Goal: Task Accomplishment & Management: Manage account settings

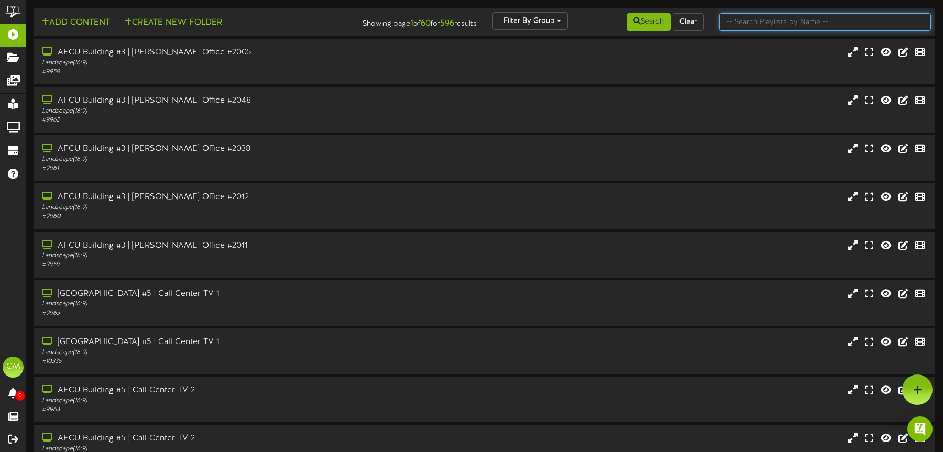
click at [767, 14] on input "text" at bounding box center [825, 22] width 212 height 18
type input "mesa baseline"
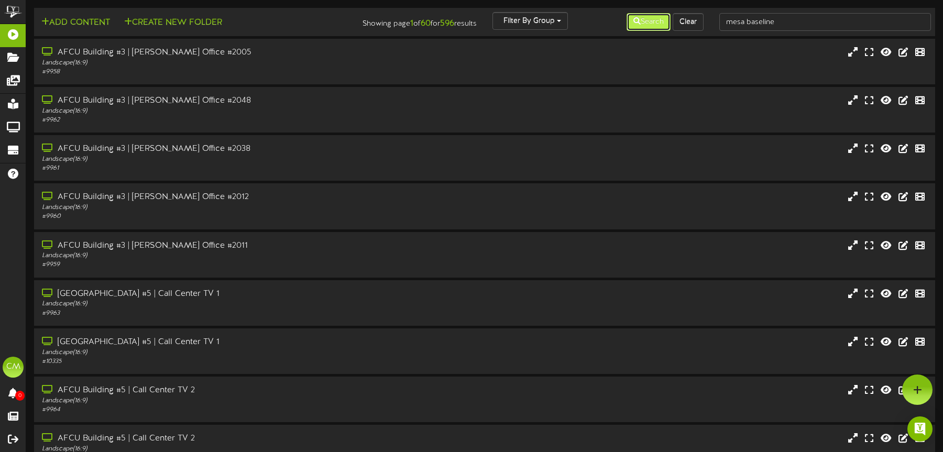
click at [651, 19] on button "Search" at bounding box center [649, 22] width 44 height 18
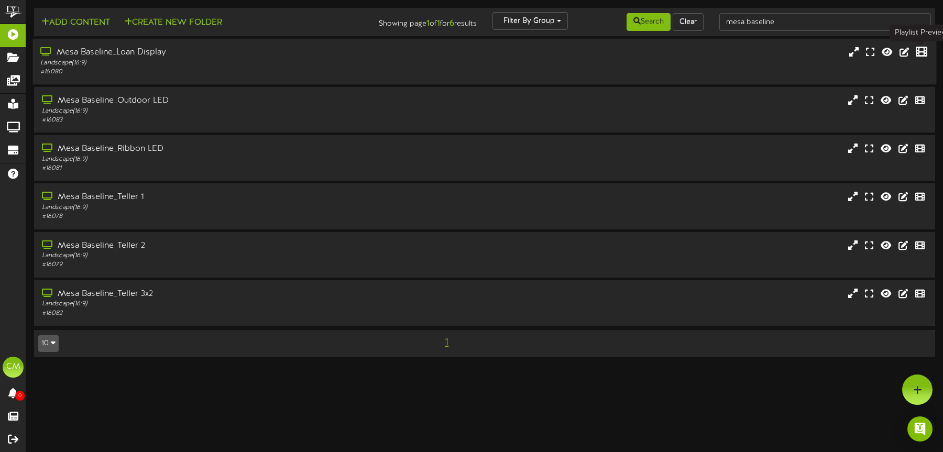
click at [926, 52] on icon at bounding box center [922, 52] width 12 height 12
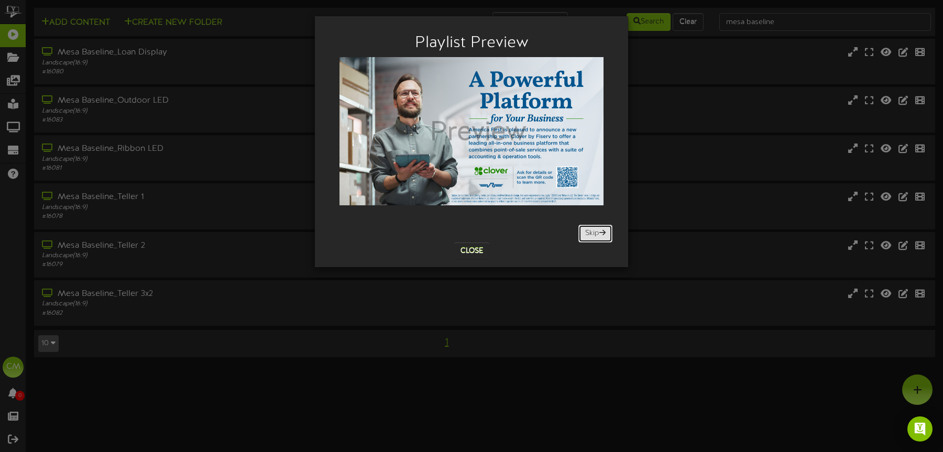
click at [605, 237] on button "Skip" at bounding box center [595, 234] width 34 height 18
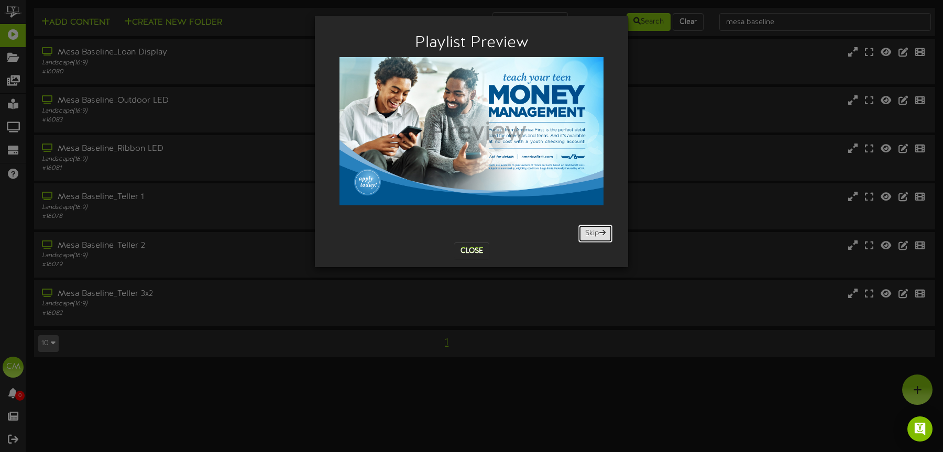
click at [598, 236] on button "Skip" at bounding box center [595, 234] width 34 height 18
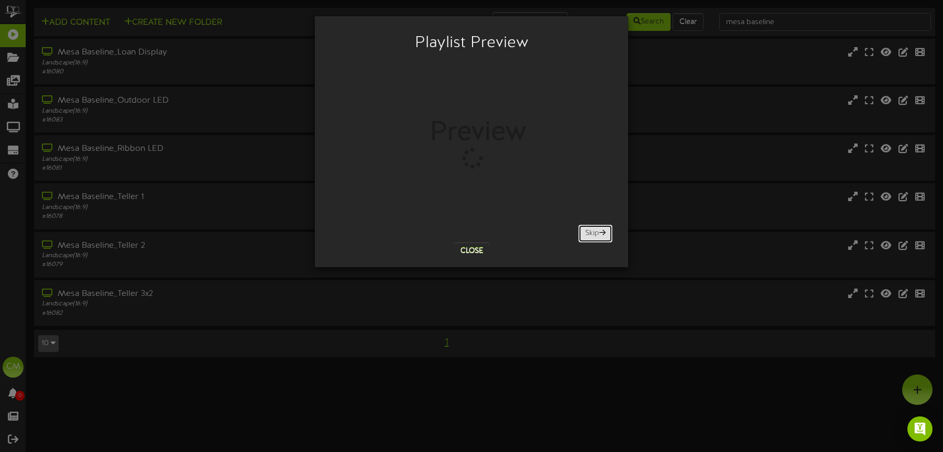
click at [598, 236] on button "Skip" at bounding box center [595, 234] width 34 height 18
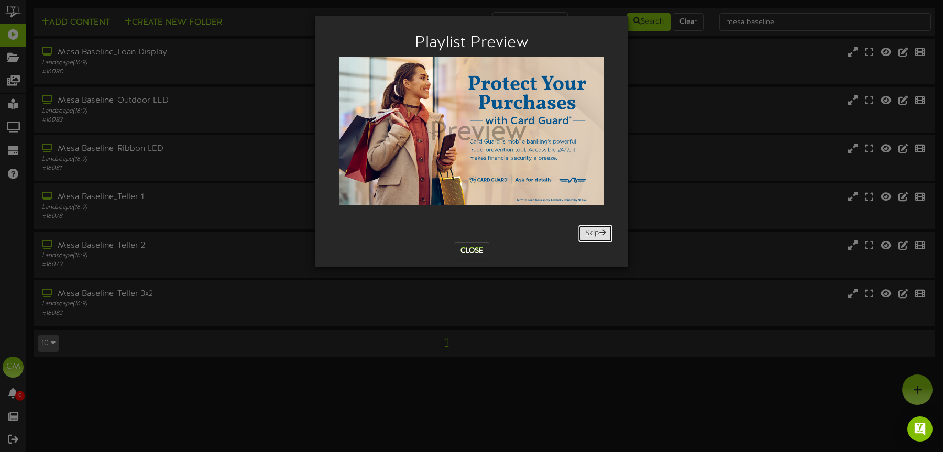
click at [598, 236] on button "Skip" at bounding box center [595, 234] width 34 height 18
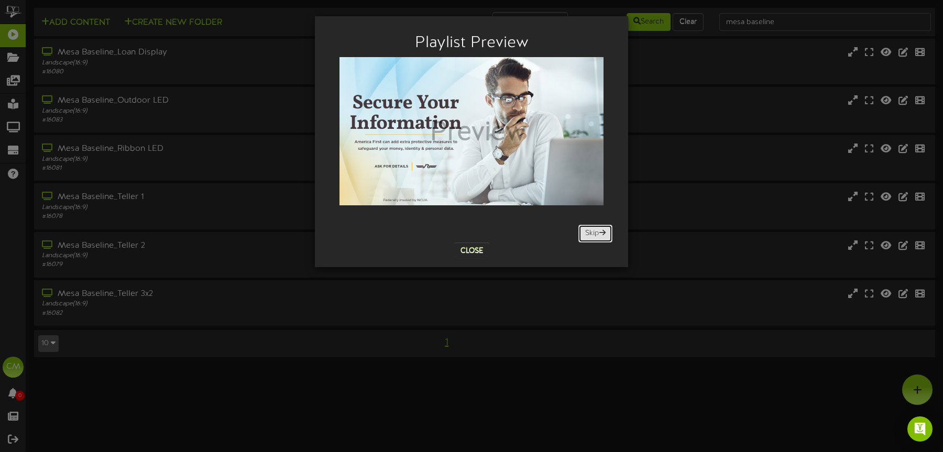
click at [598, 236] on button "Skip" at bounding box center [595, 234] width 34 height 18
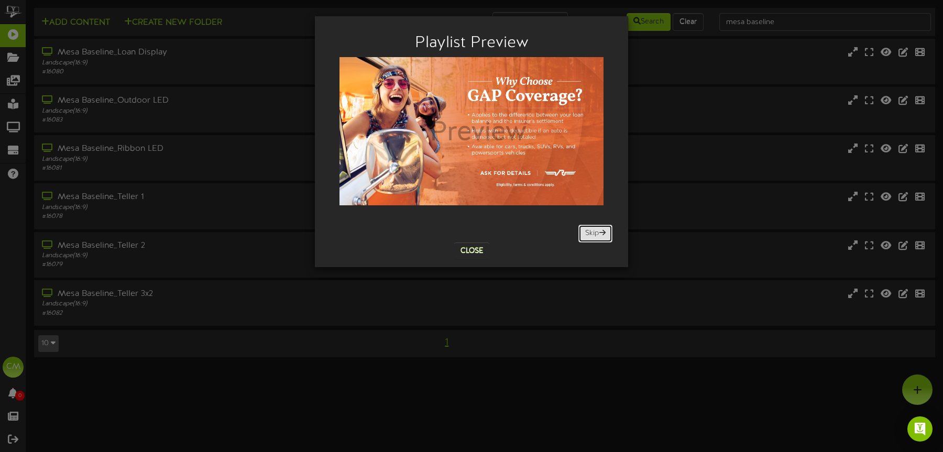
click at [598, 236] on button "Skip" at bounding box center [595, 234] width 34 height 18
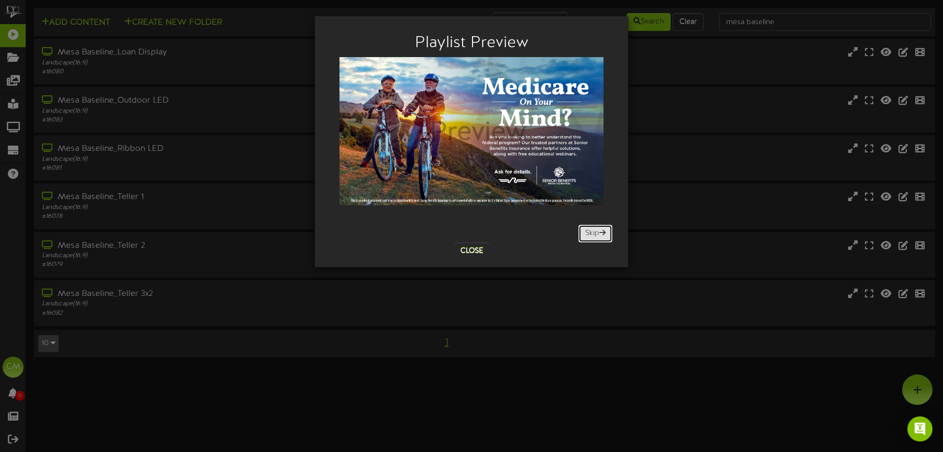
click at [598, 236] on button "Skip" at bounding box center [595, 234] width 34 height 18
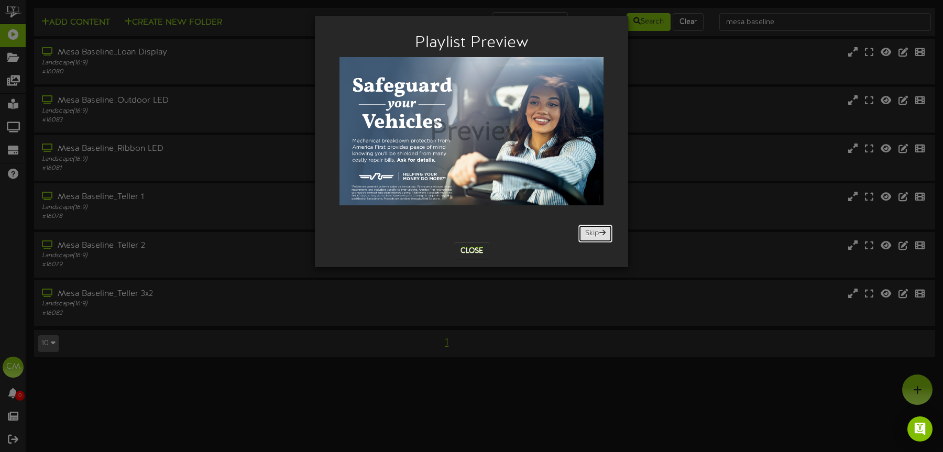
click at [598, 236] on button "Skip" at bounding box center [595, 234] width 34 height 18
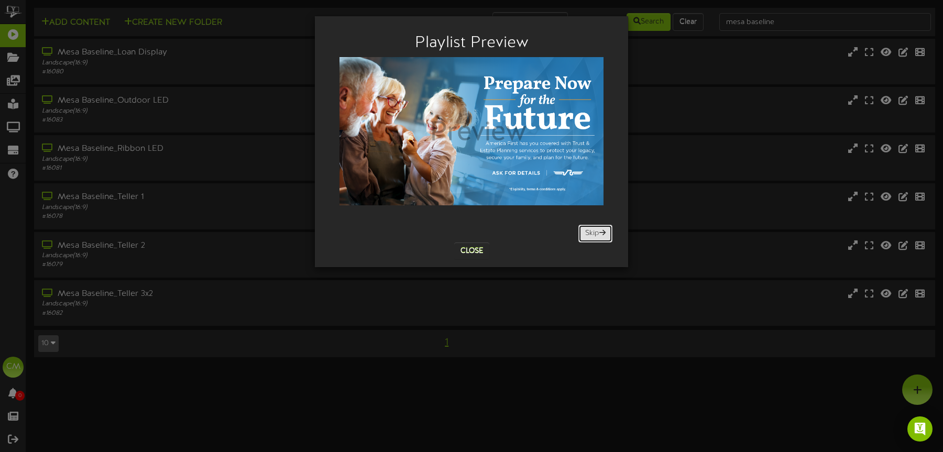
click at [598, 236] on button "Skip" at bounding box center [595, 234] width 34 height 18
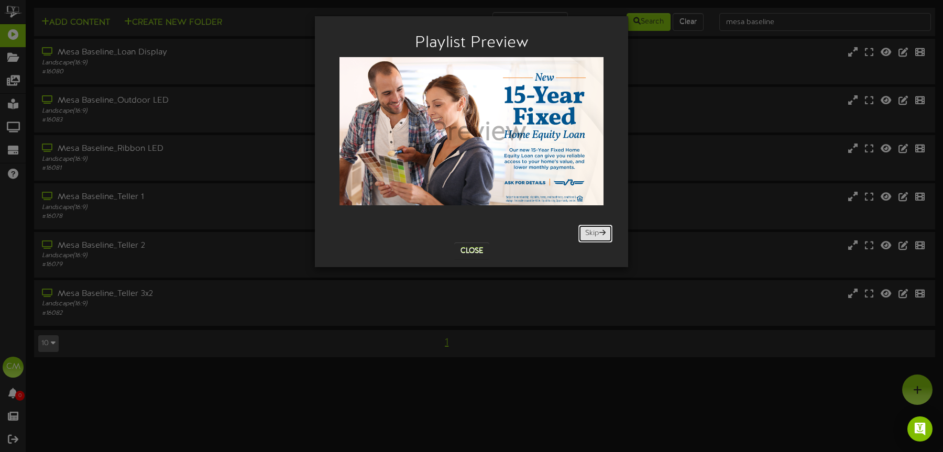
click at [598, 236] on button "Skip" at bounding box center [595, 234] width 34 height 18
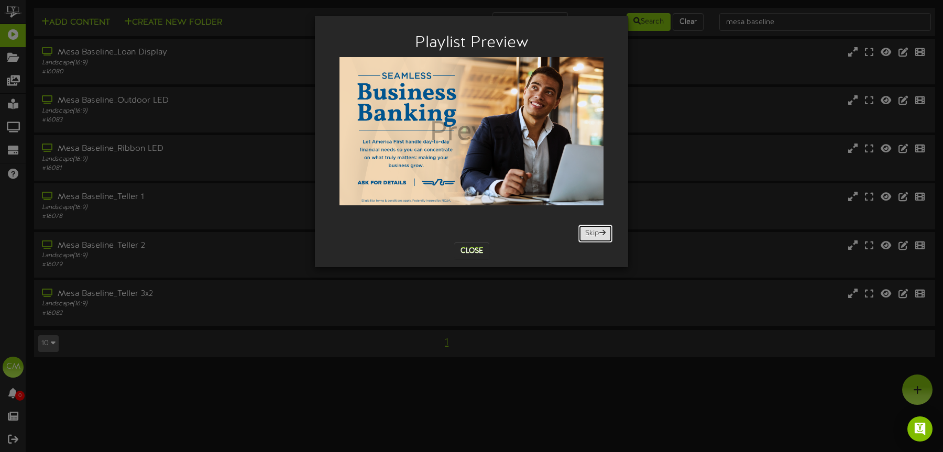
click at [598, 236] on button "Skip" at bounding box center [595, 234] width 34 height 18
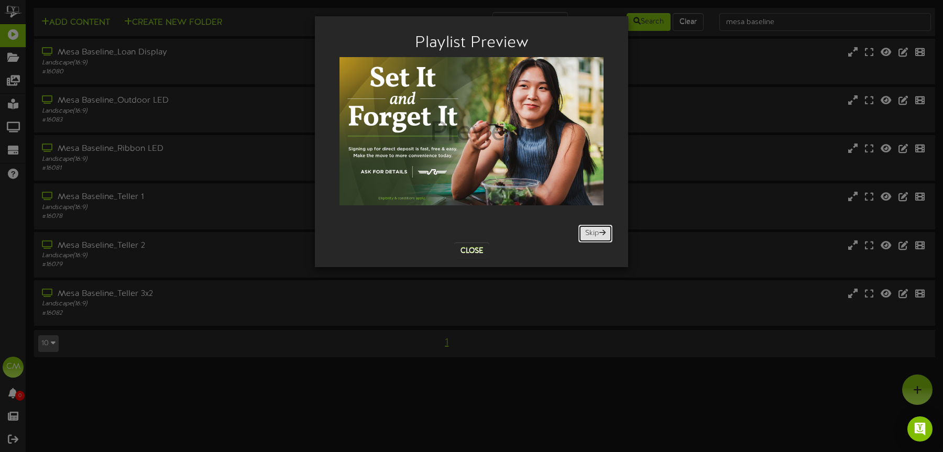
click at [598, 236] on button "Skip" at bounding box center [595, 234] width 34 height 18
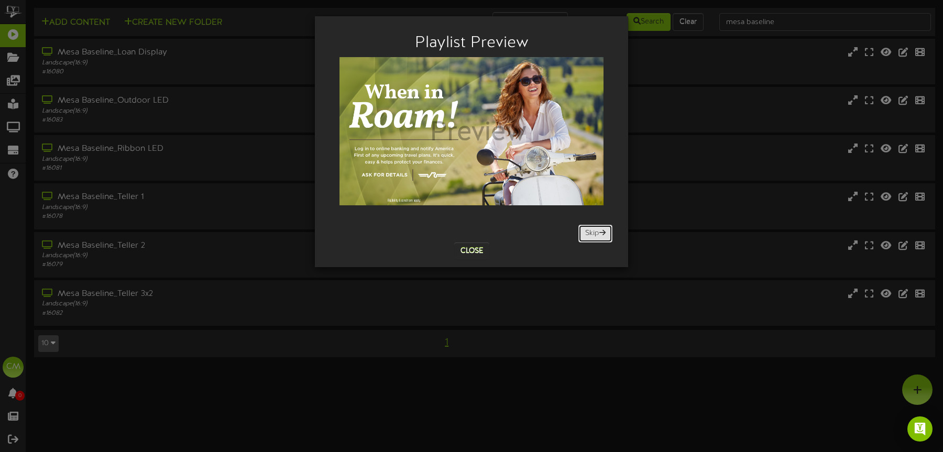
click at [598, 236] on button "Skip" at bounding box center [595, 234] width 34 height 18
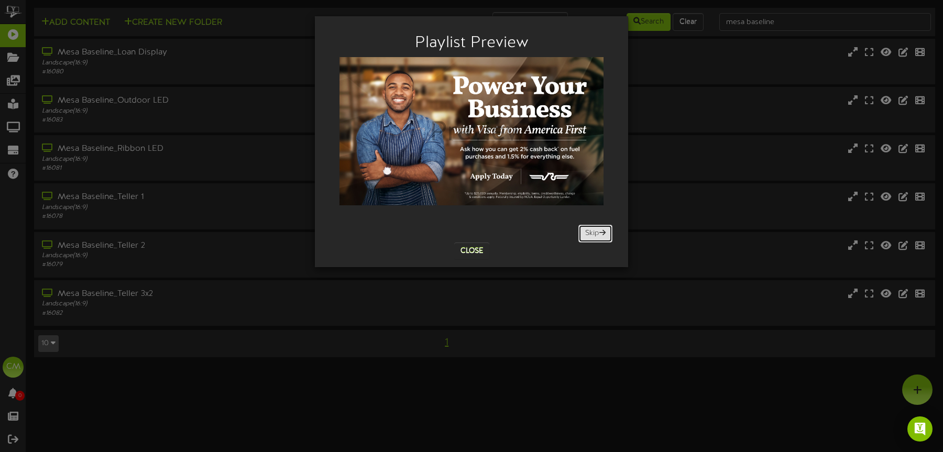
click at [598, 236] on button "Skip" at bounding box center [595, 234] width 34 height 18
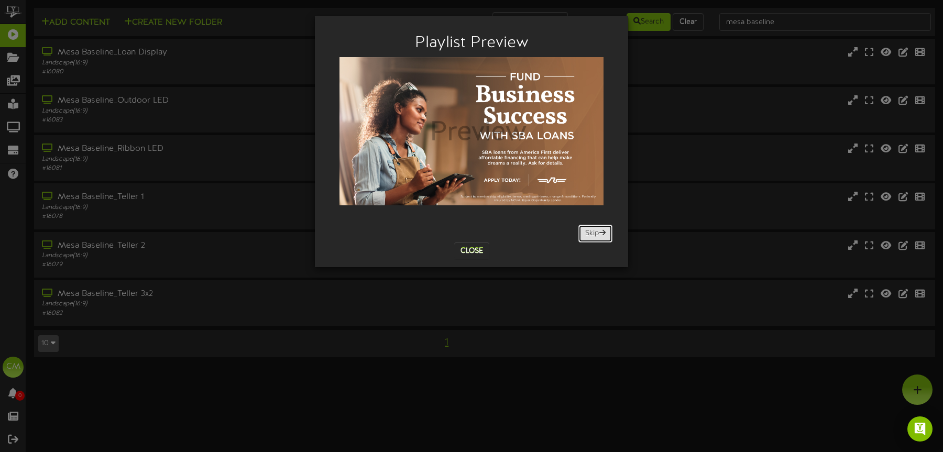
click at [598, 236] on button "Skip" at bounding box center [595, 234] width 34 height 18
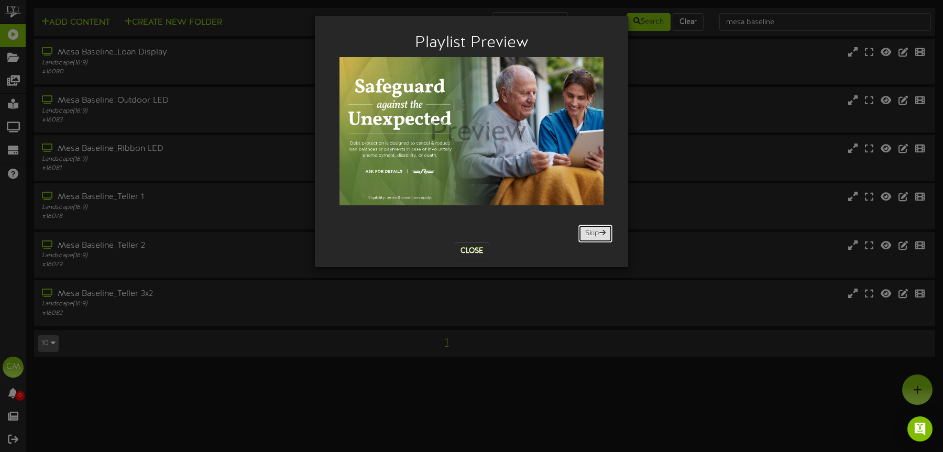
click at [598, 236] on button "Skip" at bounding box center [595, 234] width 34 height 18
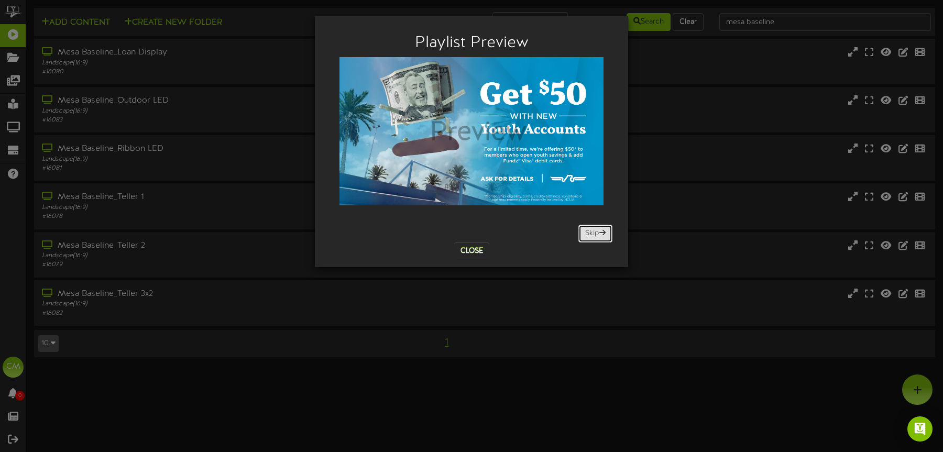
click at [598, 236] on button "Skip" at bounding box center [595, 234] width 34 height 18
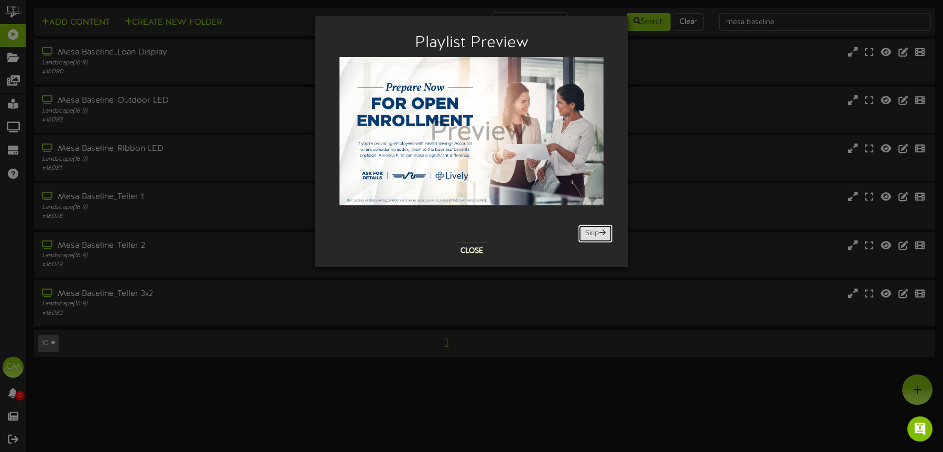
click at [598, 236] on button "Skip" at bounding box center [595, 234] width 34 height 18
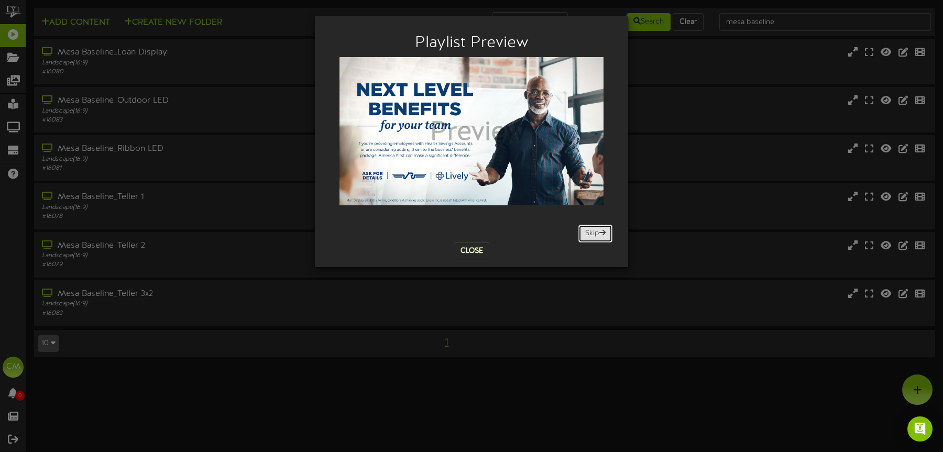
click at [598, 236] on button "Skip" at bounding box center [595, 234] width 34 height 18
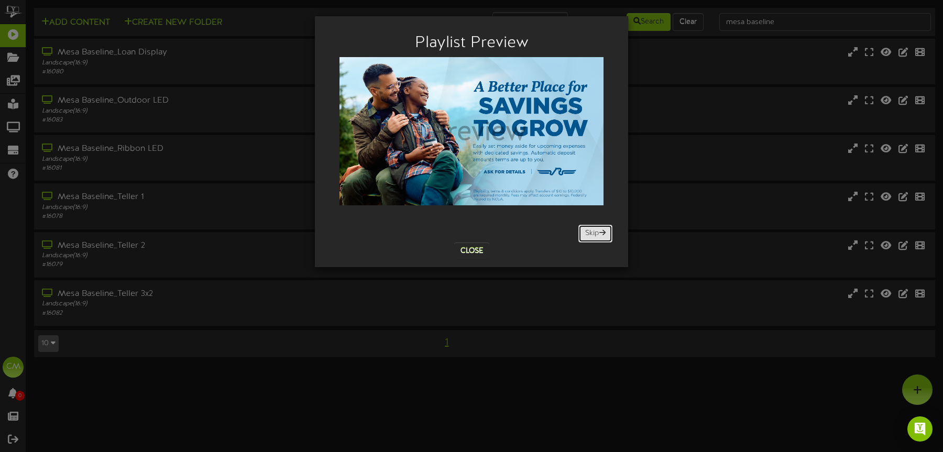
click at [598, 236] on button "Skip" at bounding box center [595, 234] width 34 height 18
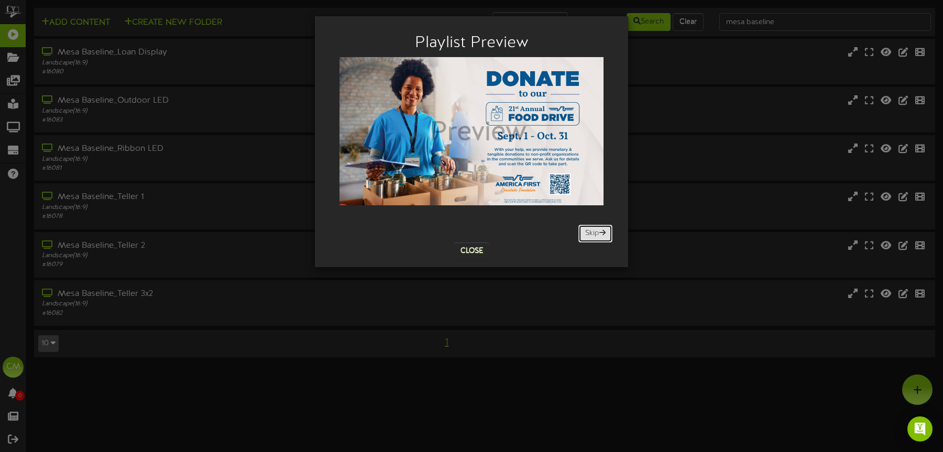
click at [598, 236] on button "Skip" at bounding box center [595, 234] width 34 height 18
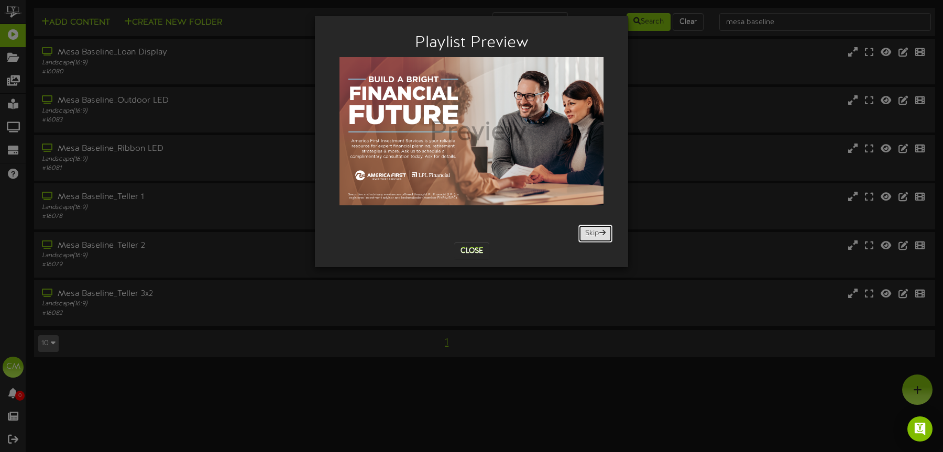
click at [598, 236] on button "Skip" at bounding box center [595, 234] width 34 height 18
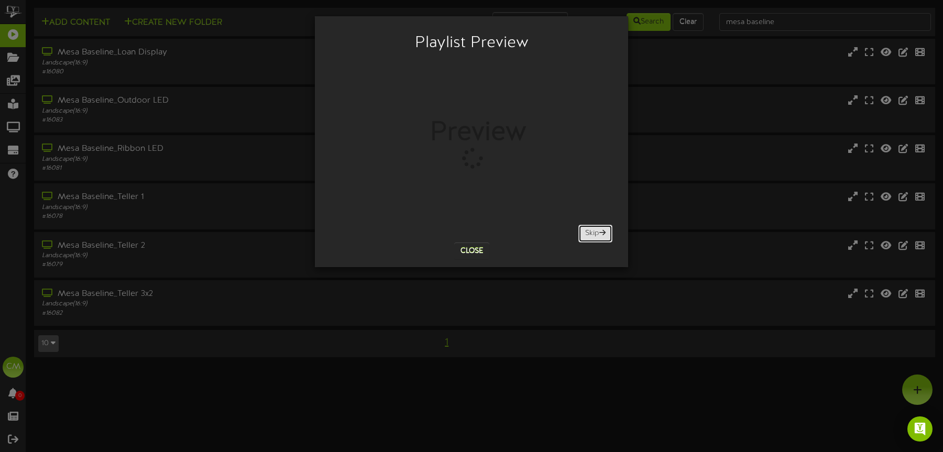
click at [598, 236] on button "Skip" at bounding box center [595, 234] width 34 height 18
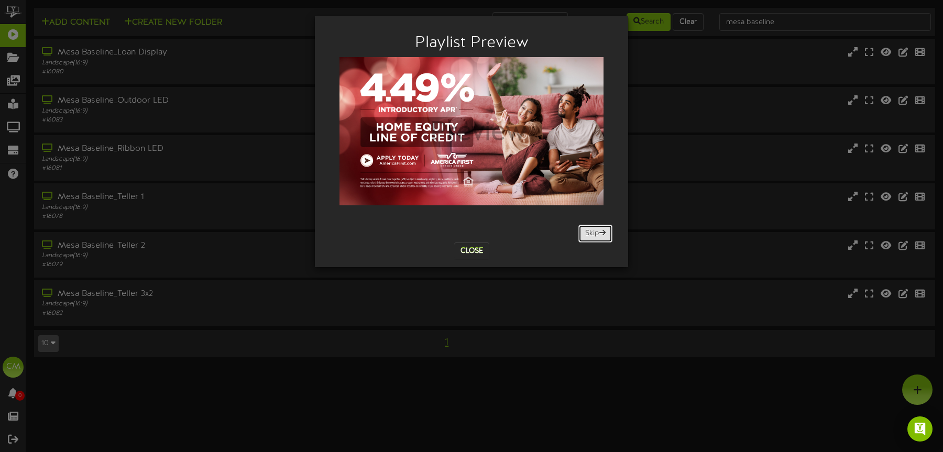
click at [598, 236] on button "Skip" at bounding box center [595, 234] width 34 height 18
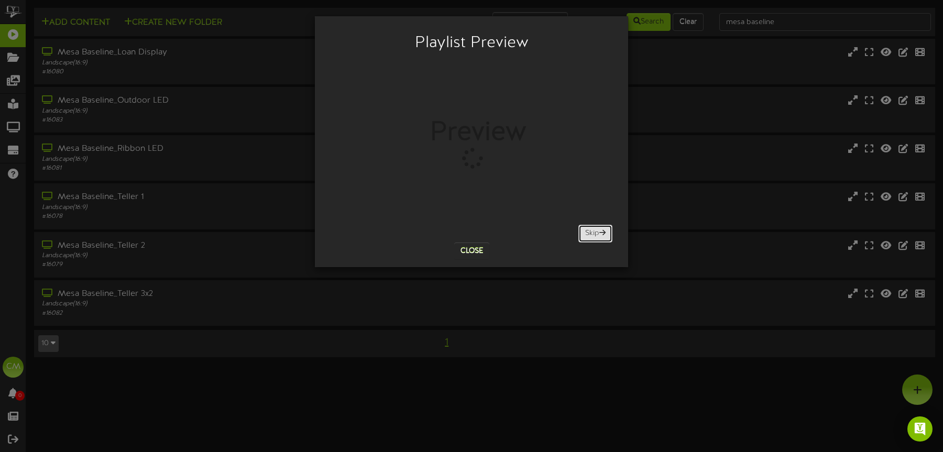
click at [598, 236] on button "Skip" at bounding box center [595, 234] width 34 height 18
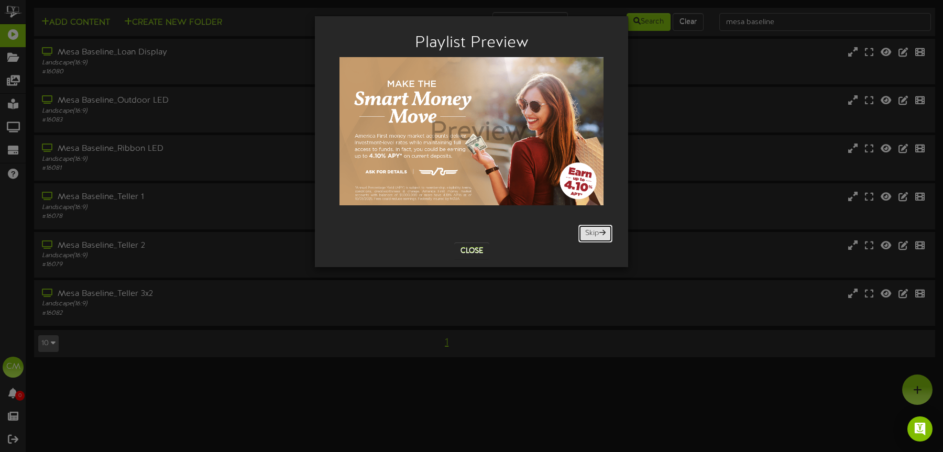
click at [598, 236] on button "Skip" at bounding box center [595, 234] width 34 height 18
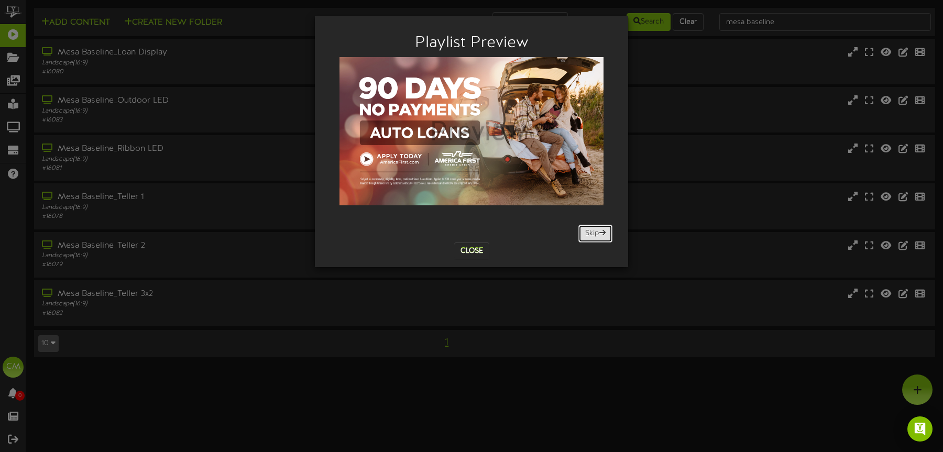
click at [598, 236] on button "Skip" at bounding box center [595, 234] width 34 height 18
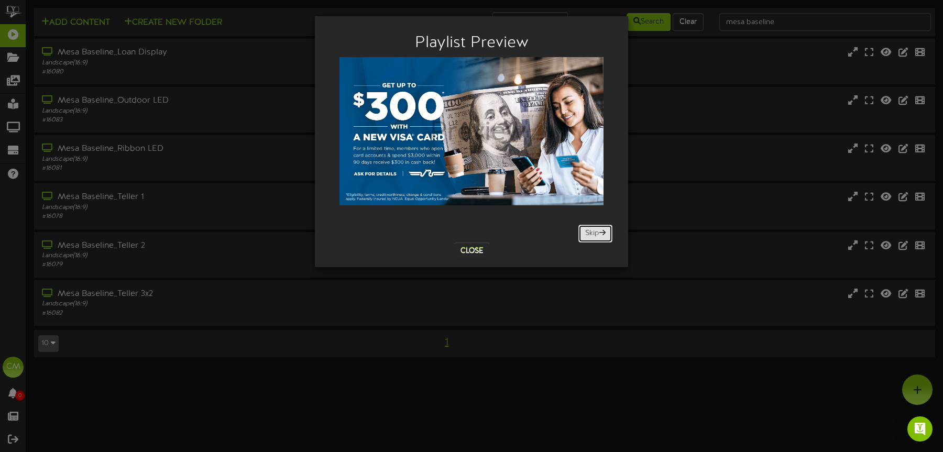
click at [598, 237] on button "Skip" at bounding box center [595, 234] width 34 height 18
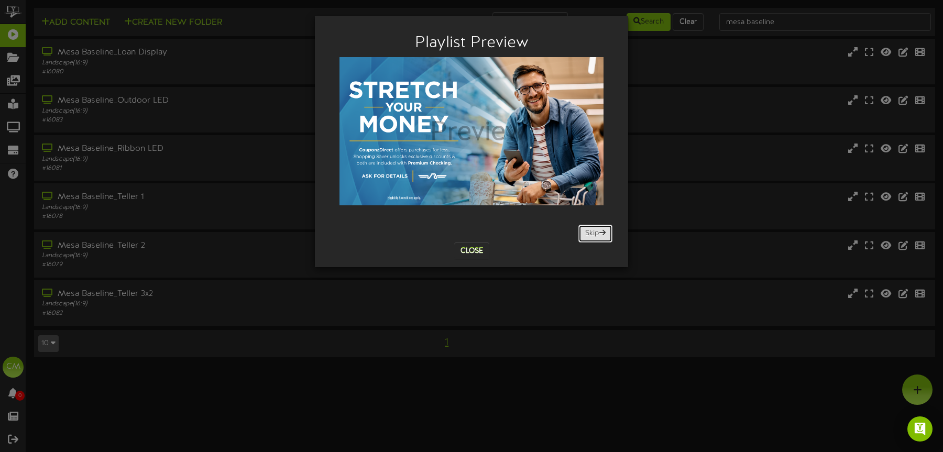
click at [598, 237] on button "Skip" at bounding box center [595, 234] width 34 height 18
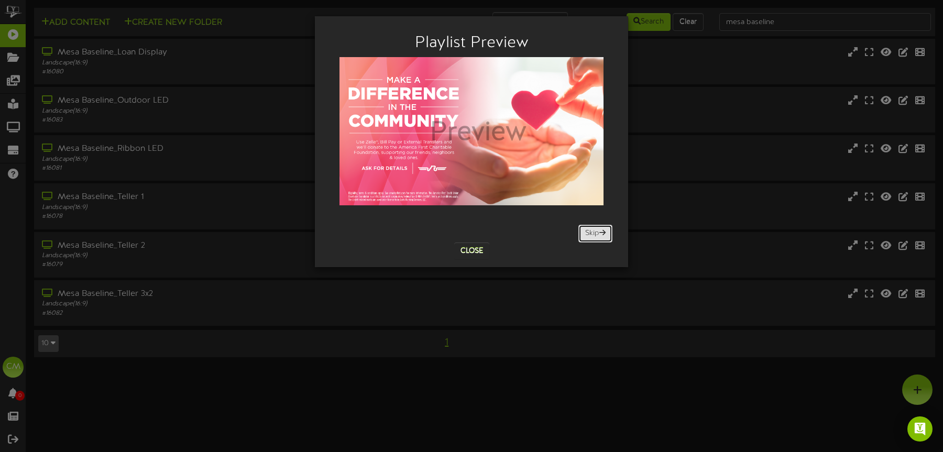
click at [598, 237] on button "Skip" at bounding box center [595, 234] width 34 height 18
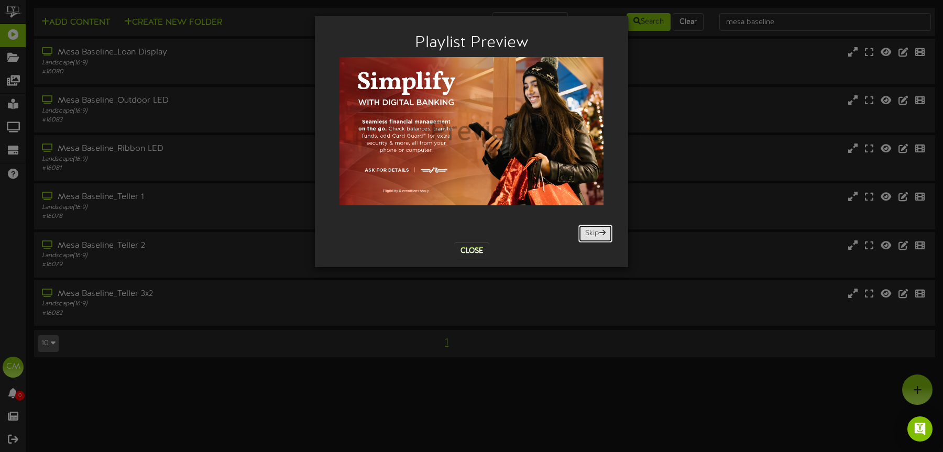
click at [598, 237] on button "Skip" at bounding box center [595, 234] width 34 height 18
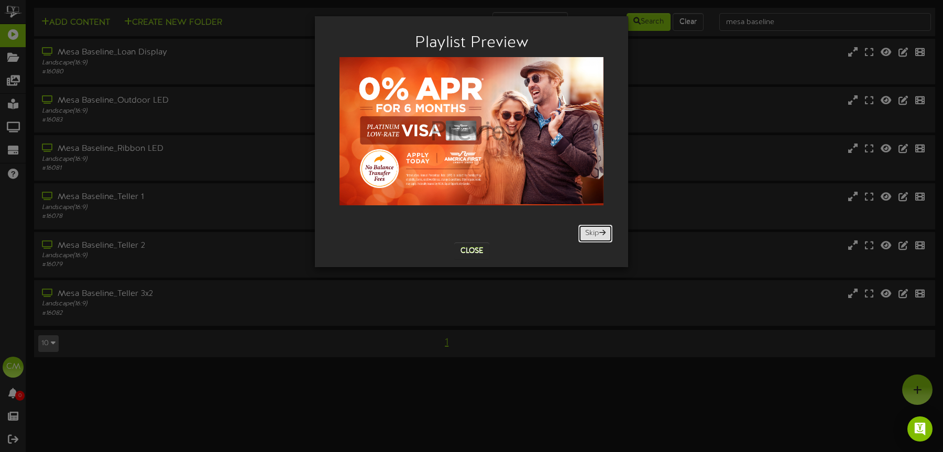
click at [598, 237] on button "Skip" at bounding box center [595, 234] width 34 height 18
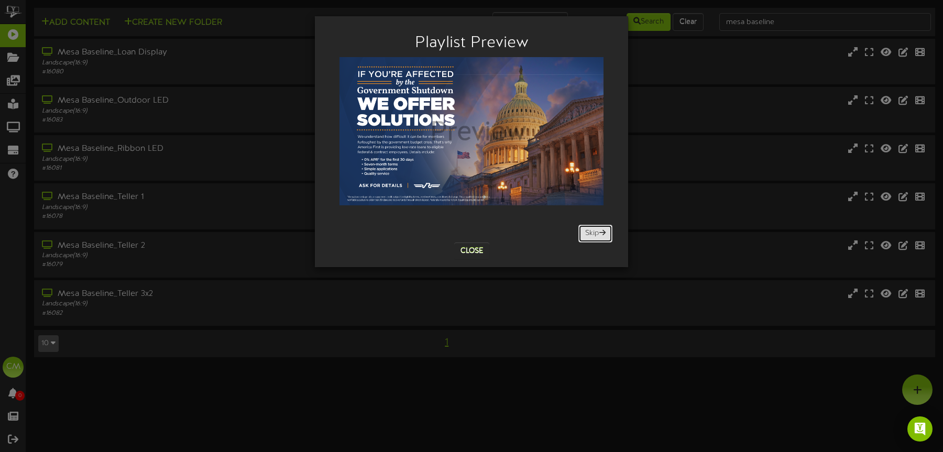
click at [598, 237] on button "Skip" at bounding box center [595, 234] width 34 height 18
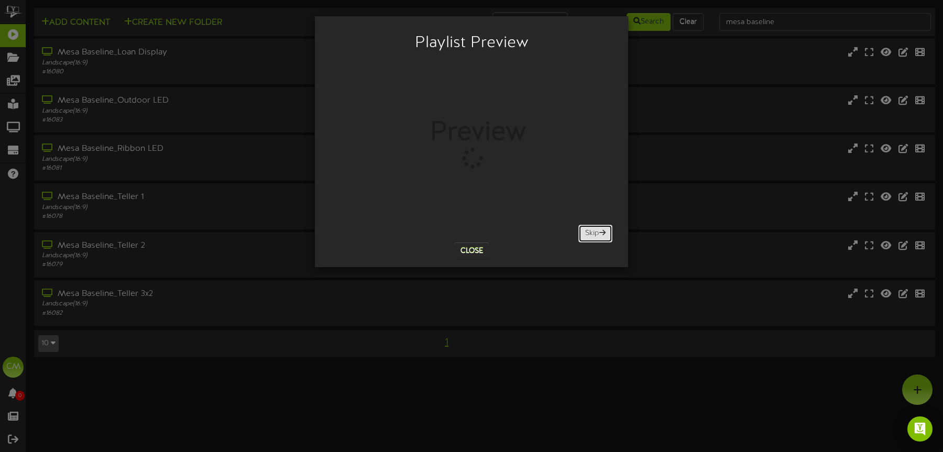
click at [598, 237] on button "Skip" at bounding box center [595, 234] width 34 height 18
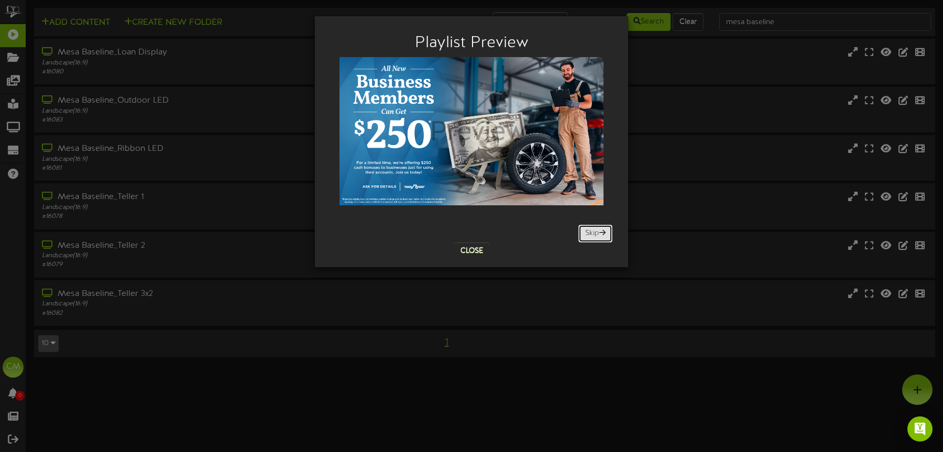
click at [598, 237] on button "Skip" at bounding box center [595, 234] width 34 height 18
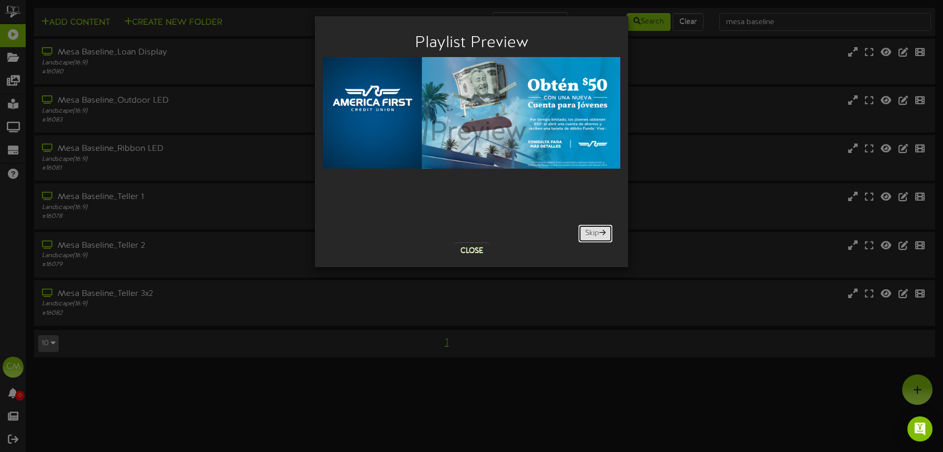
click at [598, 237] on button "Skip" at bounding box center [595, 234] width 34 height 18
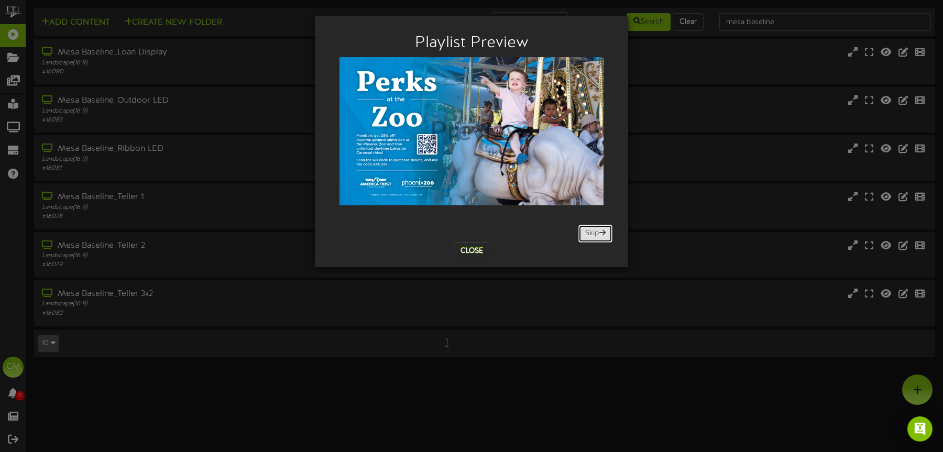
click at [598, 237] on button "Skip" at bounding box center [595, 234] width 34 height 18
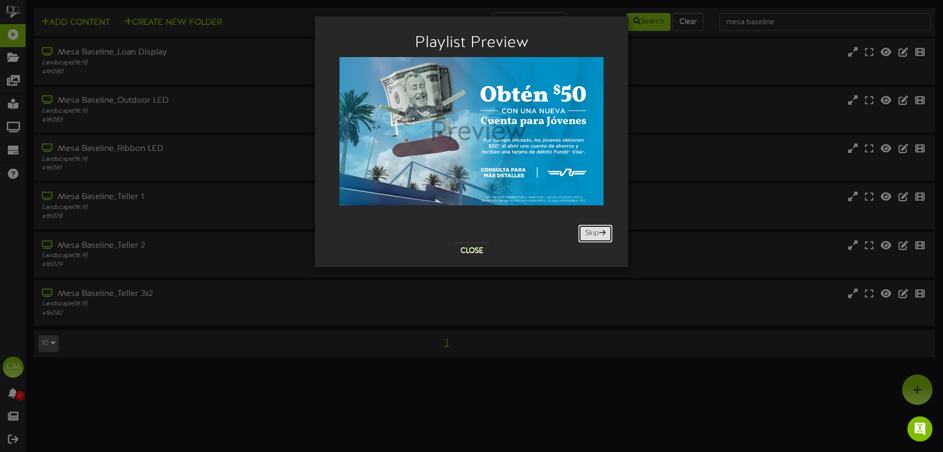
click at [598, 237] on button "Skip" at bounding box center [595, 234] width 34 height 18
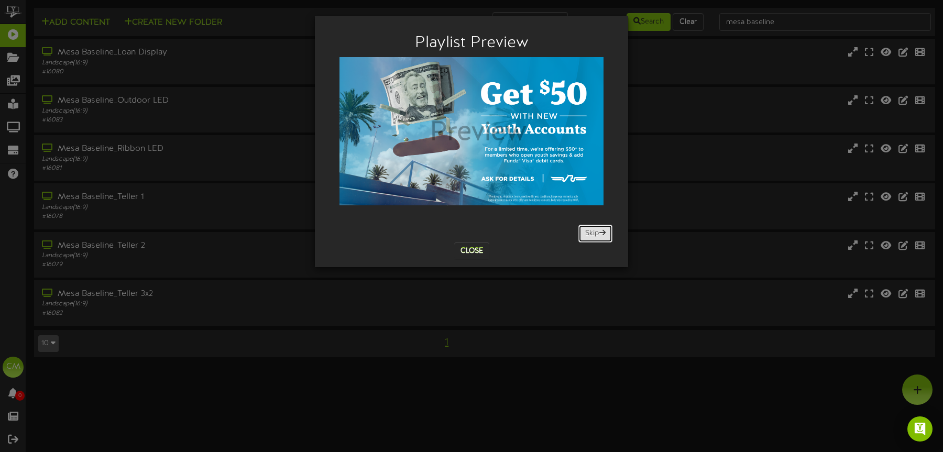
click at [598, 237] on button "Skip" at bounding box center [595, 234] width 34 height 18
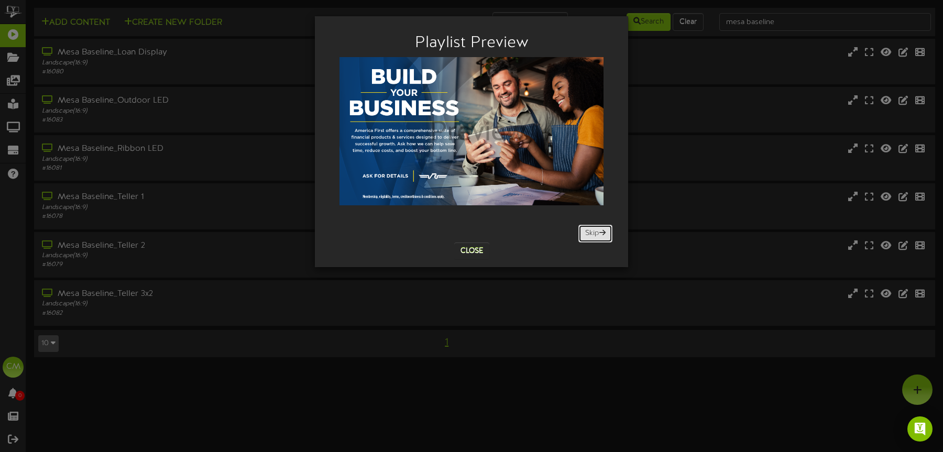
click at [598, 237] on button "Skip" at bounding box center [595, 234] width 34 height 18
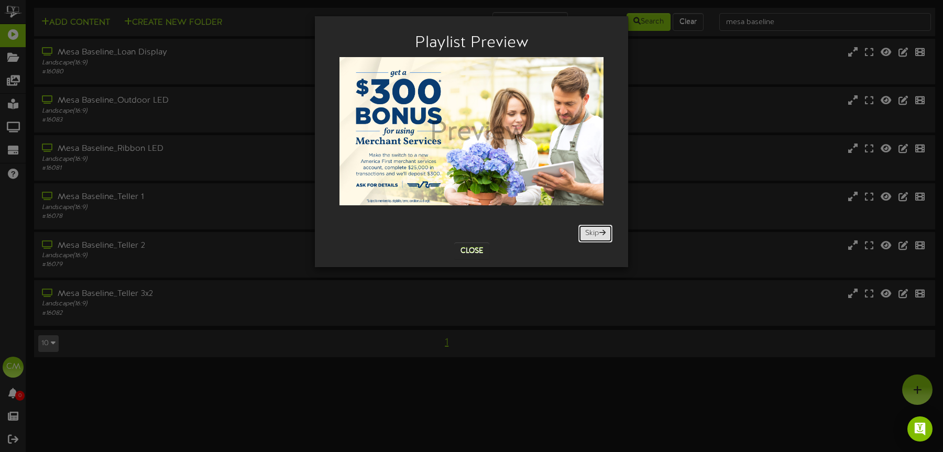
click at [598, 237] on button "Skip" at bounding box center [595, 234] width 34 height 18
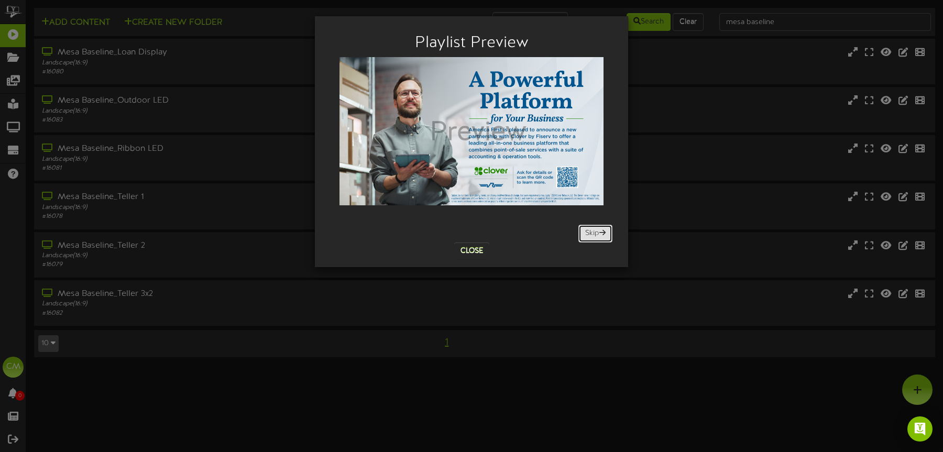
click at [598, 237] on button "Skip" at bounding box center [595, 234] width 34 height 18
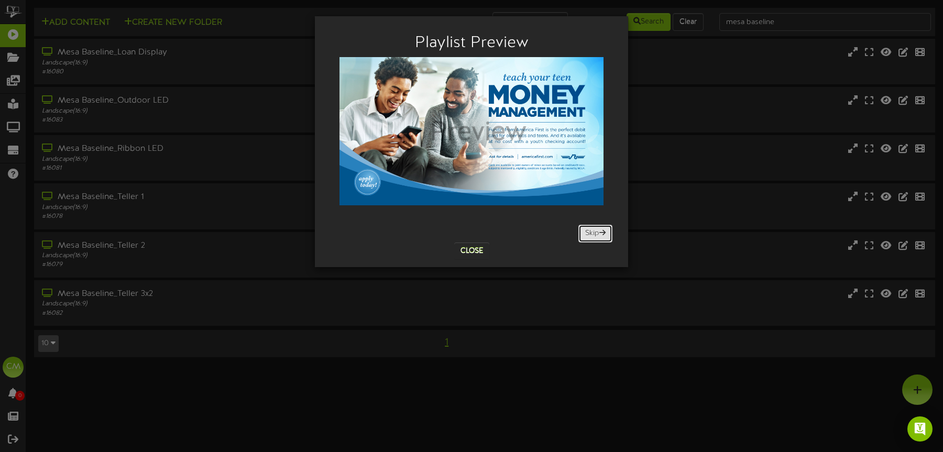
click at [598, 237] on button "Skip" at bounding box center [595, 234] width 34 height 18
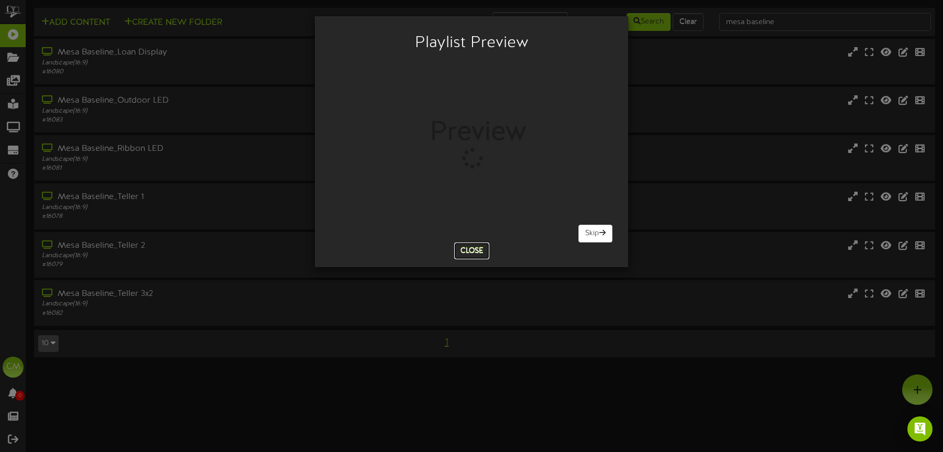
click at [473, 246] on button "Close" at bounding box center [471, 251] width 35 height 17
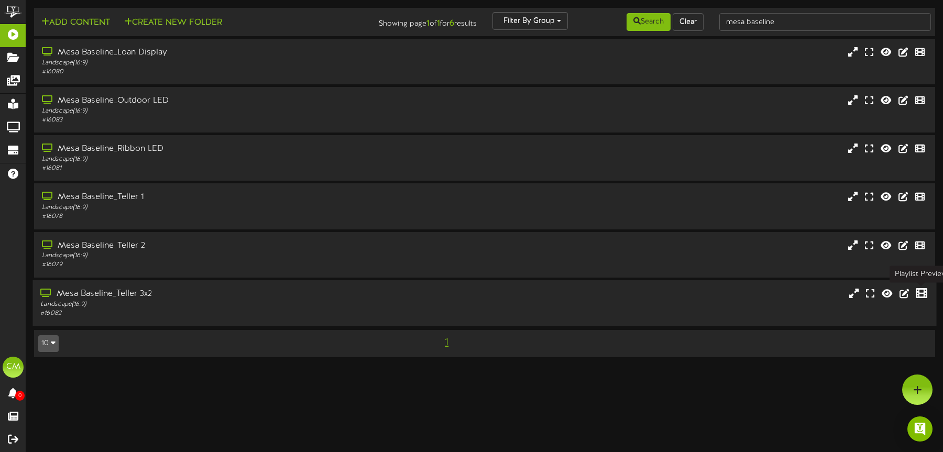
click at [921, 293] on icon at bounding box center [922, 293] width 12 height 12
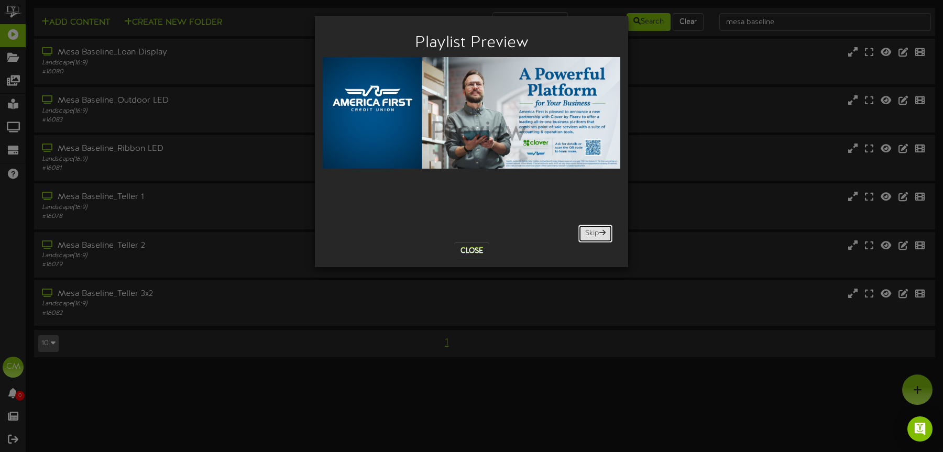
click at [596, 234] on button "Skip" at bounding box center [595, 234] width 34 height 18
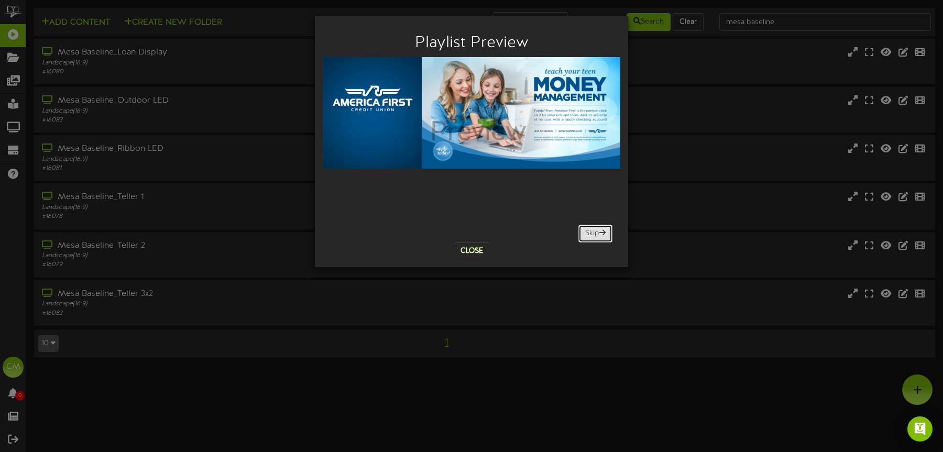
click at [596, 234] on button "Skip" at bounding box center [595, 234] width 34 height 18
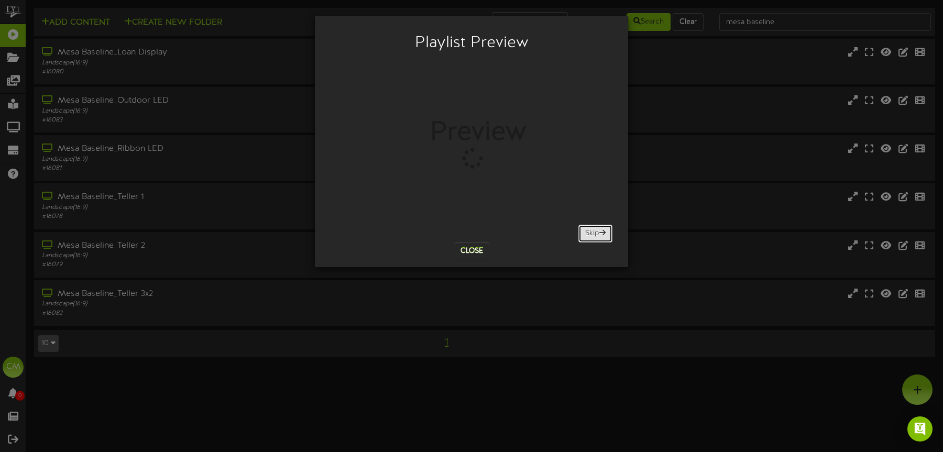
click at [596, 234] on button "Skip" at bounding box center [595, 234] width 34 height 18
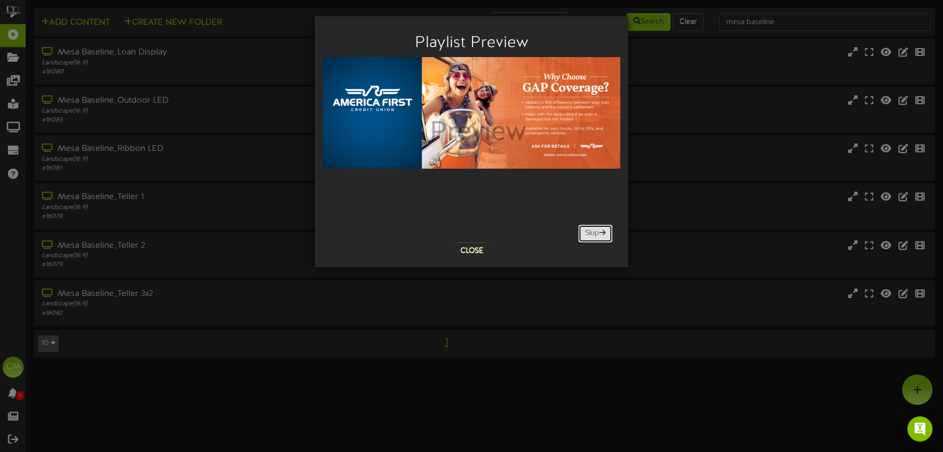
click at [596, 234] on button "Skip" at bounding box center [595, 234] width 34 height 18
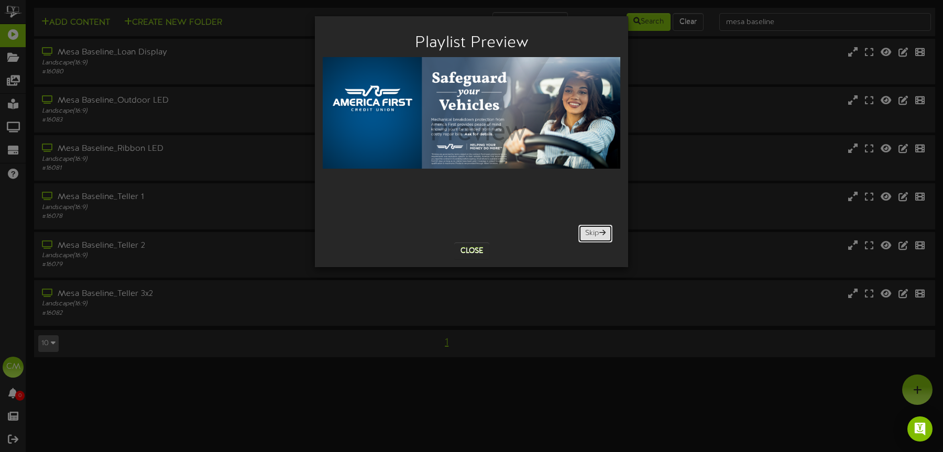
click at [596, 234] on button "Skip" at bounding box center [595, 234] width 34 height 18
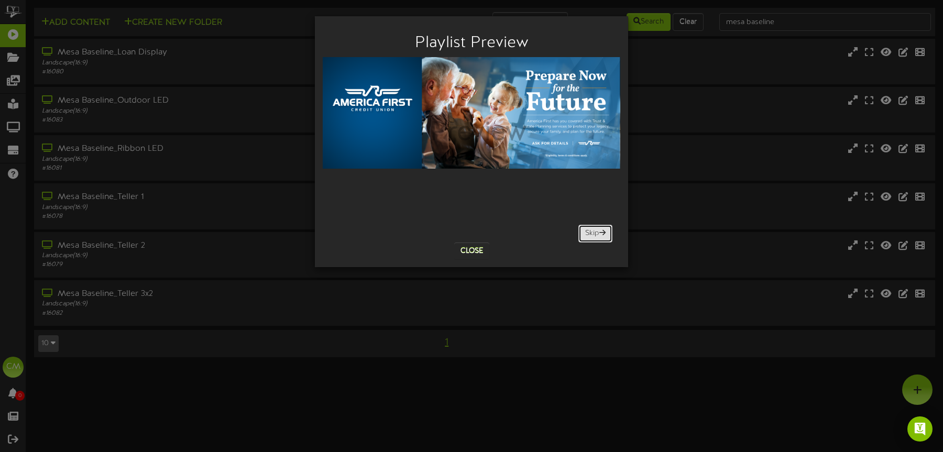
click at [596, 234] on button "Skip" at bounding box center [595, 234] width 34 height 18
click at [602, 235] on span at bounding box center [602, 232] width 6 height 7
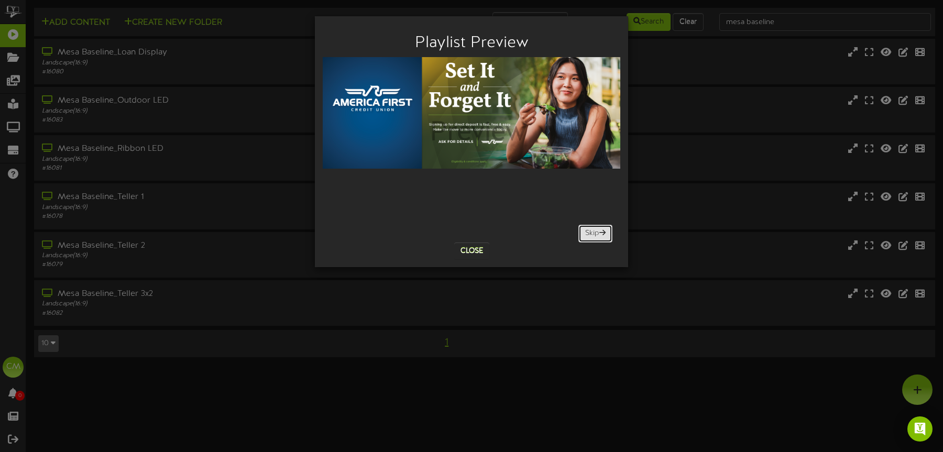
click at [597, 226] on button "Skip" at bounding box center [595, 234] width 34 height 18
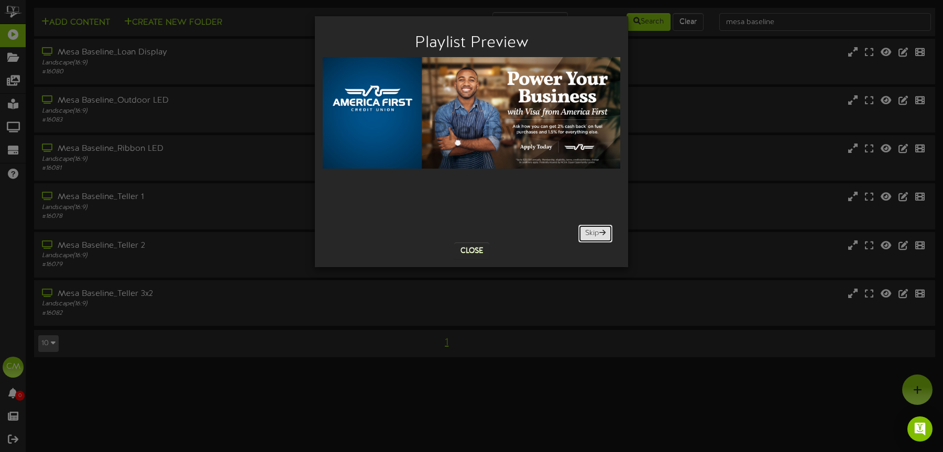
click at [580, 231] on button "Skip" at bounding box center [595, 234] width 34 height 18
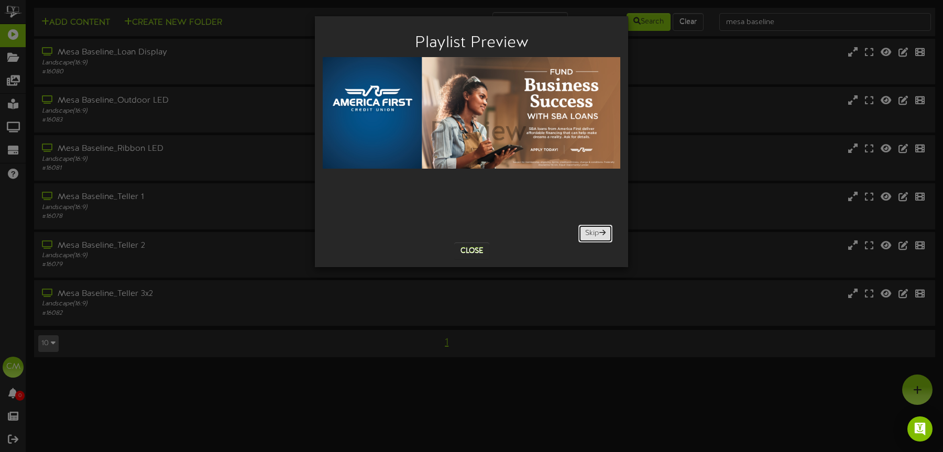
click at [590, 229] on button "Skip" at bounding box center [595, 234] width 34 height 18
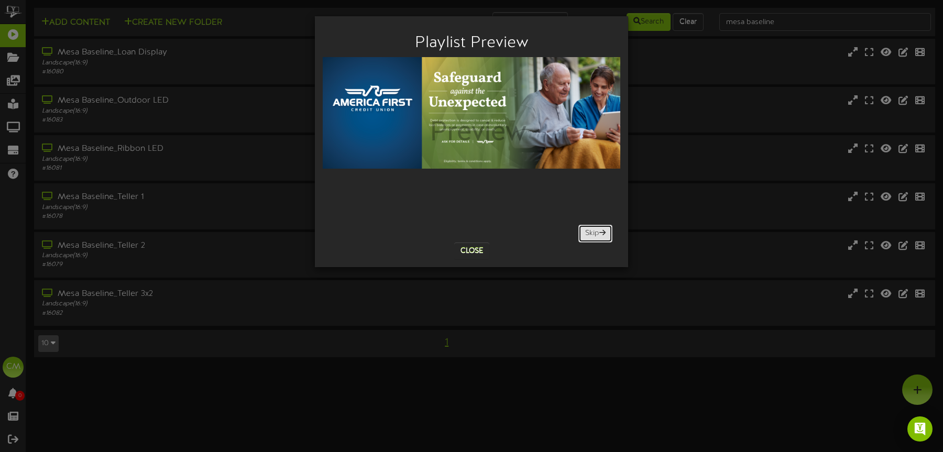
click at [590, 229] on button "Skip" at bounding box center [595, 234] width 34 height 18
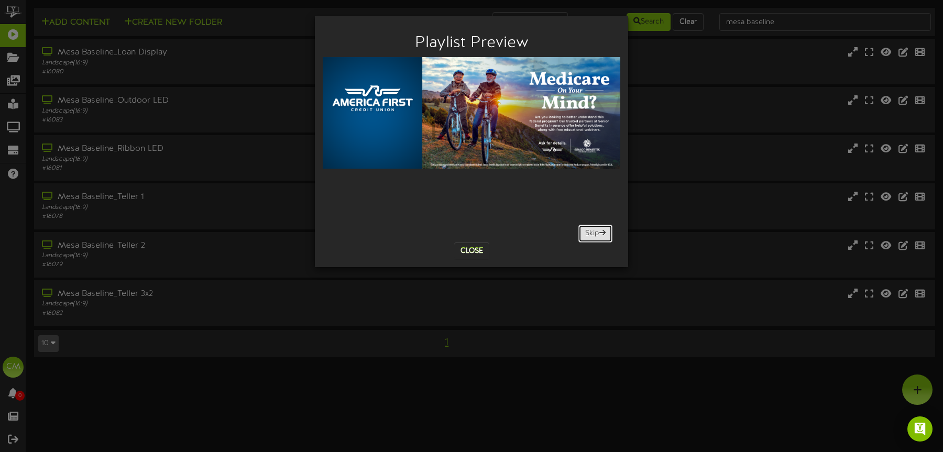
click at [590, 229] on button "Skip" at bounding box center [595, 234] width 34 height 18
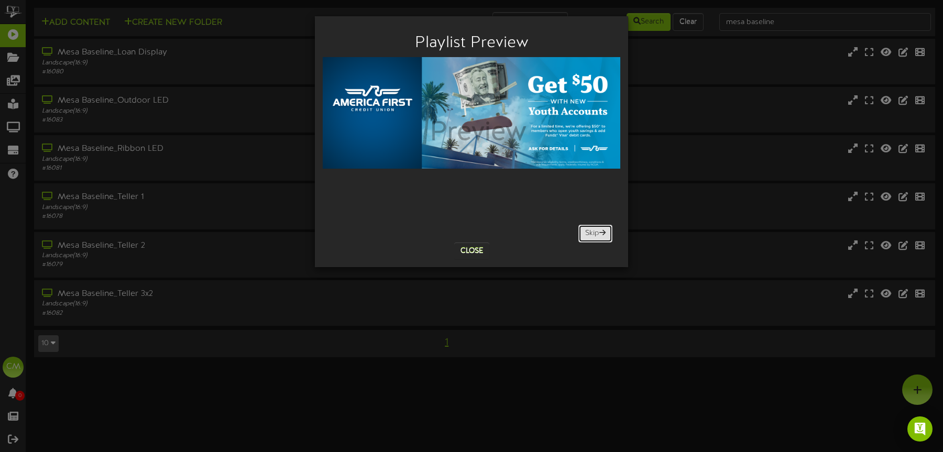
click at [590, 229] on button "Skip" at bounding box center [595, 234] width 34 height 18
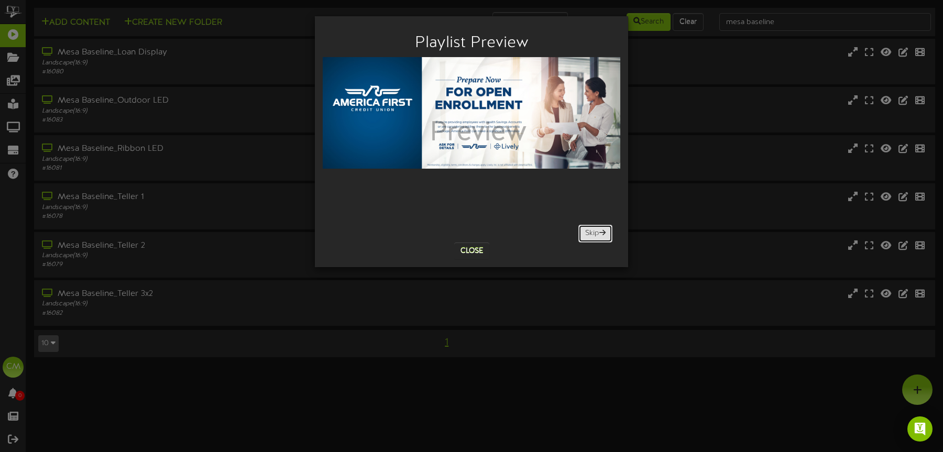
click at [590, 229] on button "Skip" at bounding box center [595, 234] width 34 height 18
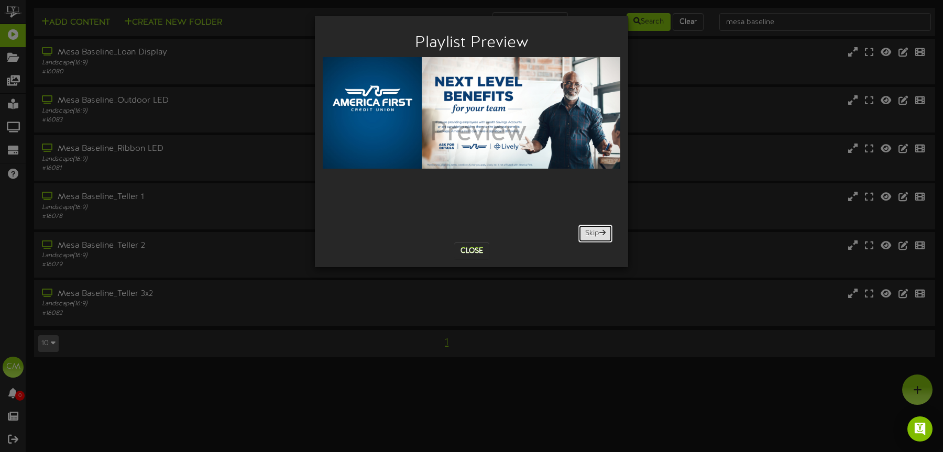
click at [590, 229] on button "Skip" at bounding box center [595, 234] width 34 height 18
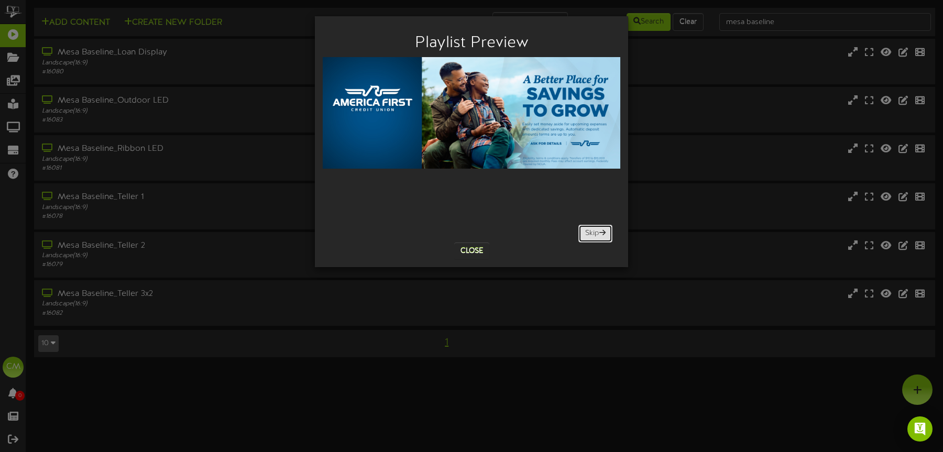
click at [590, 229] on button "Skip" at bounding box center [595, 234] width 34 height 18
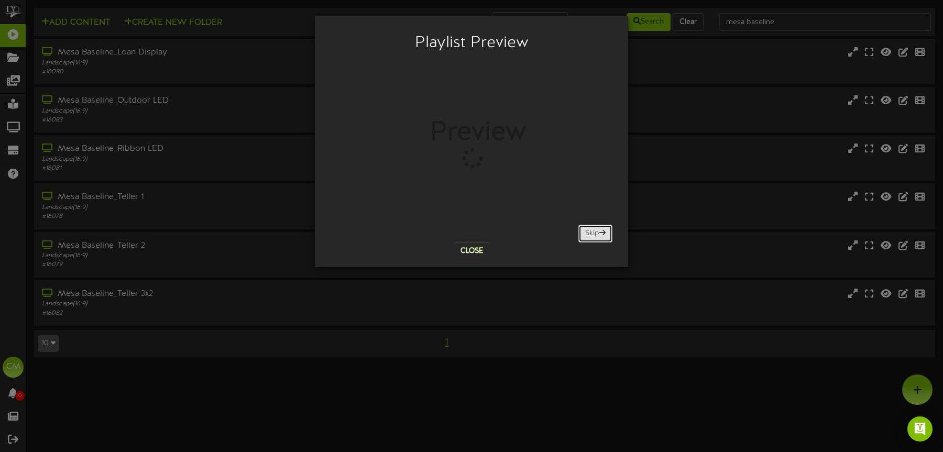
click at [590, 229] on button "Skip" at bounding box center [595, 234] width 34 height 18
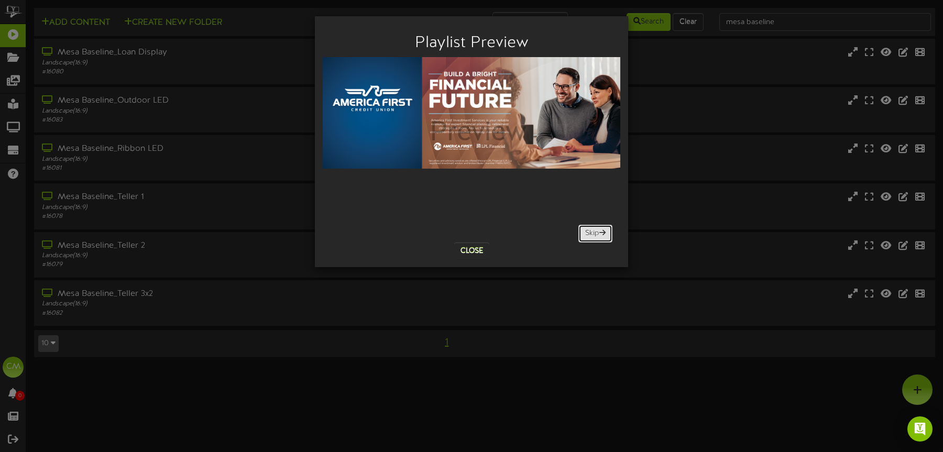
click at [590, 229] on button "Skip" at bounding box center [595, 234] width 34 height 18
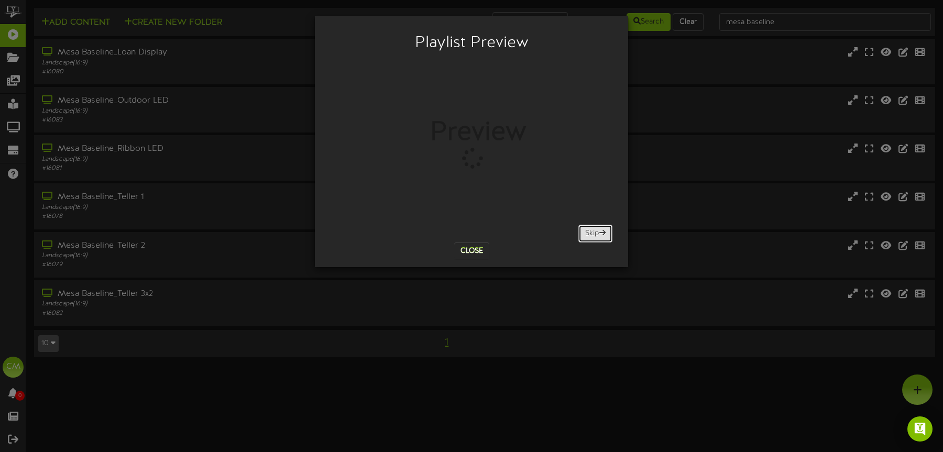
click at [590, 229] on button "Skip" at bounding box center [595, 234] width 34 height 18
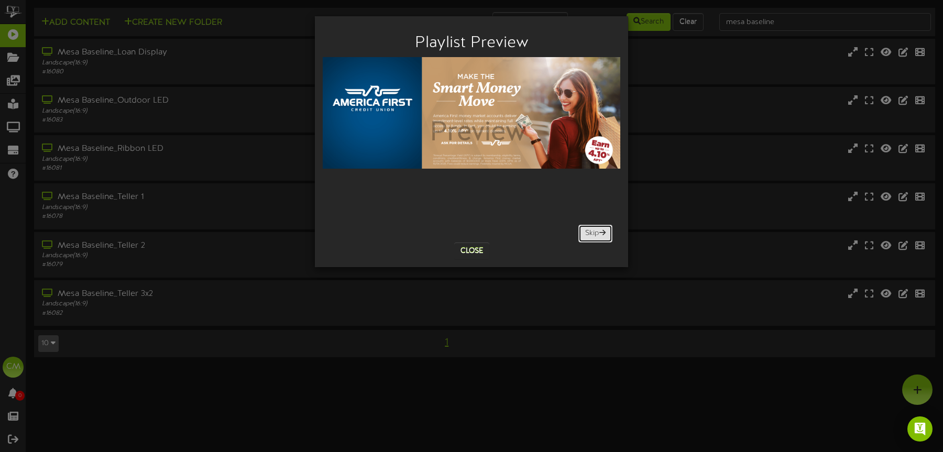
click at [590, 229] on button "Skip" at bounding box center [595, 234] width 34 height 18
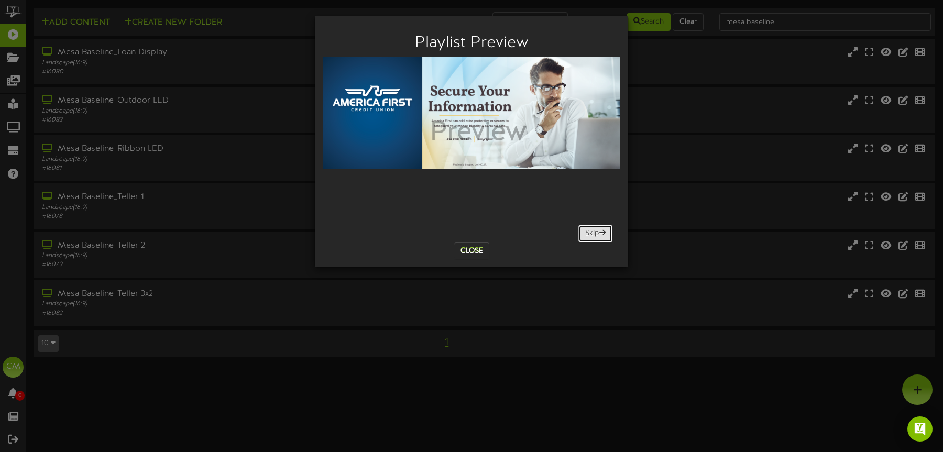
click at [590, 229] on button "Skip" at bounding box center [595, 234] width 34 height 18
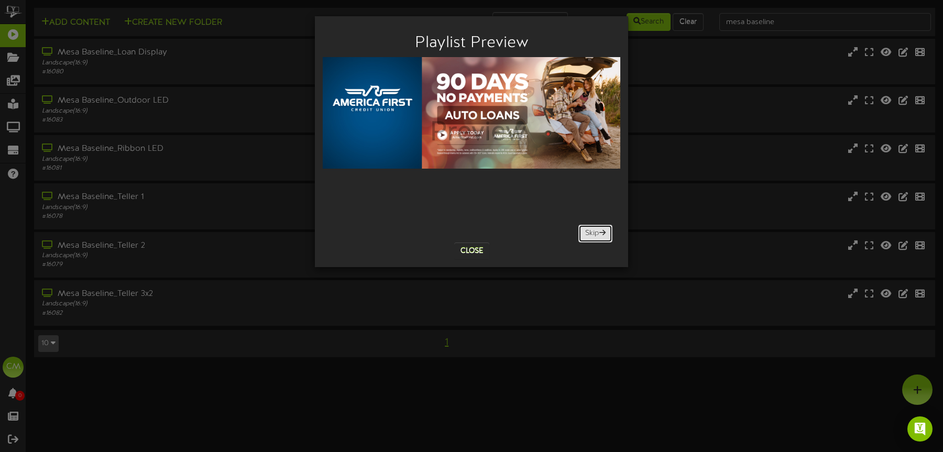
click at [590, 229] on button "Skip" at bounding box center [595, 234] width 34 height 18
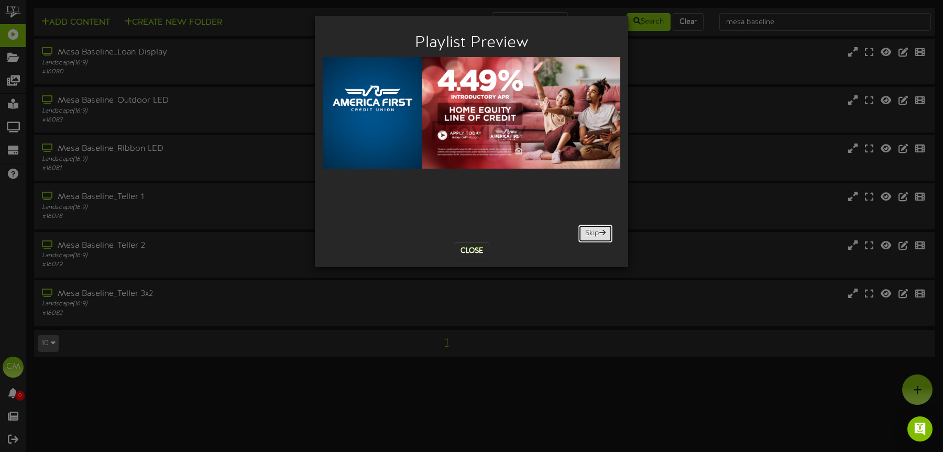
click at [590, 229] on button "Skip" at bounding box center [595, 234] width 34 height 18
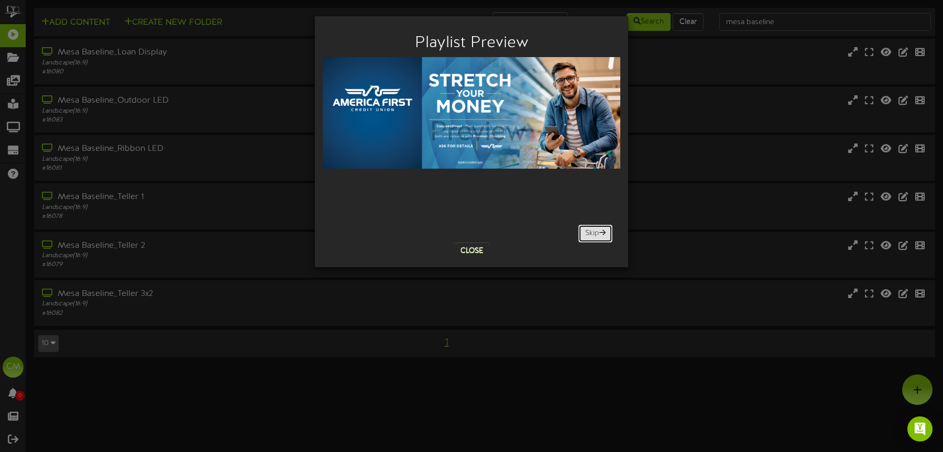
click at [590, 229] on button "Skip" at bounding box center [595, 234] width 34 height 18
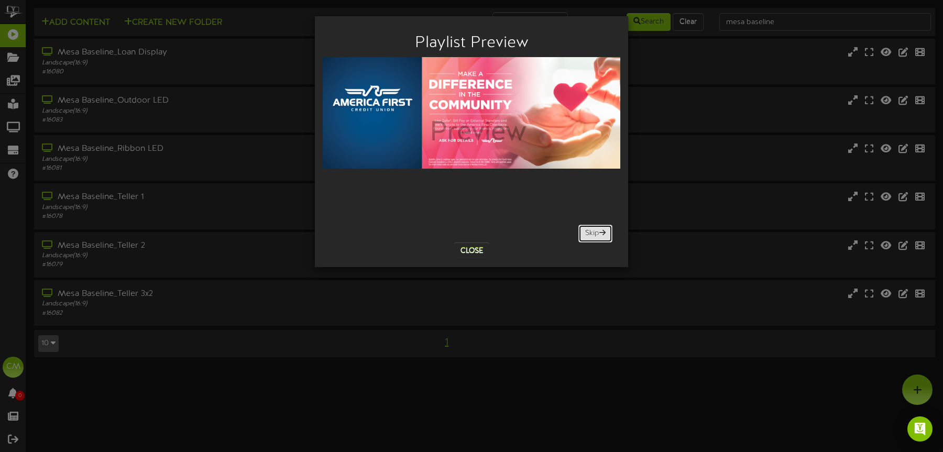
click at [590, 229] on button "Skip" at bounding box center [595, 234] width 34 height 18
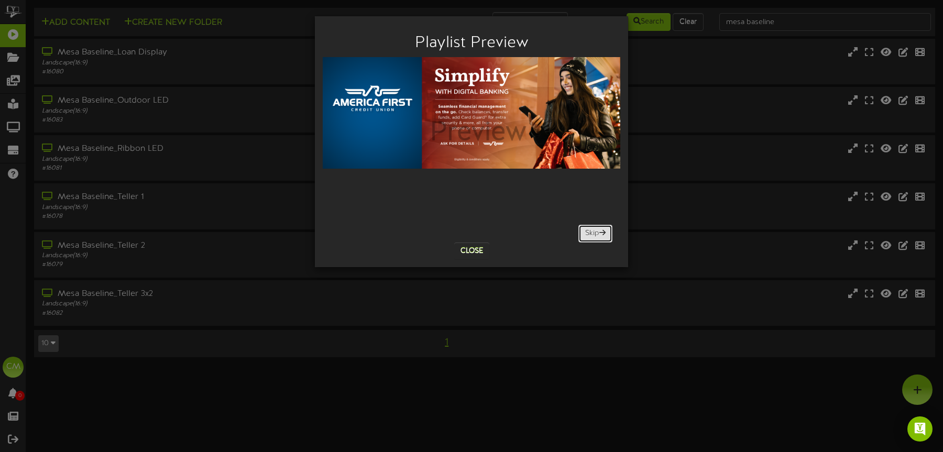
click at [590, 229] on button "Skip" at bounding box center [595, 234] width 34 height 18
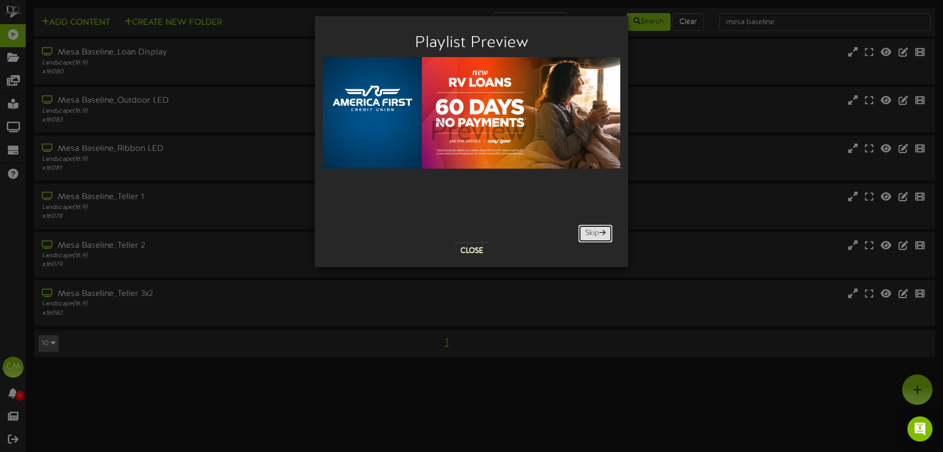
click at [590, 229] on button "Skip" at bounding box center [595, 234] width 34 height 18
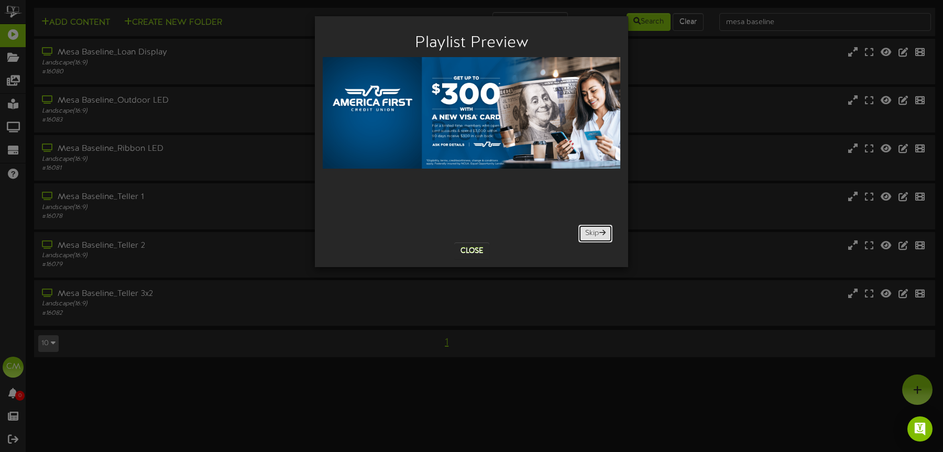
click at [590, 229] on button "Skip" at bounding box center [595, 234] width 34 height 18
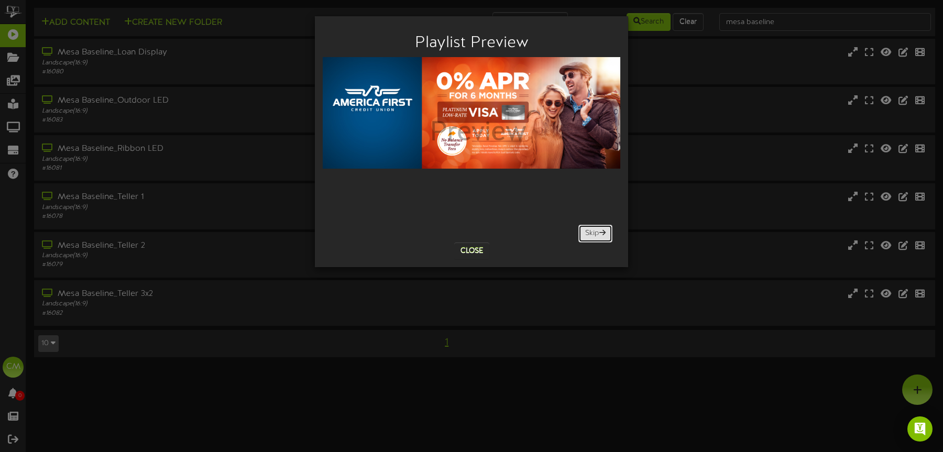
click at [590, 229] on button "Skip" at bounding box center [595, 234] width 34 height 18
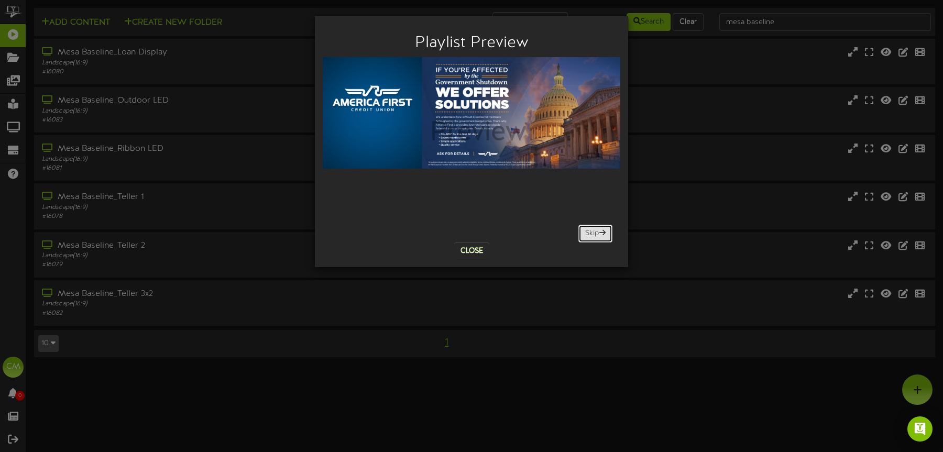
click at [590, 229] on button "Skip" at bounding box center [595, 234] width 34 height 18
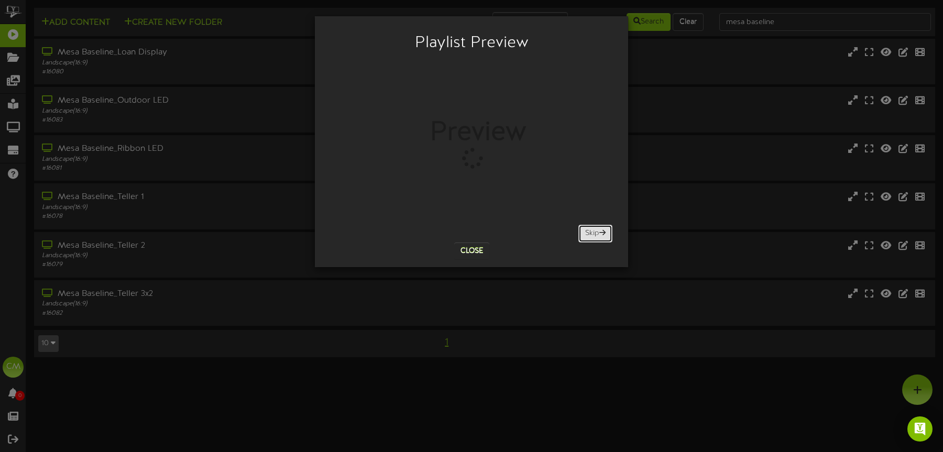
click at [590, 229] on button "Skip" at bounding box center [595, 234] width 34 height 18
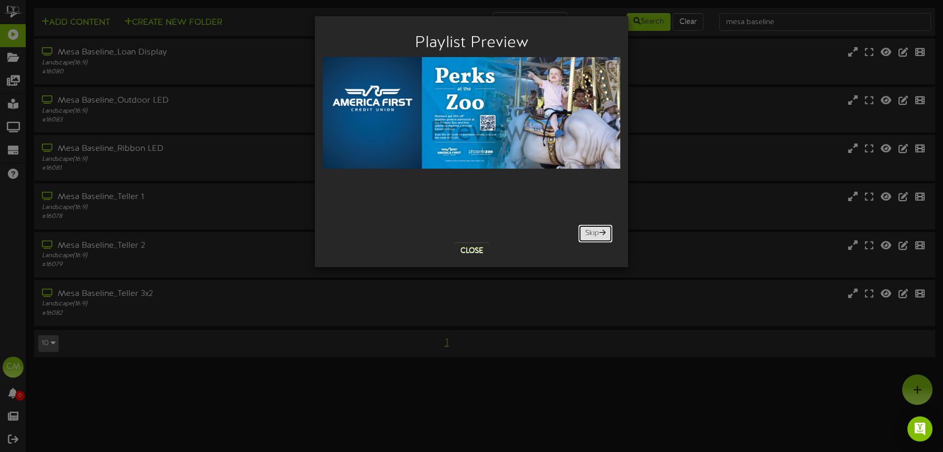
click at [590, 229] on button "Skip" at bounding box center [595, 234] width 34 height 18
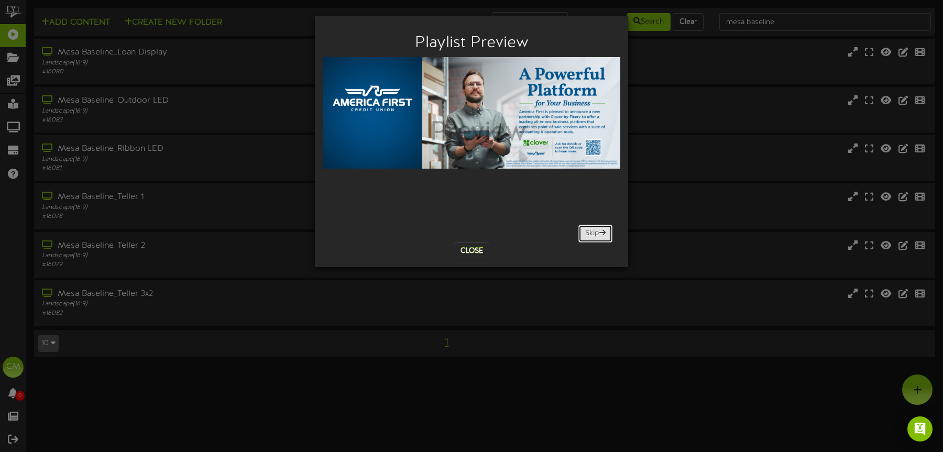
click at [590, 229] on button "Skip" at bounding box center [595, 234] width 34 height 18
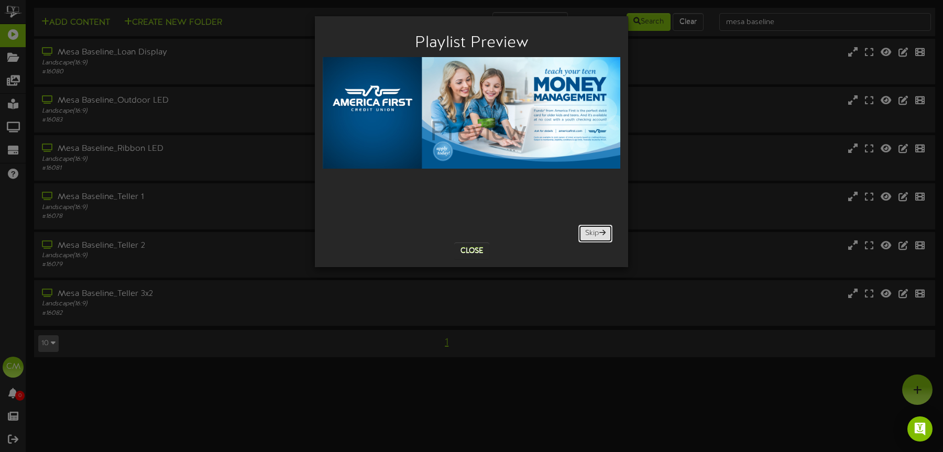
click at [590, 229] on button "Skip" at bounding box center [595, 234] width 34 height 18
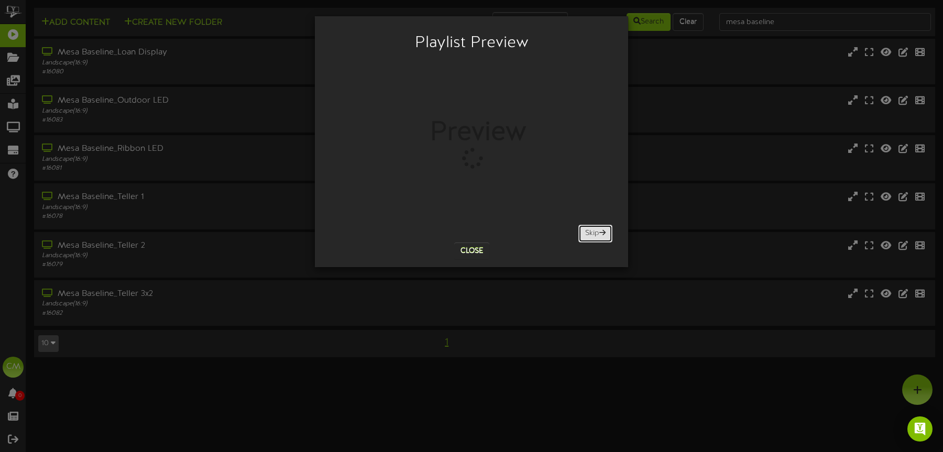
click at [590, 229] on button "Skip" at bounding box center [595, 234] width 34 height 18
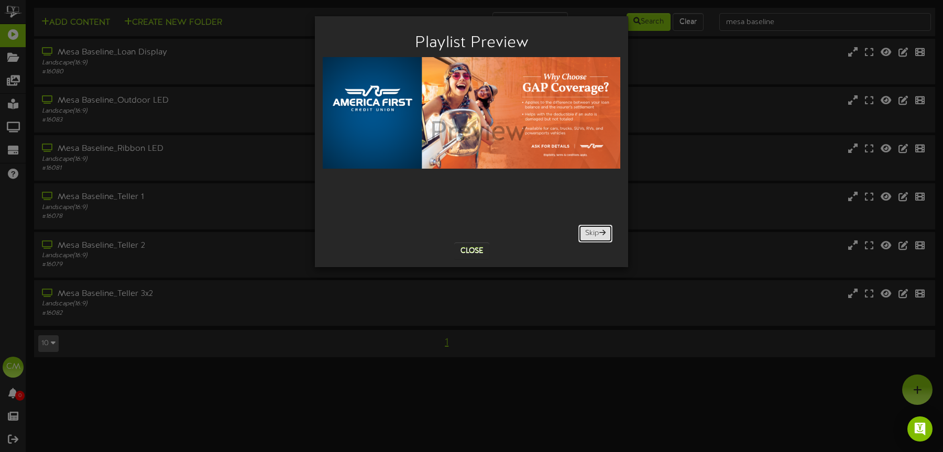
click at [590, 229] on button "Skip" at bounding box center [595, 234] width 34 height 18
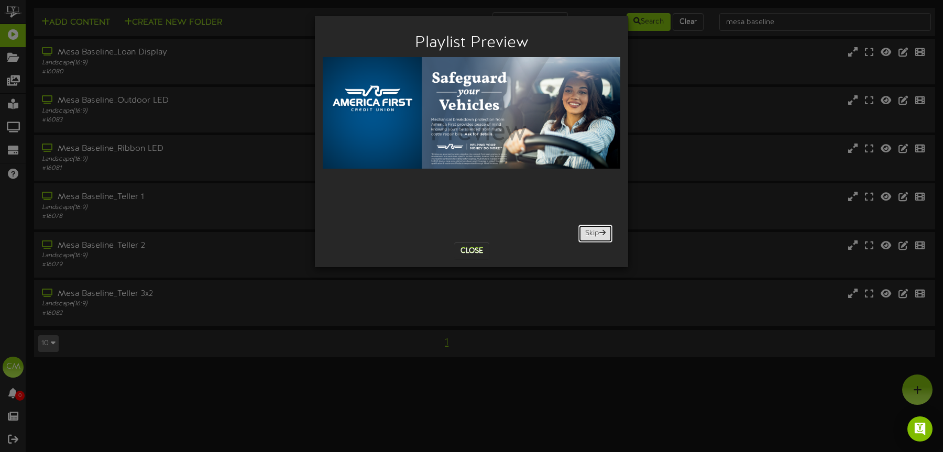
click at [590, 229] on button "Skip" at bounding box center [595, 234] width 34 height 18
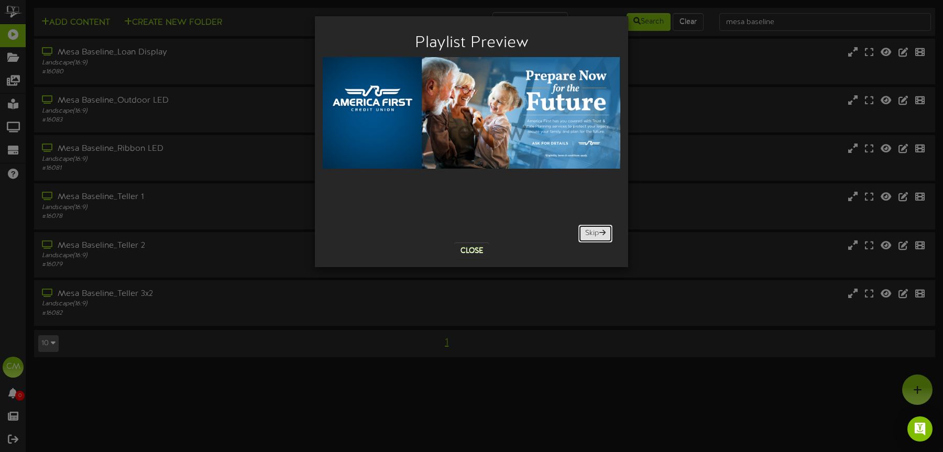
click at [590, 229] on button "Skip" at bounding box center [595, 234] width 34 height 18
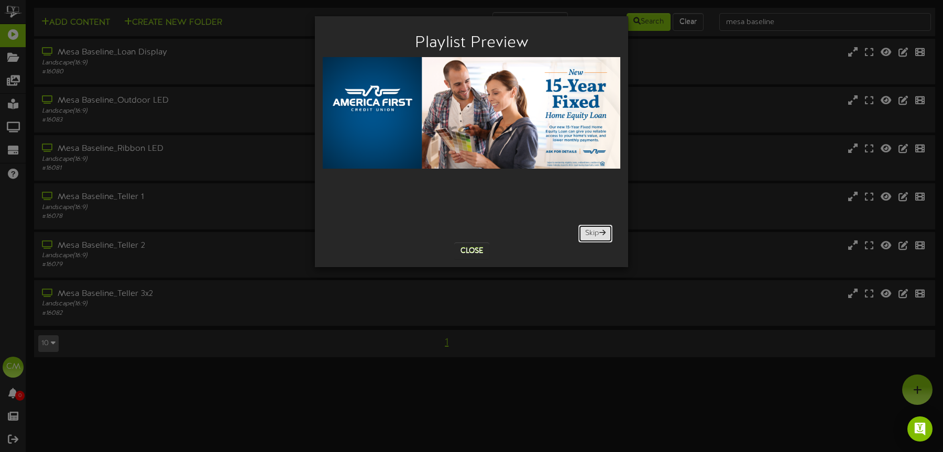
click at [590, 229] on button "Skip" at bounding box center [595, 234] width 34 height 18
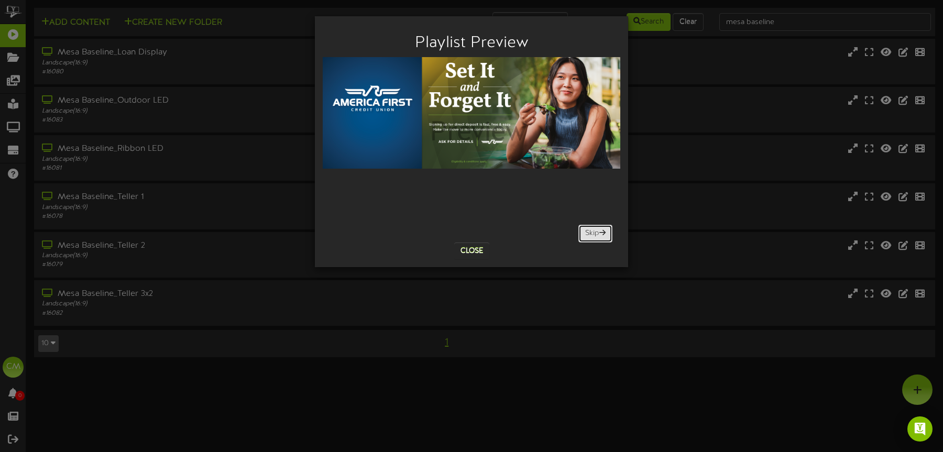
click at [590, 229] on button "Skip" at bounding box center [595, 234] width 34 height 18
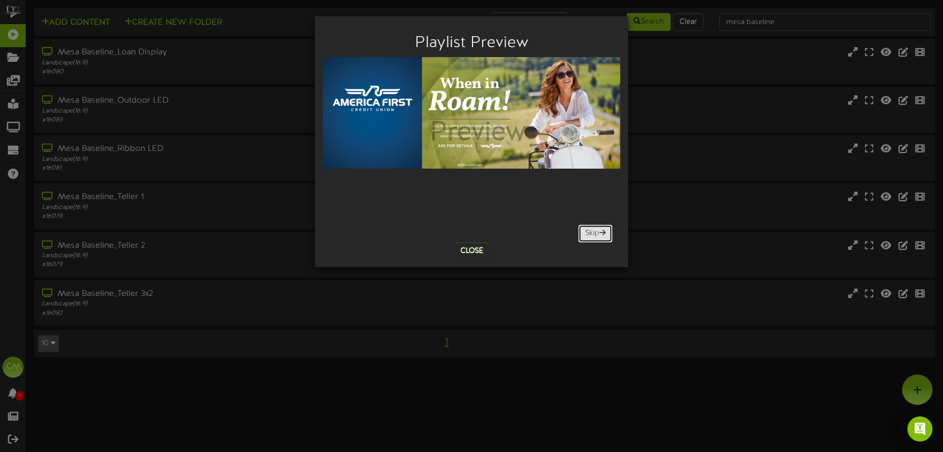
click at [590, 229] on button "Skip" at bounding box center [595, 234] width 34 height 18
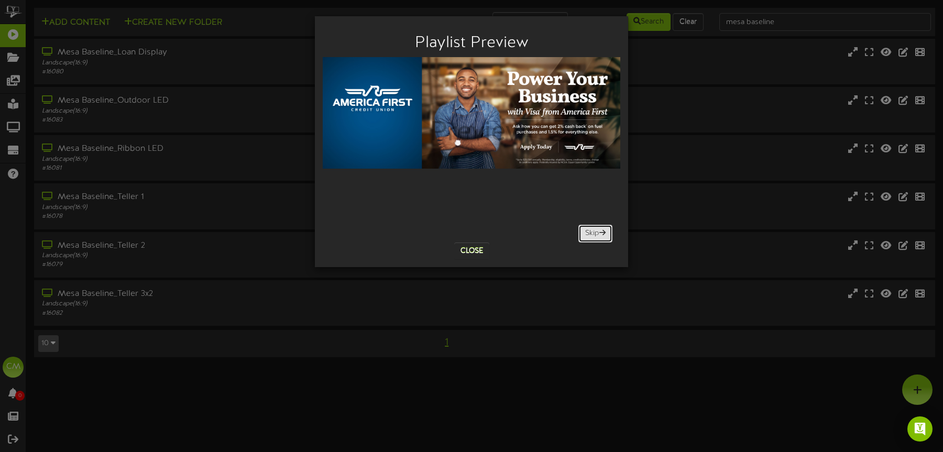
click at [590, 229] on button "Skip" at bounding box center [595, 234] width 34 height 18
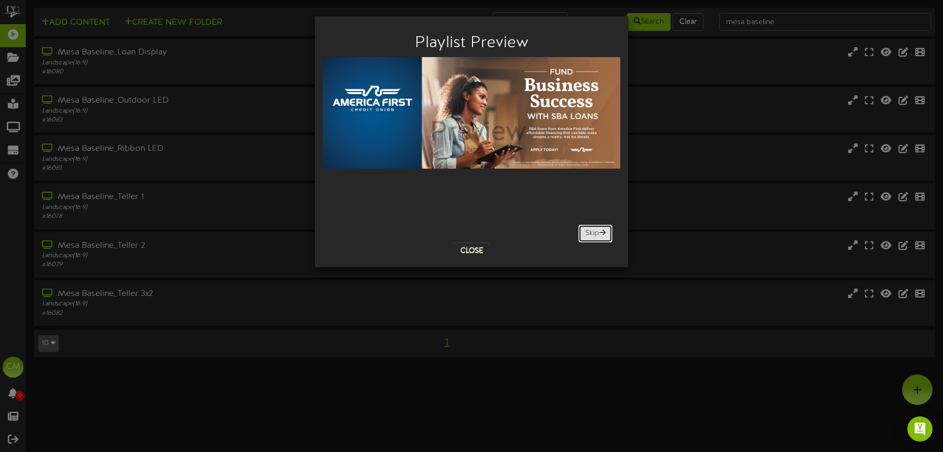
click at [590, 229] on button "Skip" at bounding box center [595, 234] width 34 height 18
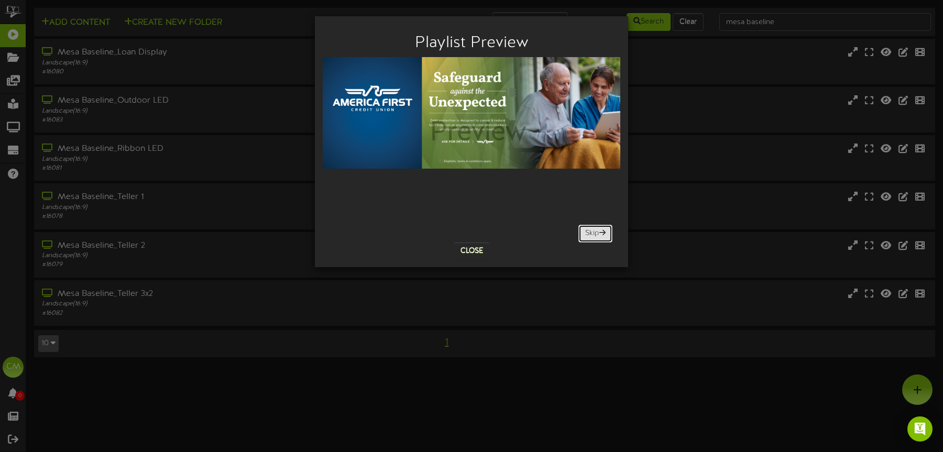
click at [590, 229] on button "Skip" at bounding box center [595, 234] width 34 height 18
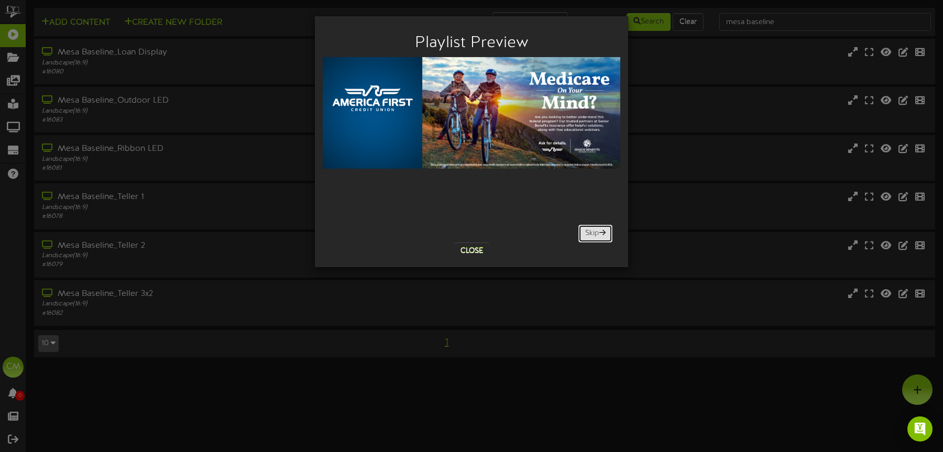
click at [590, 229] on button "Skip" at bounding box center [595, 234] width 34 height 18
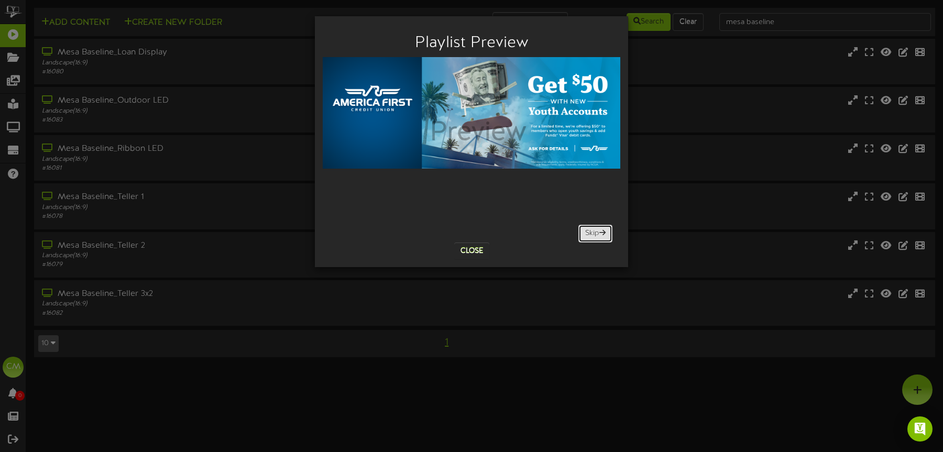
click at [590, 229] on button "Skip" at bounding box center [595, 234] width 34 height 18
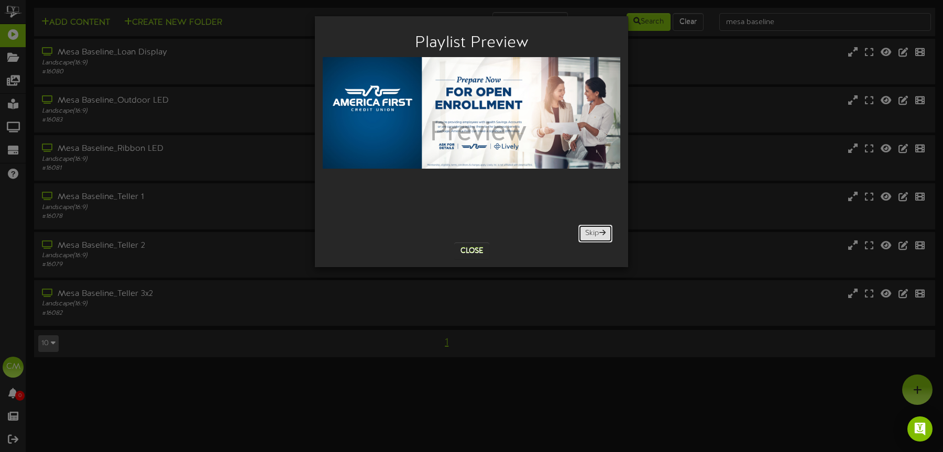
click at [590, 229] on button "Skip" at bounding box center [595, 234] width 34 height 18
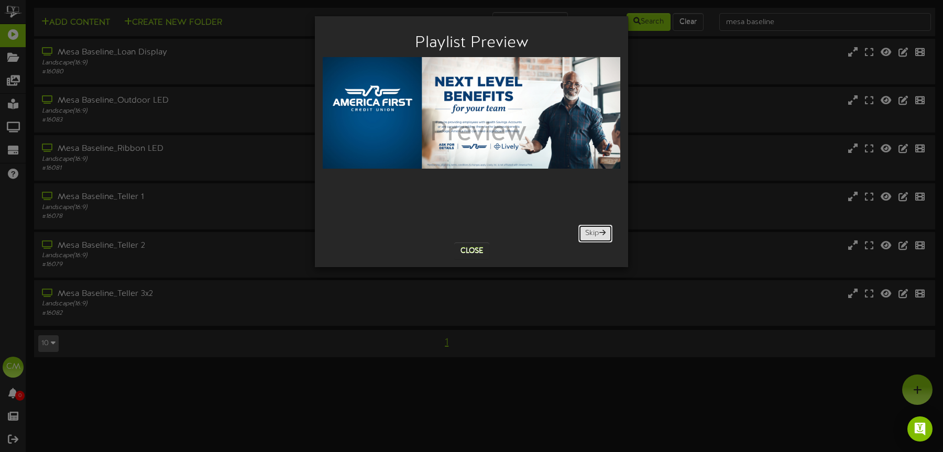
click at [590, 229] on button "Skip" at bounding box center [595, 234] width 34 height 18
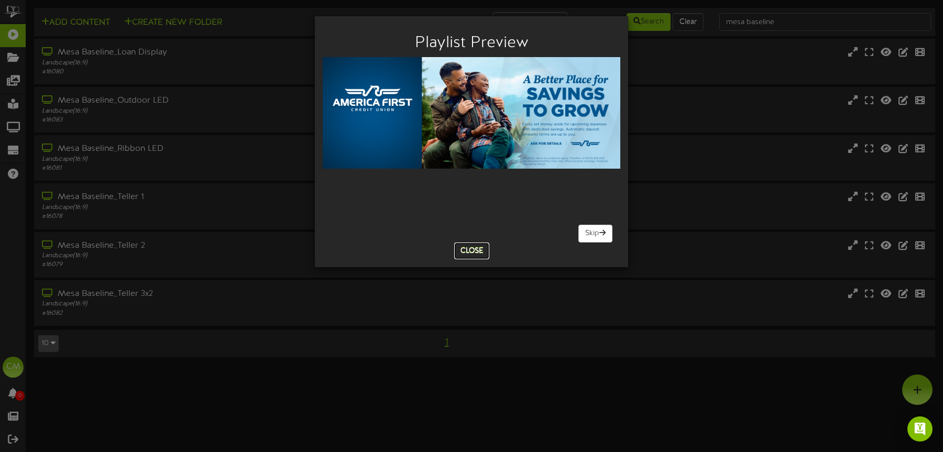
click at [460, 247] on button "Close" at bounding box center [471, 251] width 35 height 17
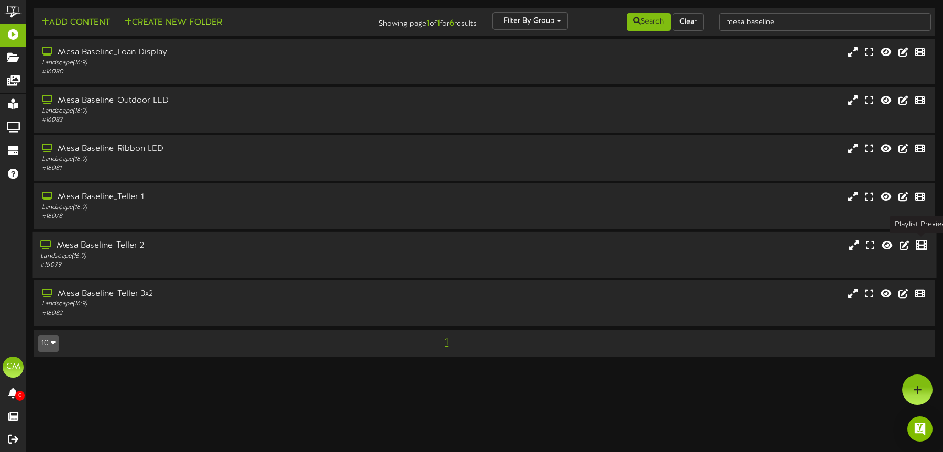
click at [917, 246] on icon at bounding box center [922, 245] width 12 height 12
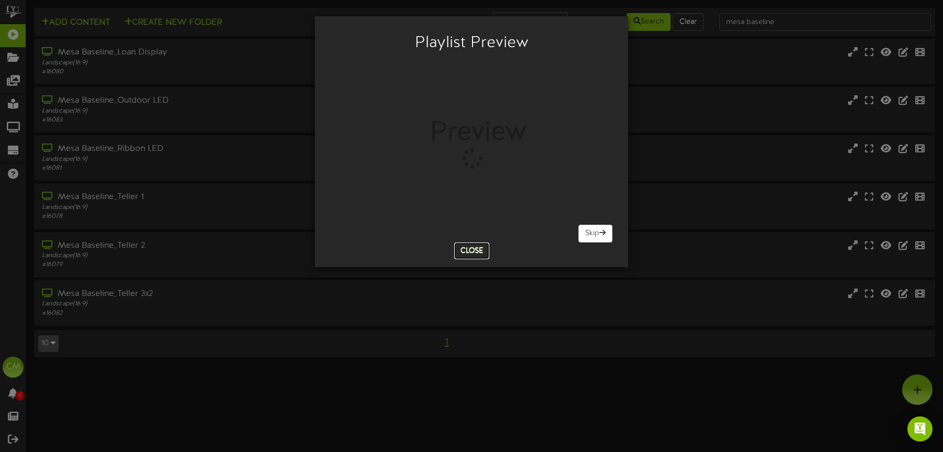
click at [476, 243] on button "Close" at bounding box center [471, 251] width 35 height 17
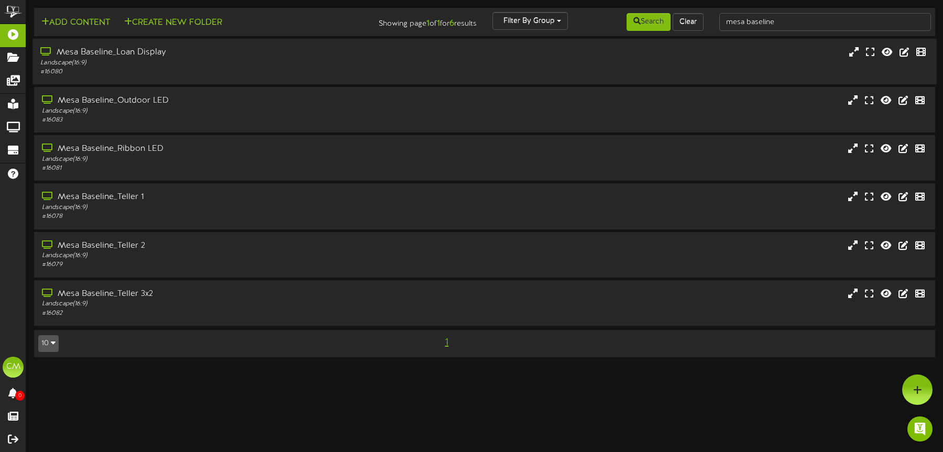
click at [201, 59] on div "Landscape ( 16:9 )" at bounding box center [220, 63] width 361 height 9
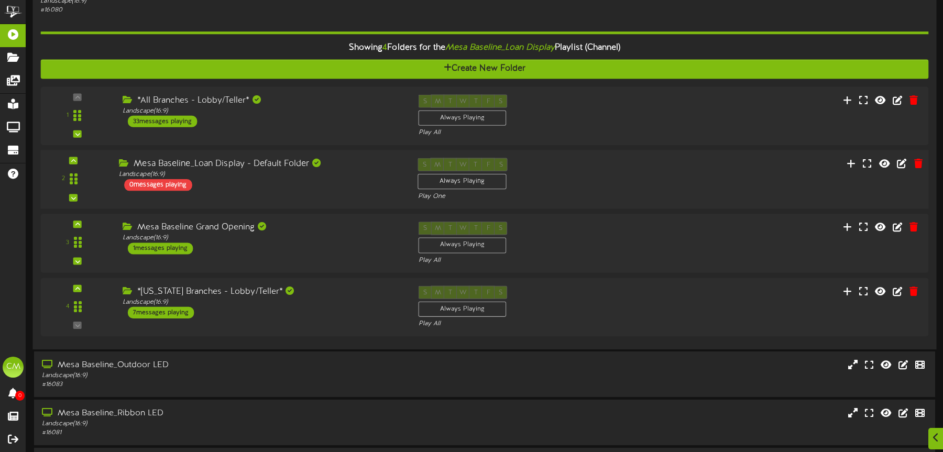
scroll to position [79, 0]
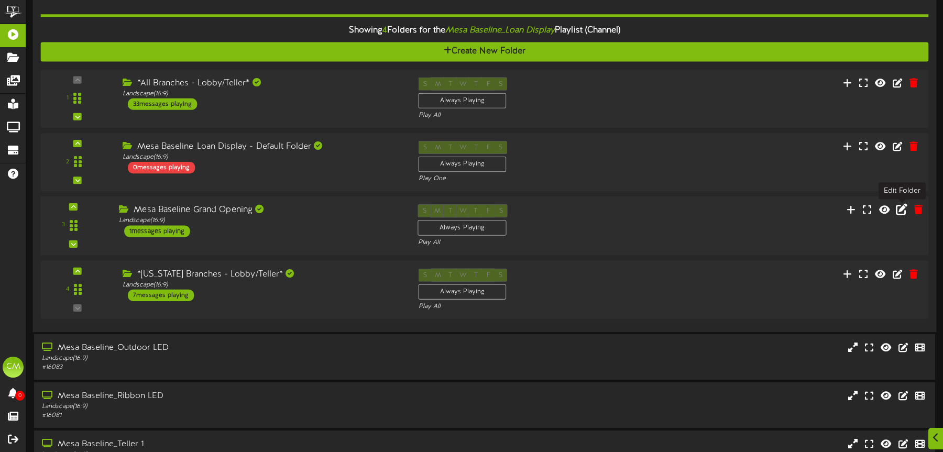
click at [902, 208] on icon at bounding box center [902, 210] width 12 height 12
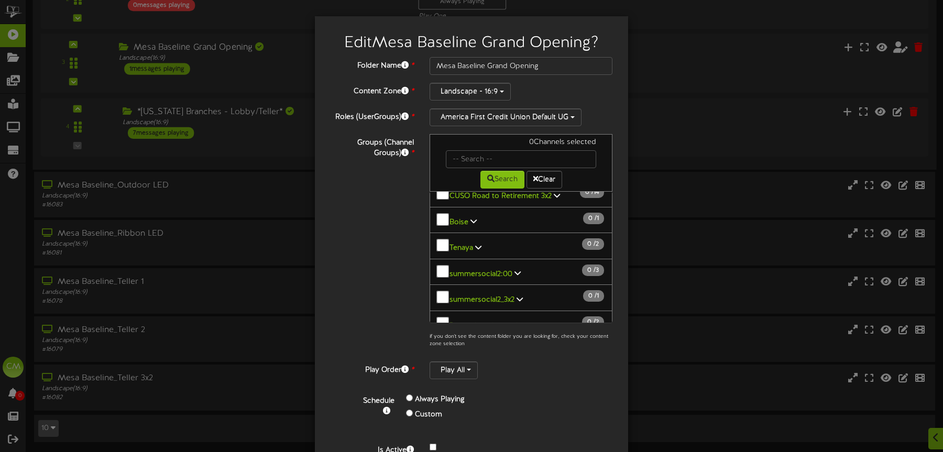
scroll to position [52, 0]
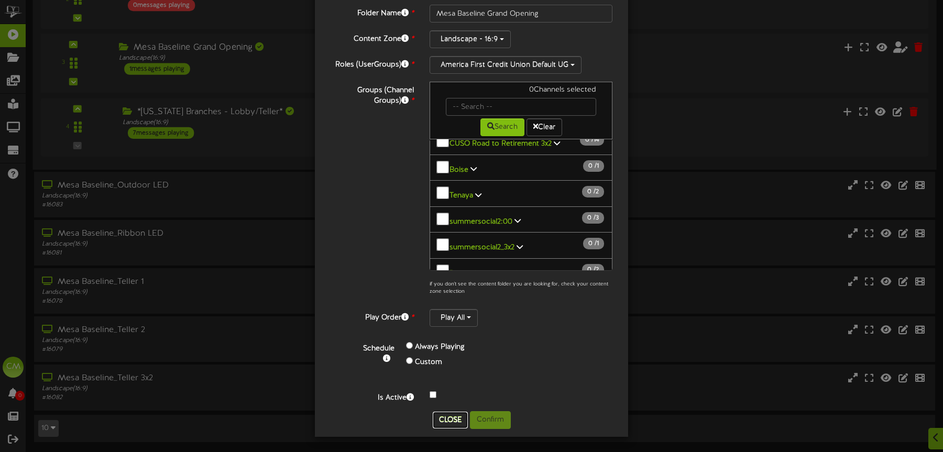
click at [454, 417] on button "Close" at bounding box center [450, 420] width 35 height 17
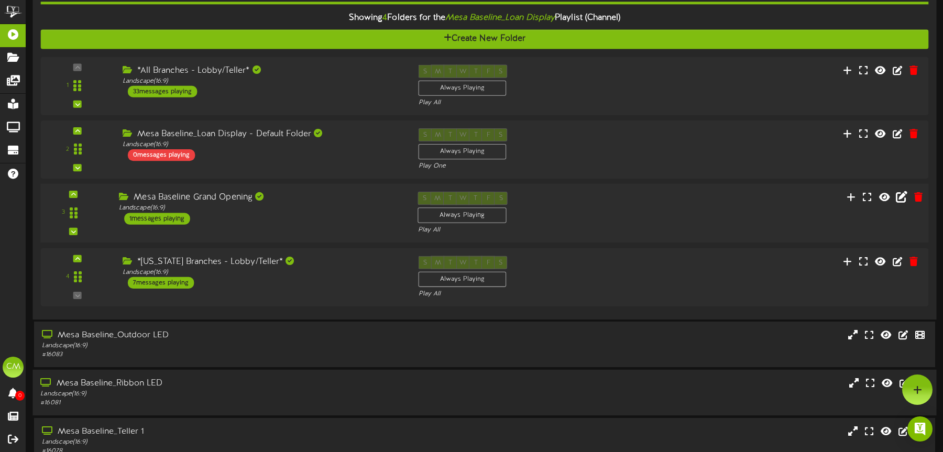
scroll to position [90, 0]
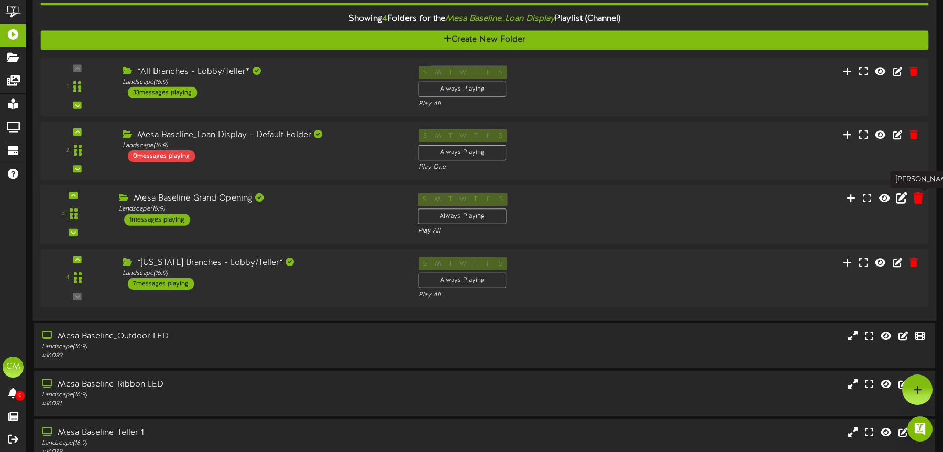
click at [918, 198] on icon at bounding box center [918, 198] width 10 height 12
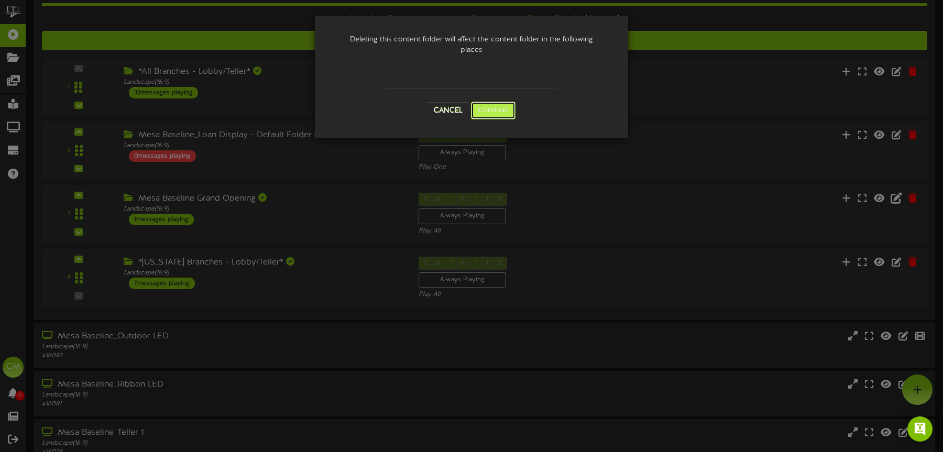
click at [490, 109] on button "Continue" at bounding box center [493, 111] width 45 height 18
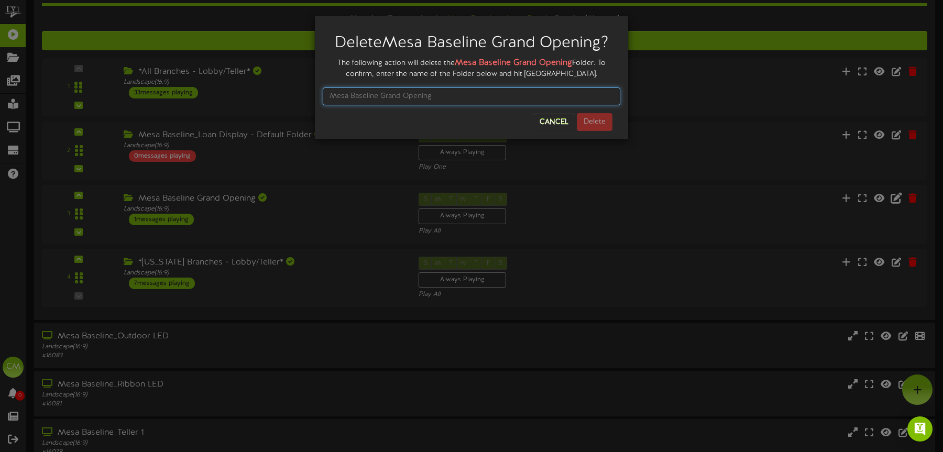
click at [492, 100] on input "text" at bounding box center [472, 96] width 298 height 18
type input "Mesa Baseline Grand Openng"
click at [546, 122] on button "Cancel" at bounding box center [553, 122] width 41 height 17
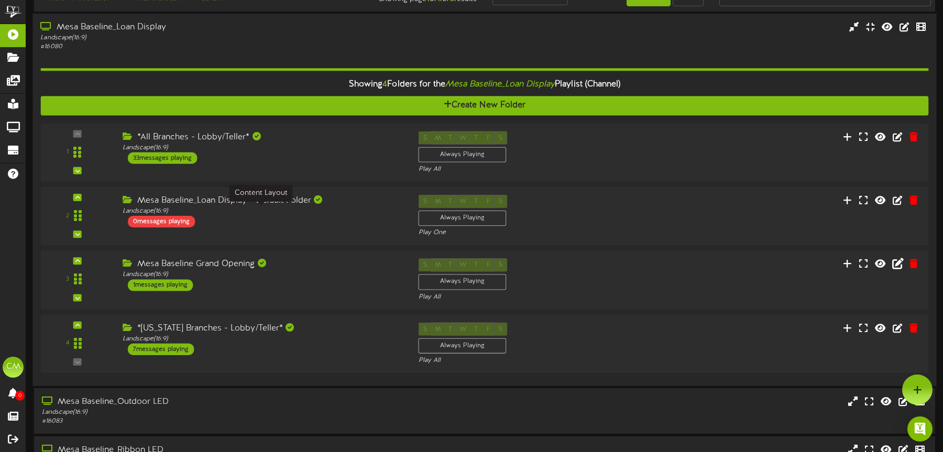
scroll to position [0, 0]
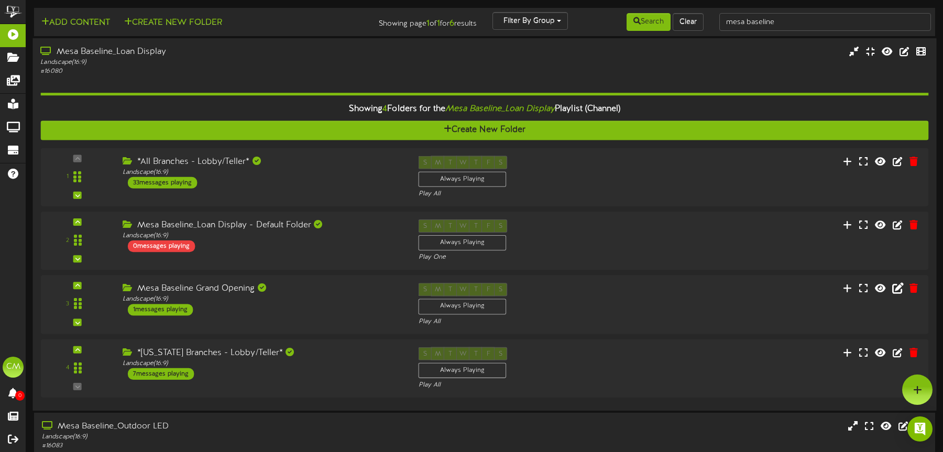
click at [234, 52] on div "Mesa Baseline_Loan Display" at bounding box center [220, 52] width 361 height 12
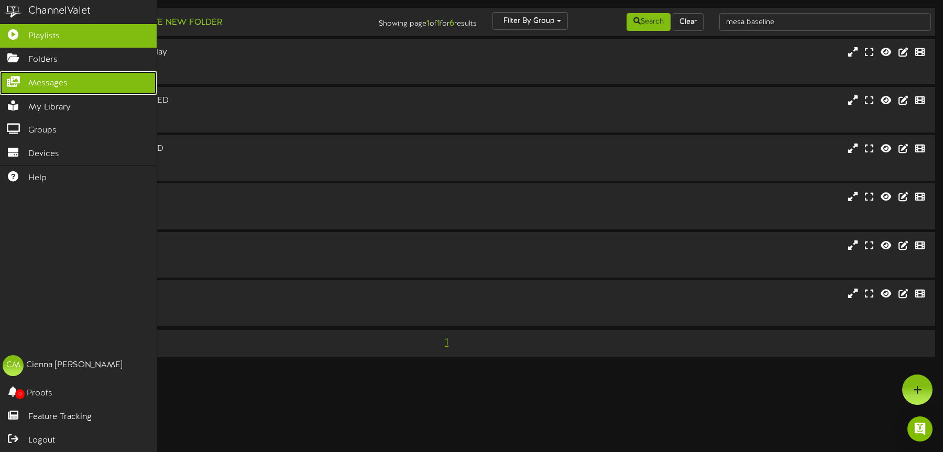
click at [41, 88] on span "Messages" at bounding box center [47, 84] width 39 height 12
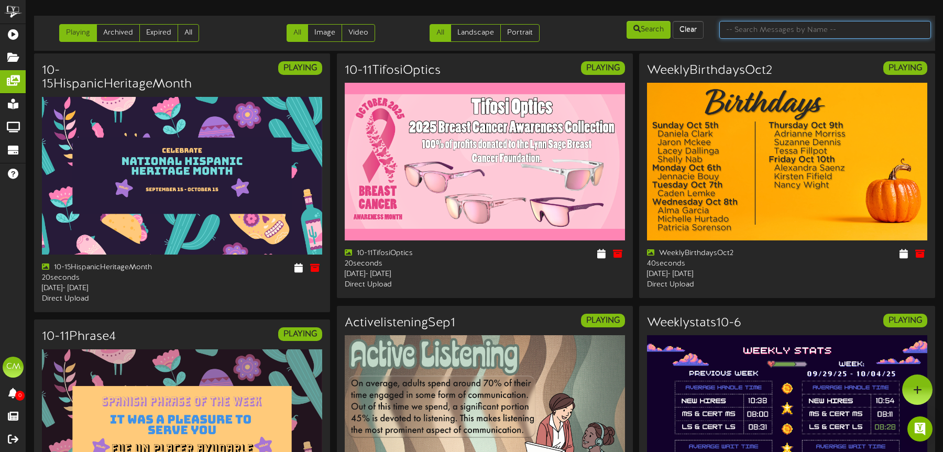
click at [766, 36] on input "text" at bounding box center [825, 30] width 212 height 18
type input "card"
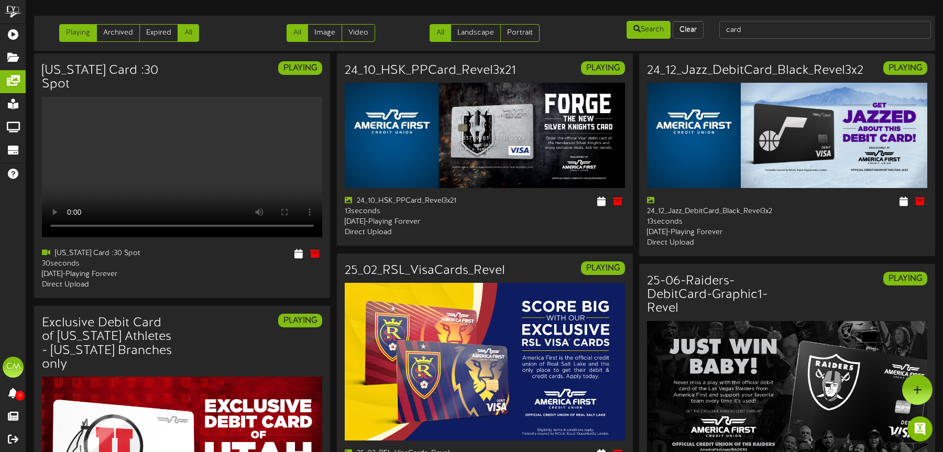
click at [191, 35] on link "All" at bounding box center [188, 33] width 21 height 18
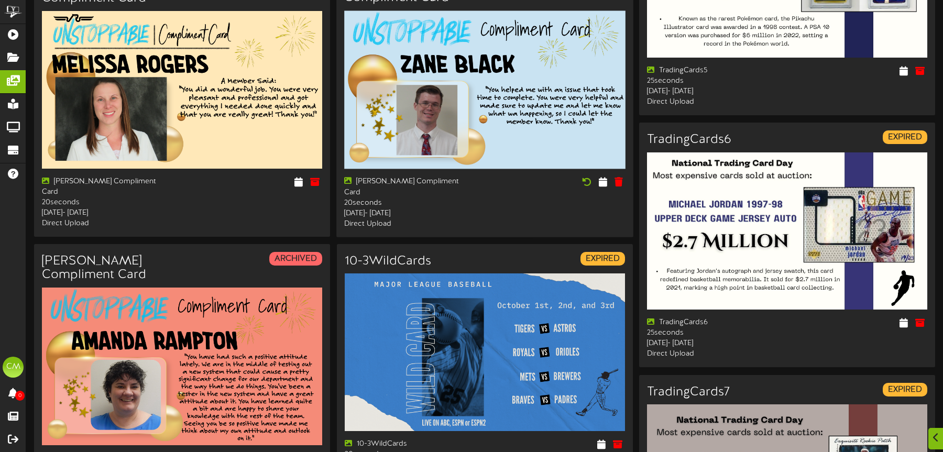
scroll to position [1498, 0]
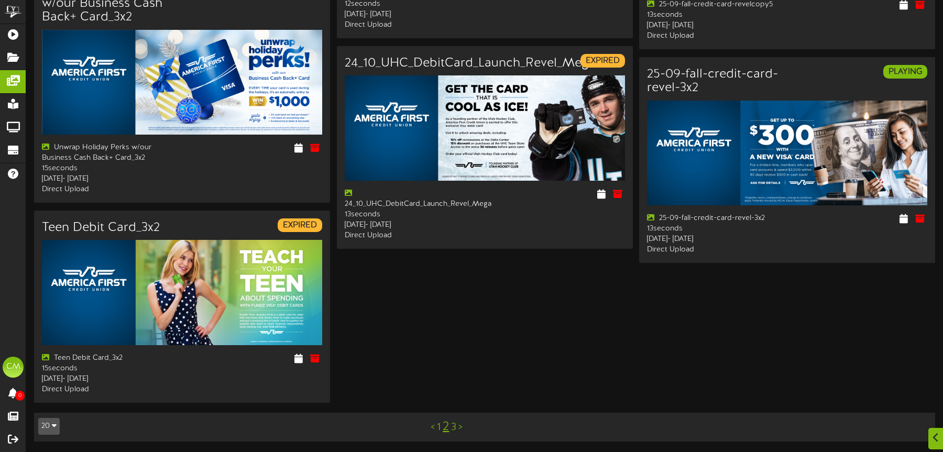
scroll to position [1561, 0]
click at [455, 424] on link "3" at bounding box center [453, 428] width 5 height 12
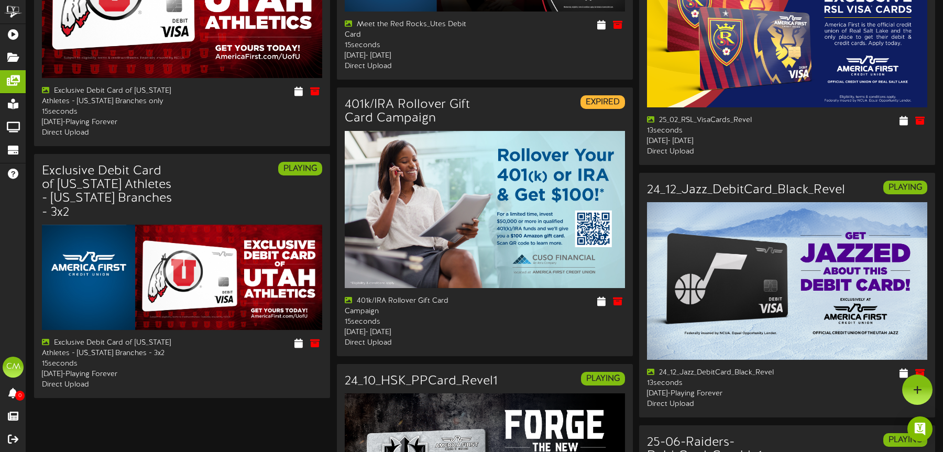
scroll to position [784, 0]
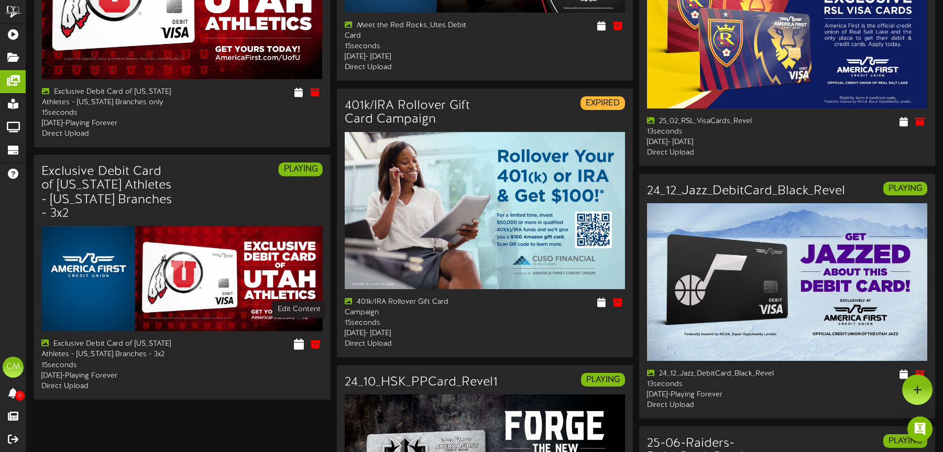
click at [299, 338] on icon at bounding box center [299, 344] width 10 height 12
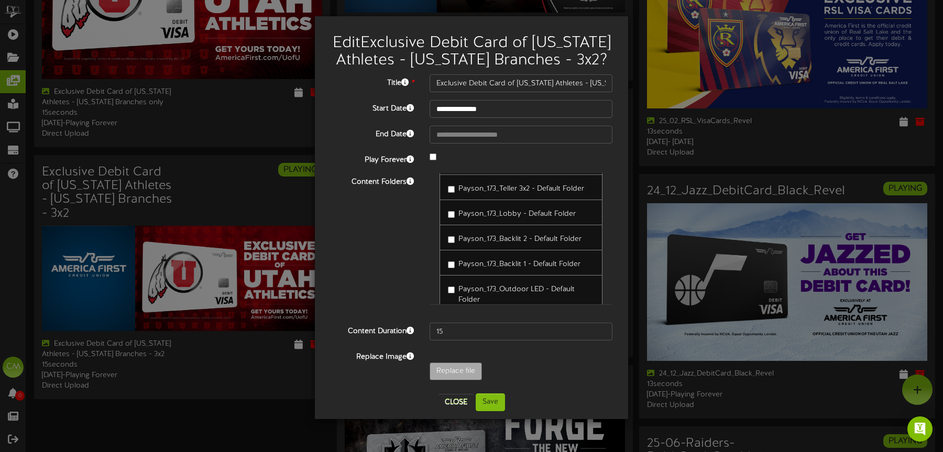
scroll to position [5062, 0]
click at [452, 401] on button "Close" at bounding box center [455, 402] width 35 height 17
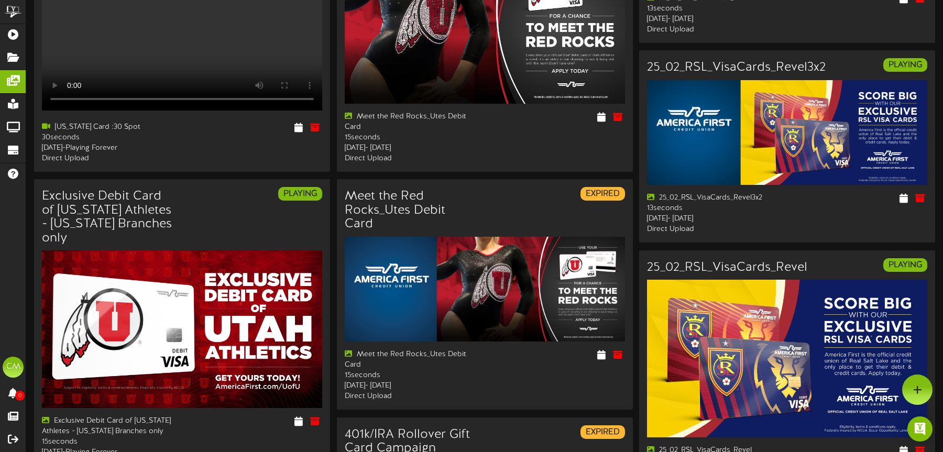
scroll to position [0, 0]
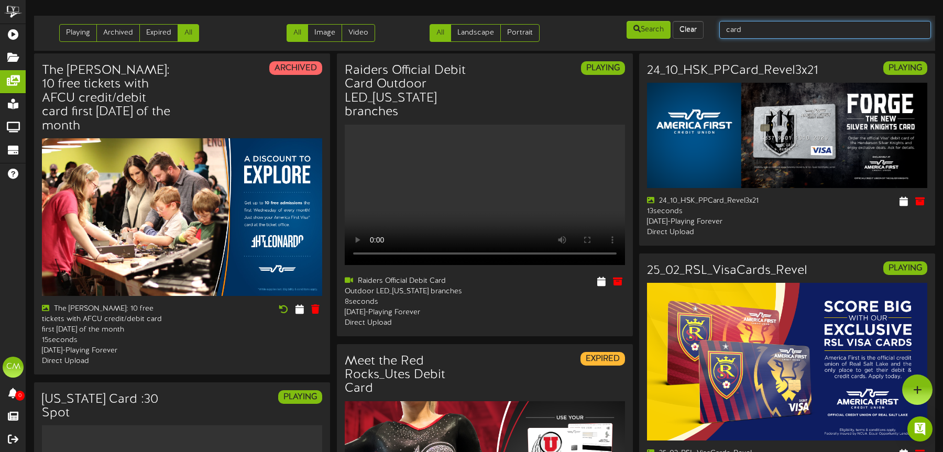
drag, startPoint x: 750, startPoint y: 30, endPoint x: 723, endPoint y: 30, distance: 27.2
click at [723, 30] on input "card" at bounding box center [825, 30] width 212 height 18
type input "jazz"
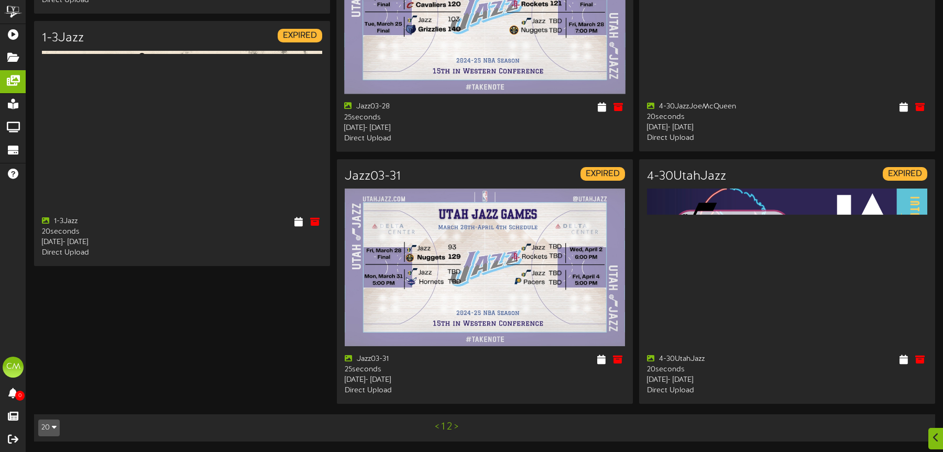
scroll to position [1473, 0]
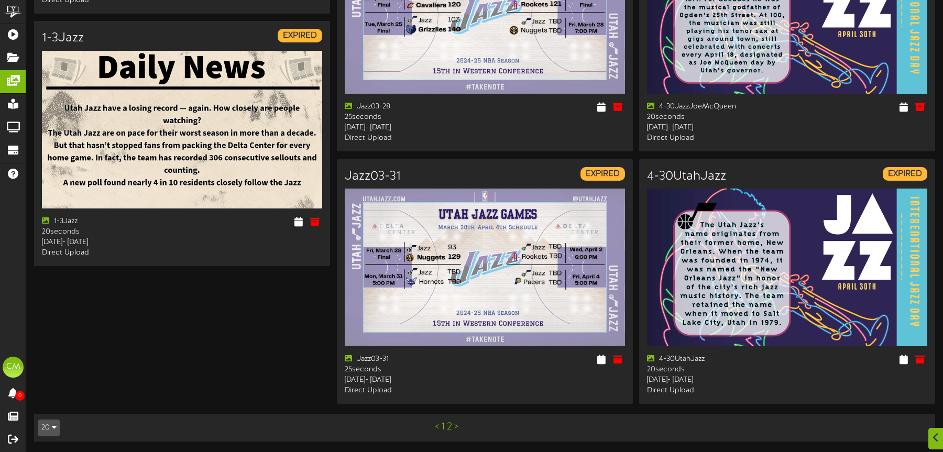
click at [451, 428] on link "2" at bounding box center [449, 427] width 5 height 12
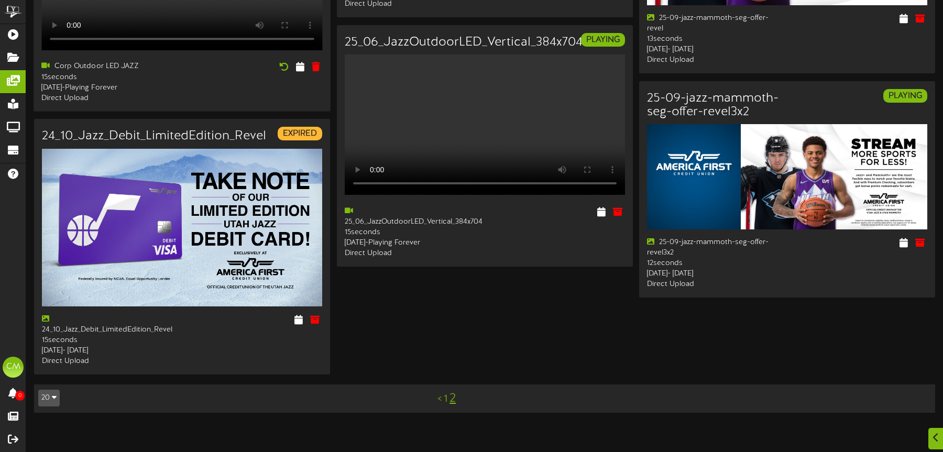
scroll to position [1080, 0]
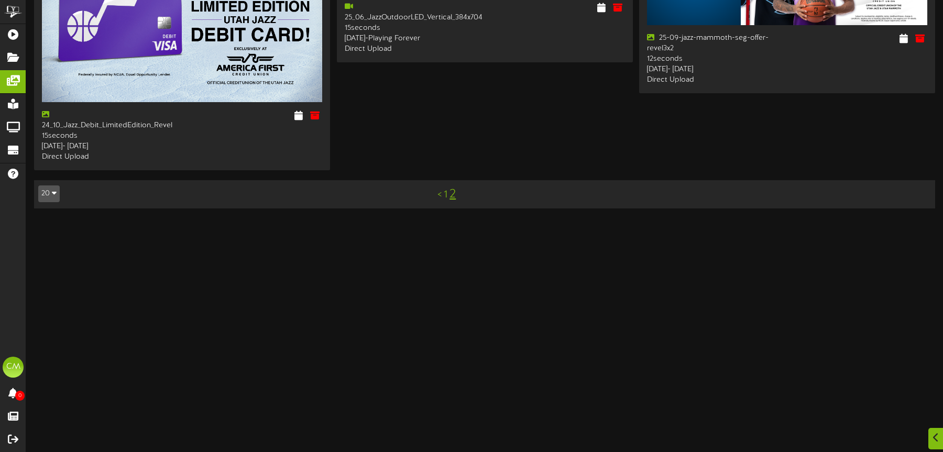
click at [446, 201] on link "1" at bounding box center [446, 195] width 4 height 12
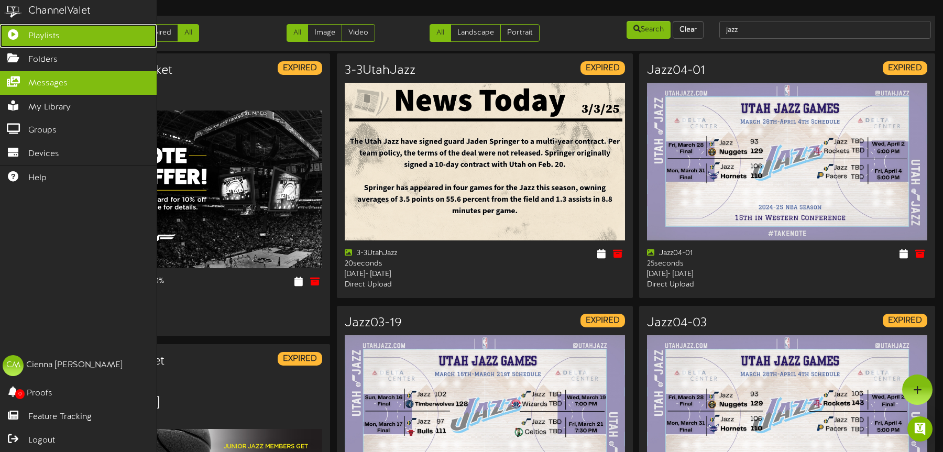
click at [22, 36] on icon at bounding box center [13, 33] width 26 height 8
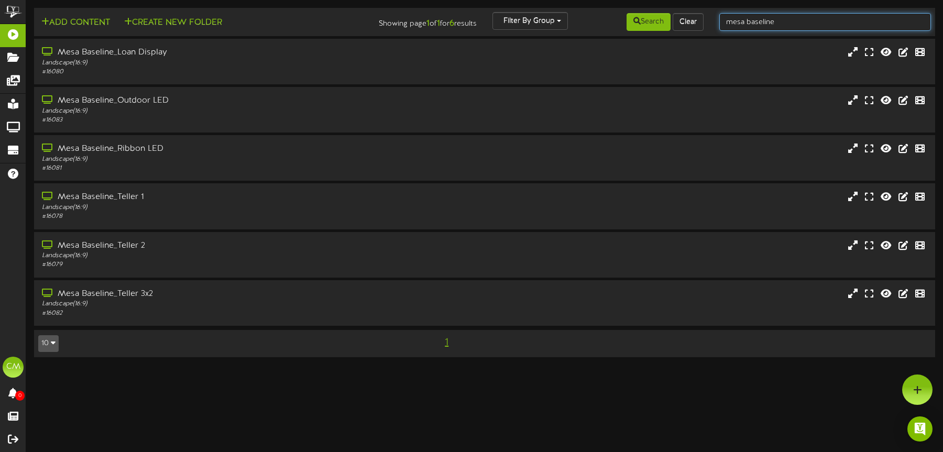
click at [811, 23] on input "mesa baseline" at bounding box center [825, 22] width 212 height 18
type input "[PERSON_NAME] Heritage"
click at [644, 25] on button "Search" at bounding box center [649, 22] width 44 height 18
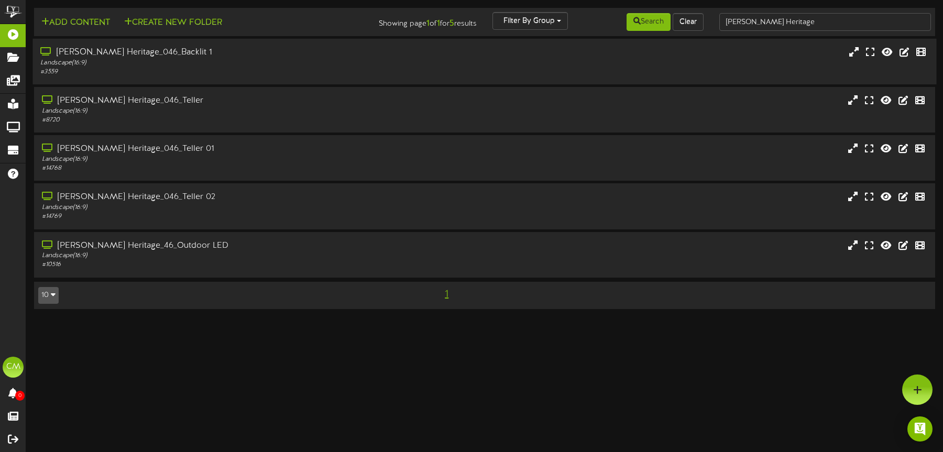
click at [211, 56] on div "[PERSON_NAME] Heritage_046_Backlit 1" at bounding box center [220, 53] width 361 height 12
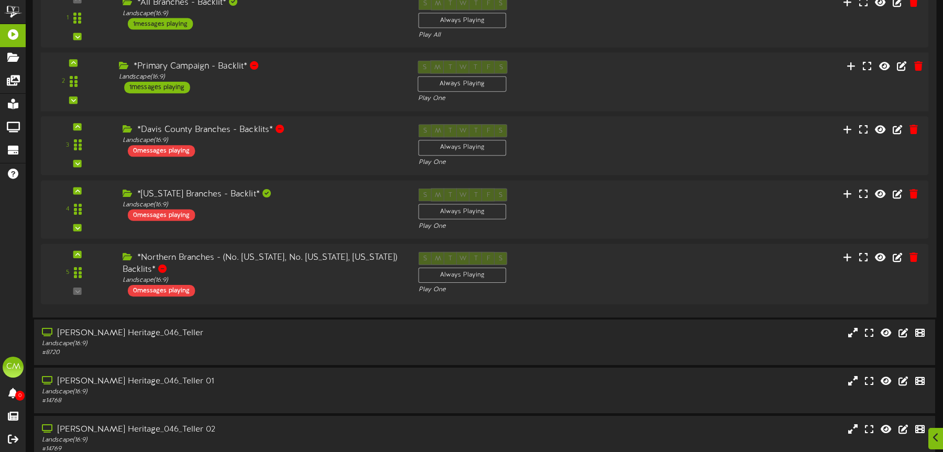
scroll to position [170, 0]
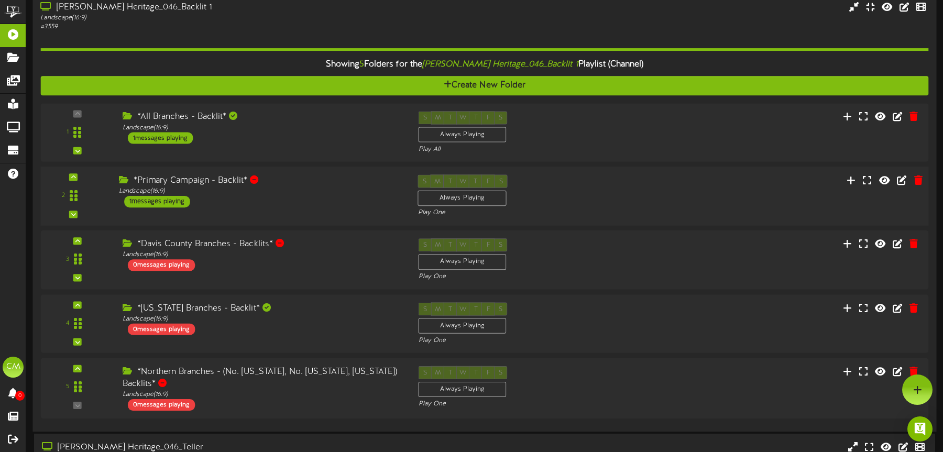
click at [322, 209] on div "2 ( 16:9" at bounding box center [484, 195] width 897 height 43
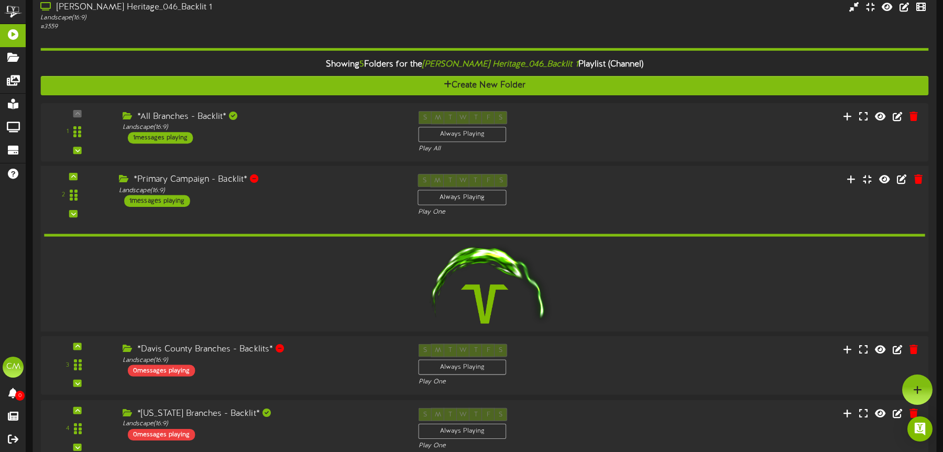
scroll to position [44, 0]
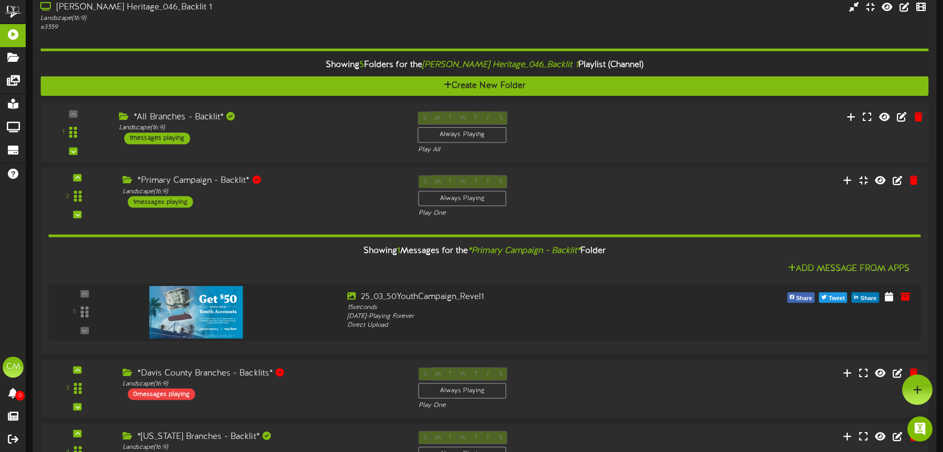
click at [311, 138] on div "*All Branches - Backlit* Landscape ( 16:9 ) 1 messages playing" at bounding box center [260, 127] width 299 height 33
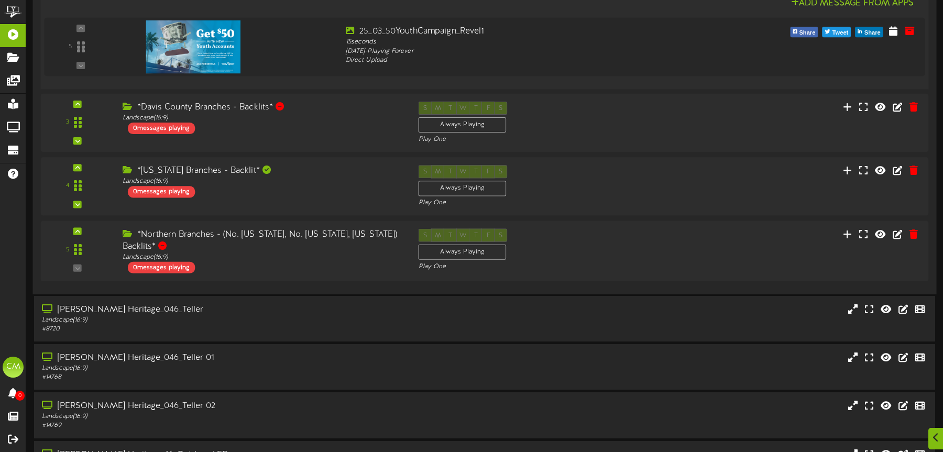
scroll to position [513, 0]
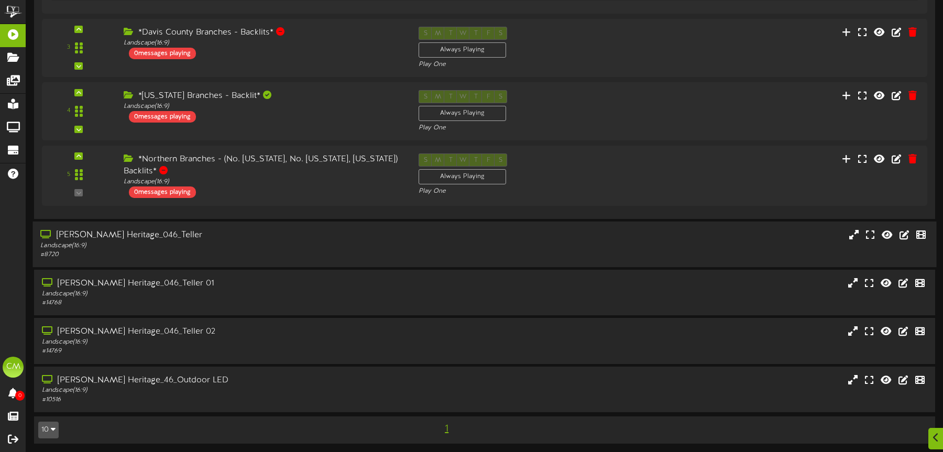
click at [272, 243] on div "Landscape ( 16:9 )" at bounding box center [220, 245] width 361 height 9
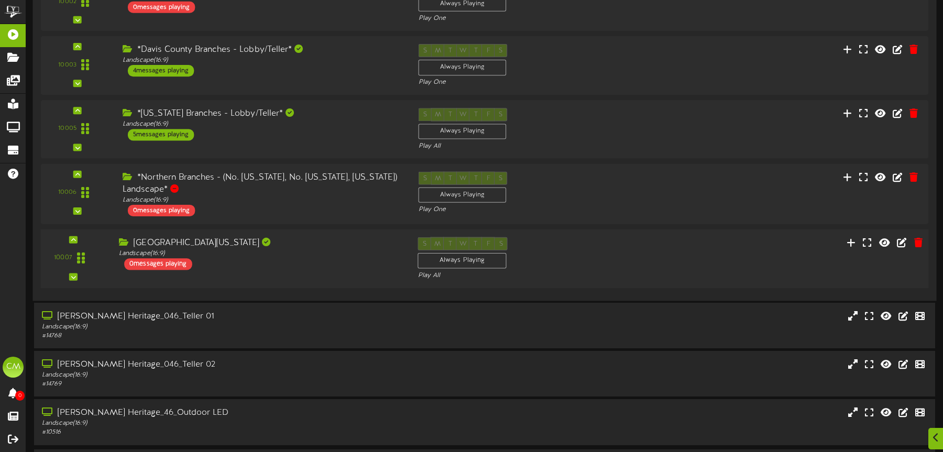
scroll to position [937, 0]
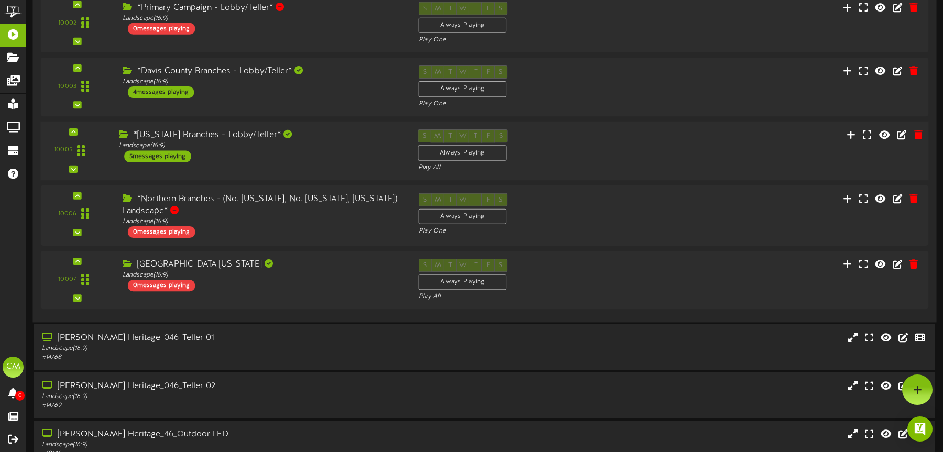
click at [326, 131] on div "*[US_STATE] Branches - Lobby/Teller*" at bounding box center [260, 135] width 283 height 12
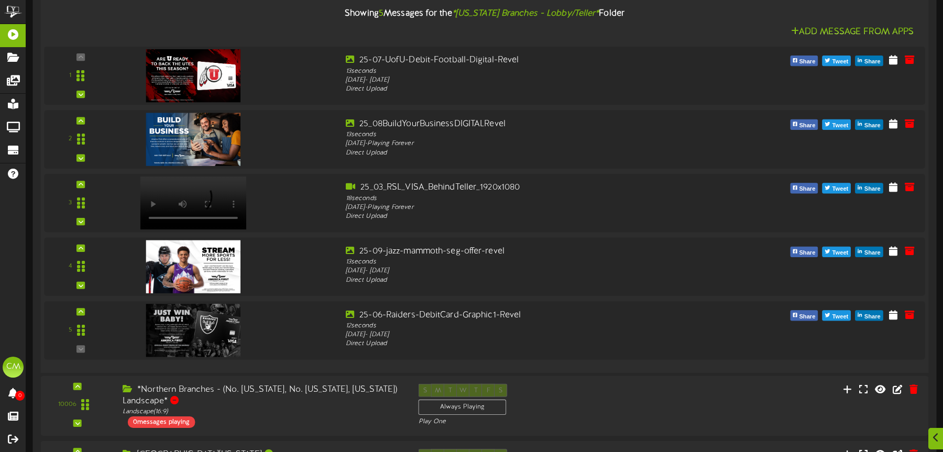
scroll to position [1104, 0]
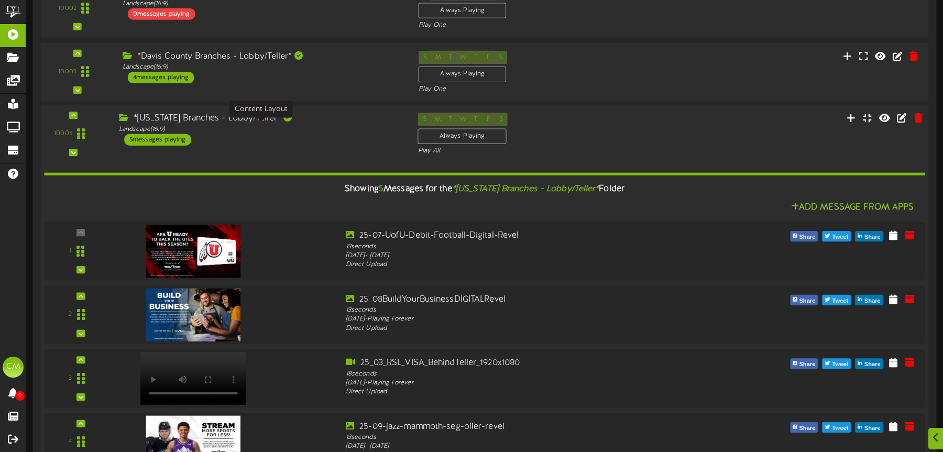
click at [295, 126] on div "Landscape ( 16:9 )" at bounding box center [260, 129] width 283 height 9
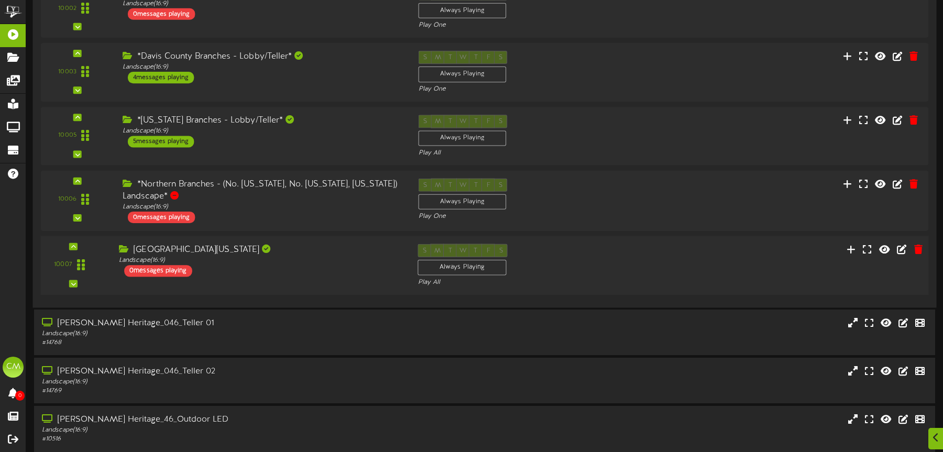
scroll to position [965, 0]
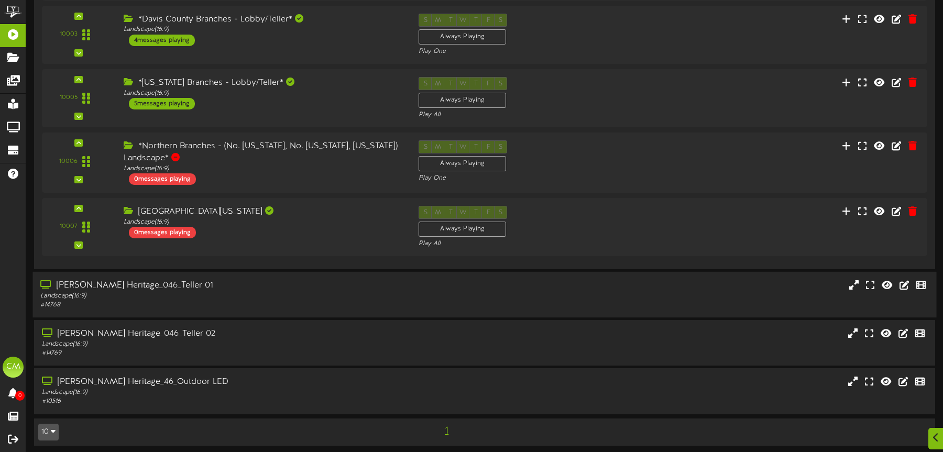
click at [183, 281] on div "[PERSON_NAME] Heritage_046_Teller 01" at bounding box center [220, 286] width 361 height 12
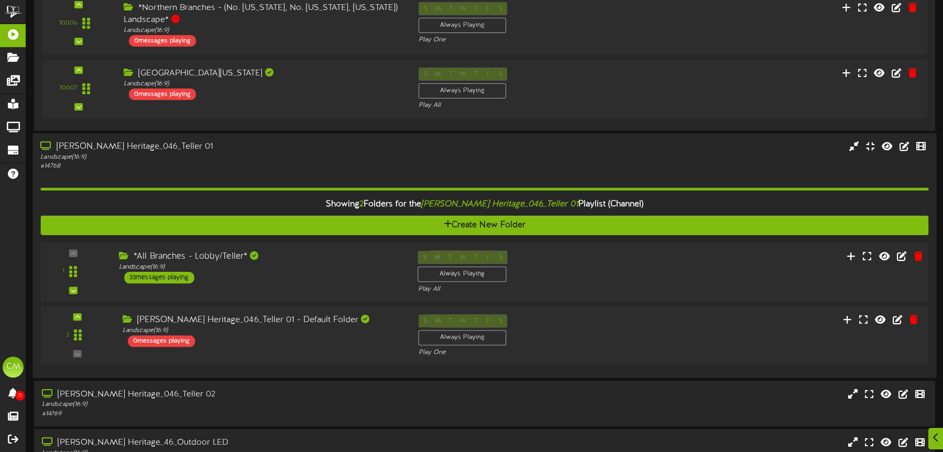
scroll to position [1165, 0]
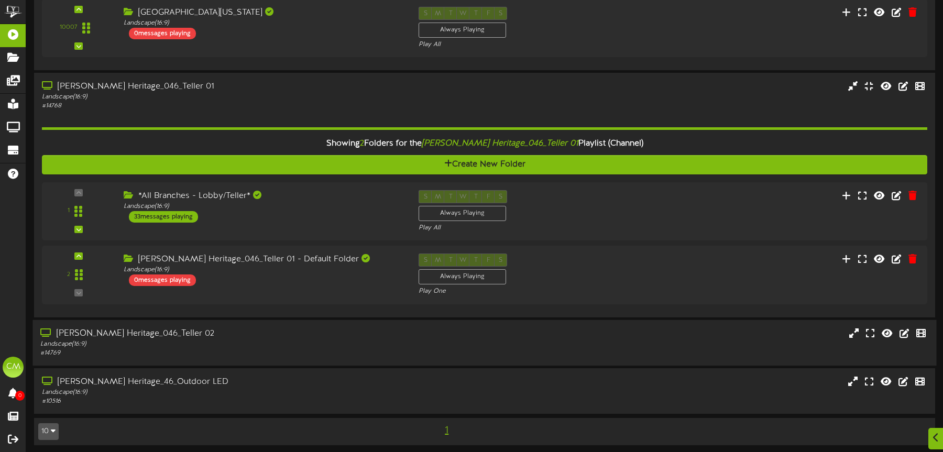
click at [221, 331] on div "[PERSON_NAME] Heritage_046_Teller 02" at bounding box center [220, 333] width 361 height 12
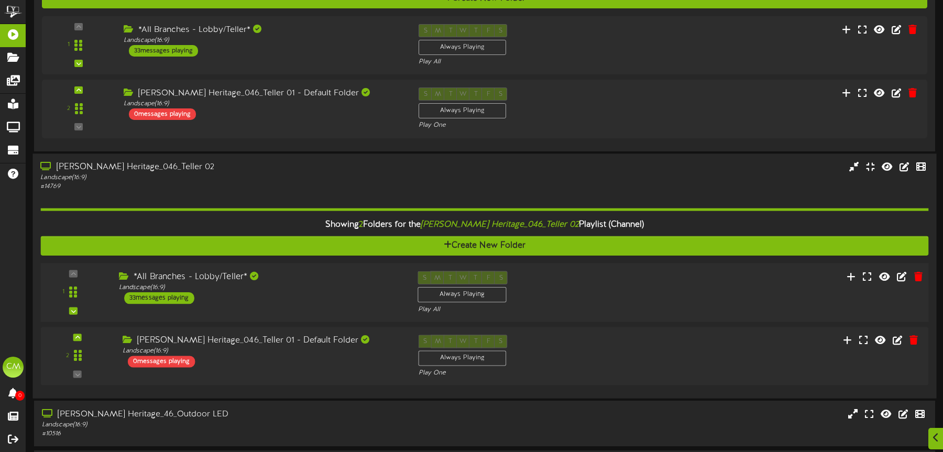
scroll to position [1363, 0]
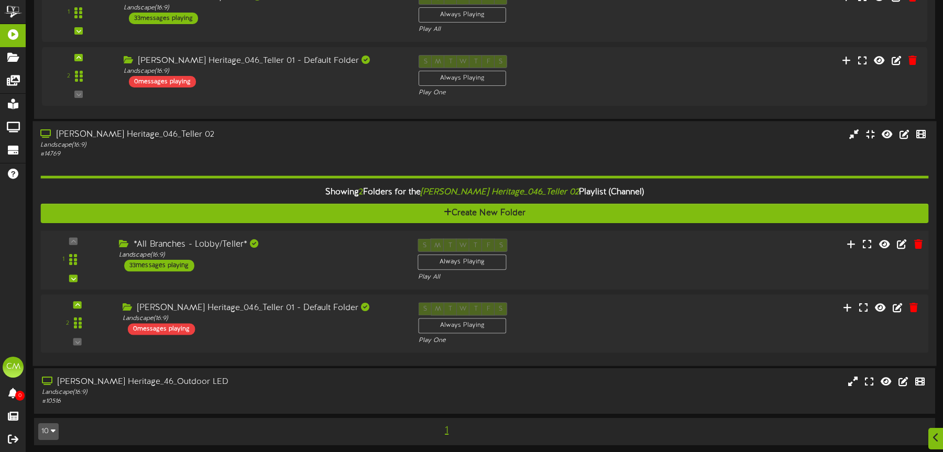
click at [313, 238] on div "*All Branches - Lobby/Teller*" at bounding box center [260, 244] width 283 height 12
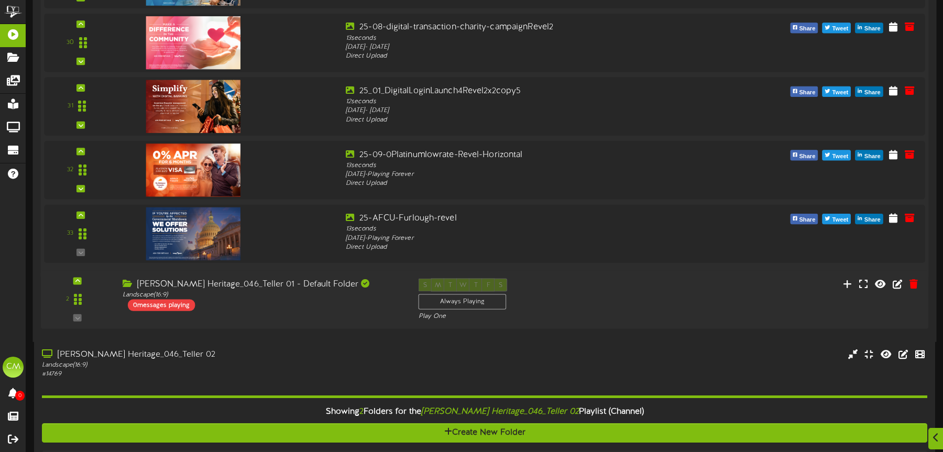
scroll to position [5420, 0]
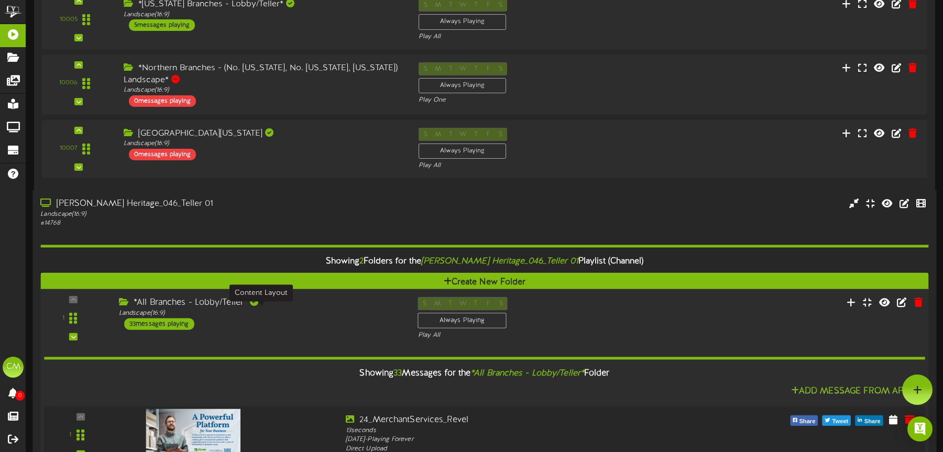
click at [321, 313] on div "Landscape ( 16:9 )" at bounding box center [260, 313] width 283 height 9
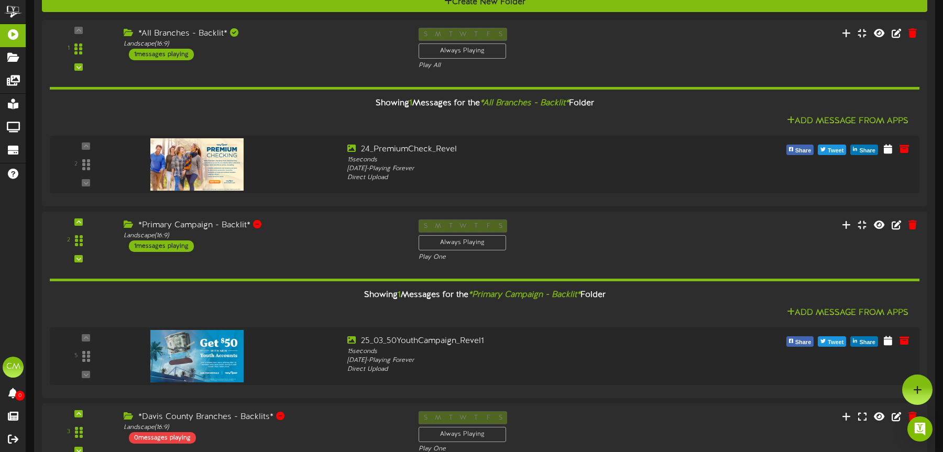
scroll to position [0, 0]
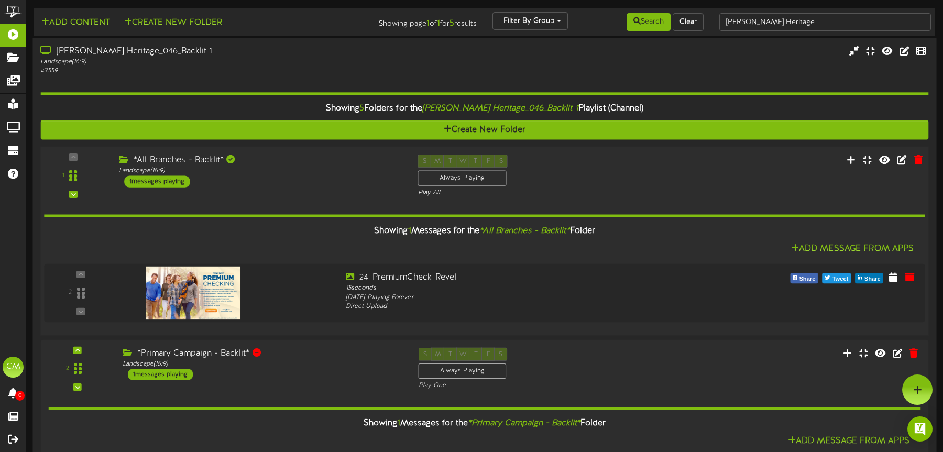
click at [320, 199] on div "Showing 1 Messages for the *All Branches - Backlit* Folder Add Message From App…" at bounding box center [484, 262] width 881 height 130
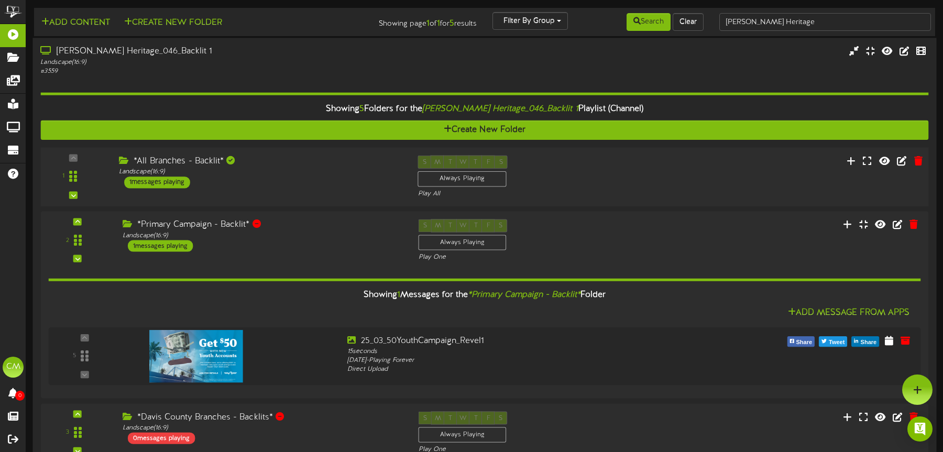
click at [291, 75] on div "# 3559" at bounding box center [220, 71] width 361 height 9
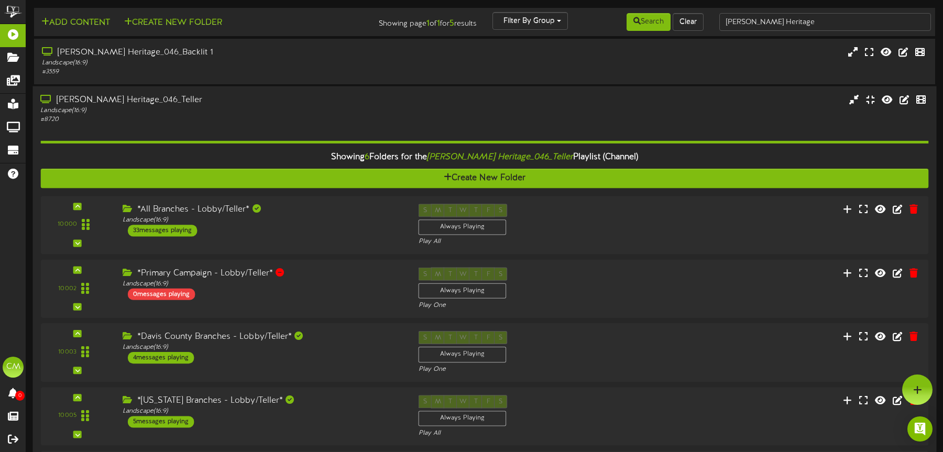
click at [283, 105] on div "[PERSON_NAME] Heritage_046_Teller" at bounding box center [220, 100] width 361 height 12
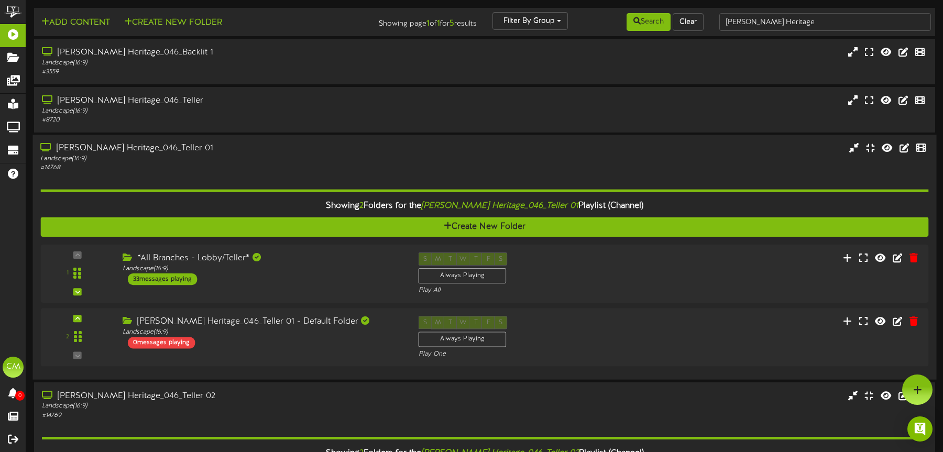
click at [305, 164] on div "# 14768" at bounding box center [220, 168] width 361 height 9
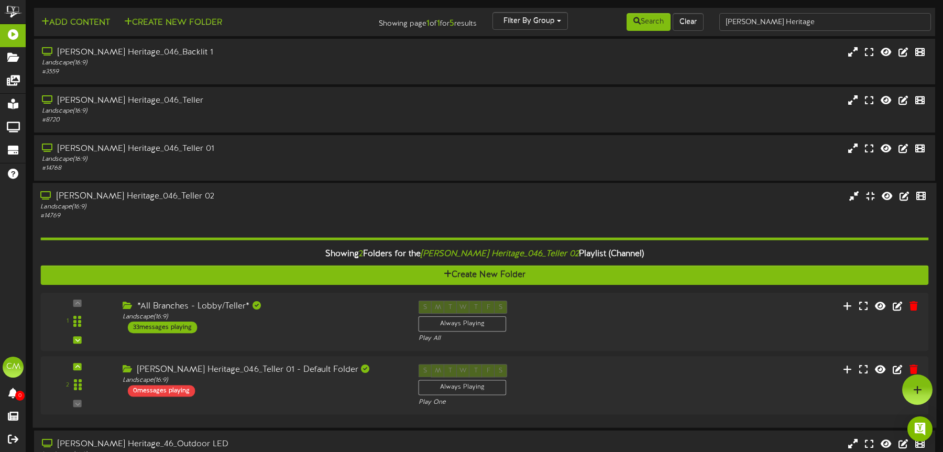
click at [278, 203] on div "Landscape ( 16:9 )" at bounding box center [220, 207] width 361 height 9
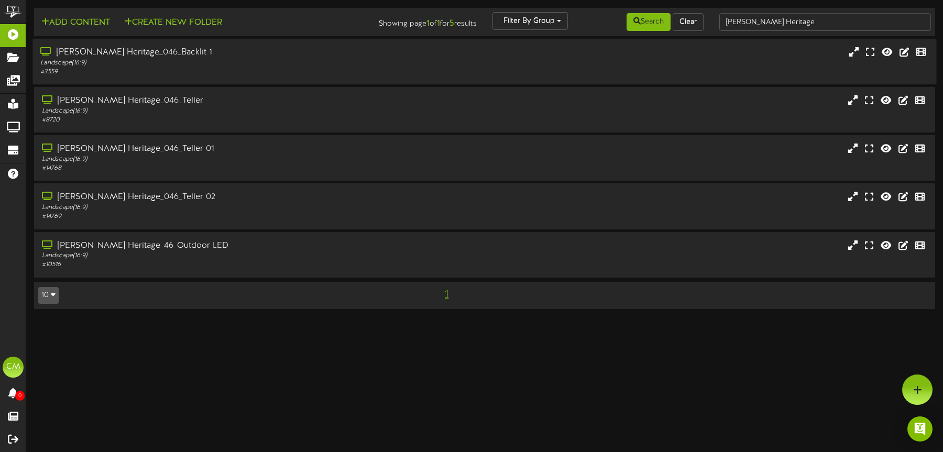
click at [265, 63] on div "Landscape ( 16:9 )" at bounding box center [220, 63] width 361 height 9
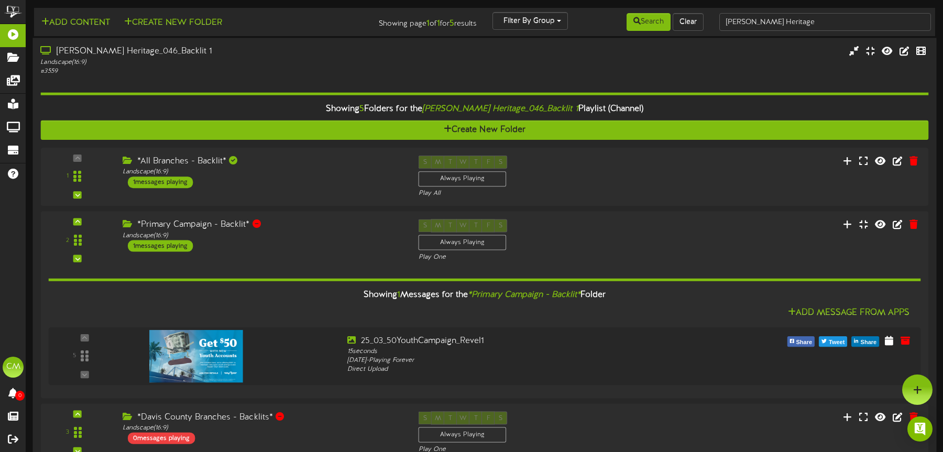
click at [265, 63] on div "Landscape ( 16:9 )" at bounding box center [220, 62] width 361 height 9
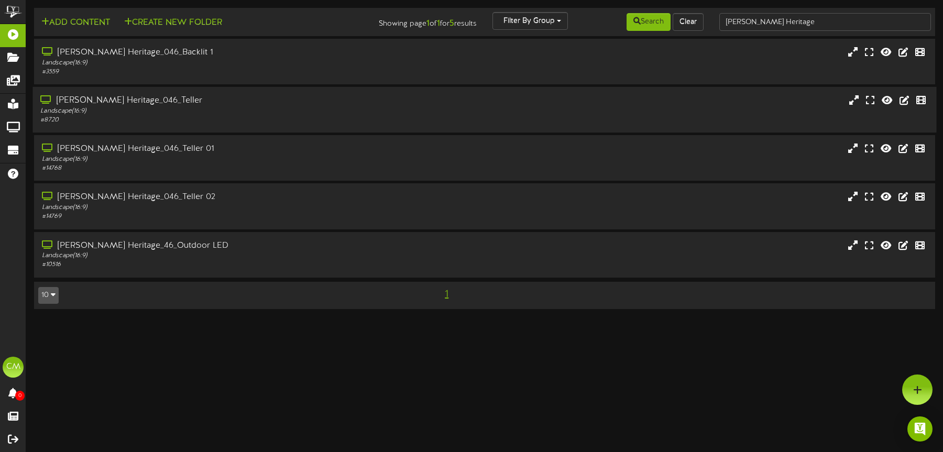
click at [217, 114] on div "Landscape ( 16:9 )" at bounding box center [220, 111] width 361 height 9
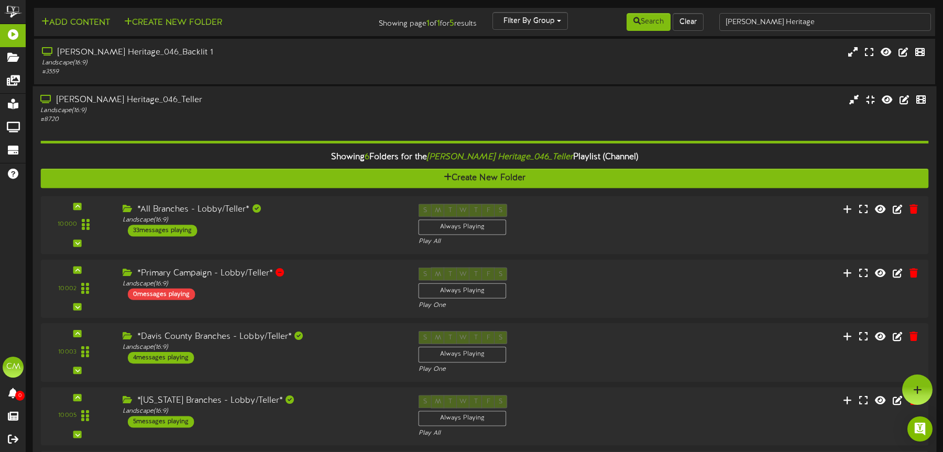
click at [307, 119] on div "# 8720" at bounding box center [220, 119] width 361 height 9
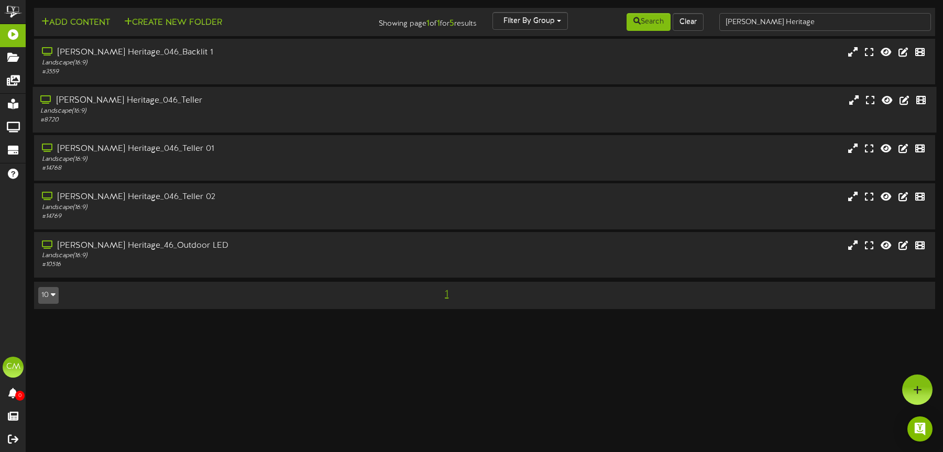
click at [190, 103] on div "[PERSON_NAME] Heritage_046_Teller" at bounding box center [220, 101] width 361 height 12
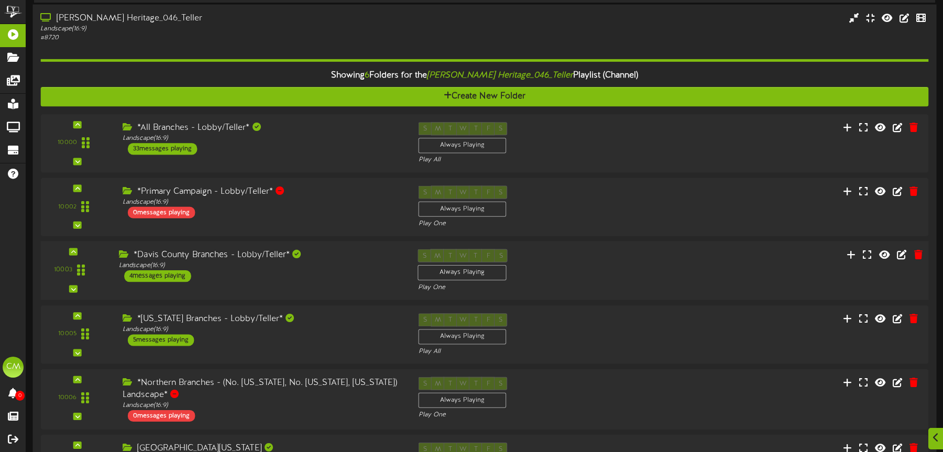
scroll to position [155, 0]
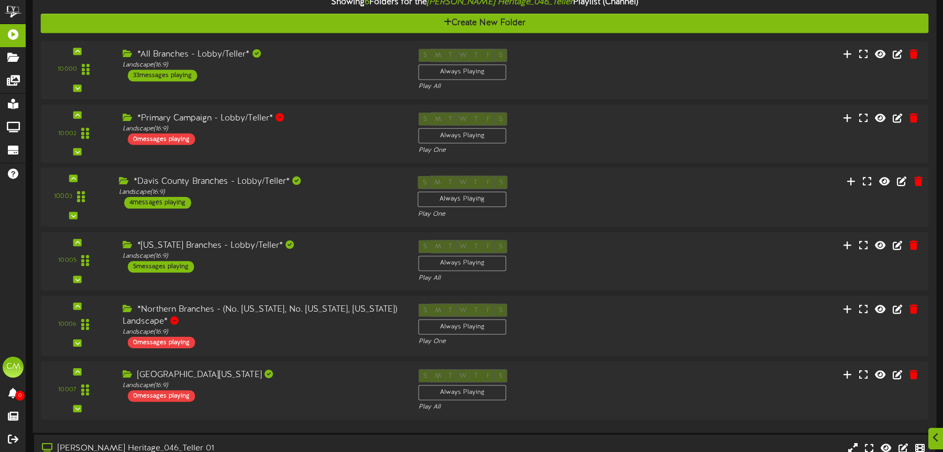
click at [317, 250] on div "*[US_STATE] Branches - Lobby/Teller*" at bounding box center [263, 246] width 280 height 12
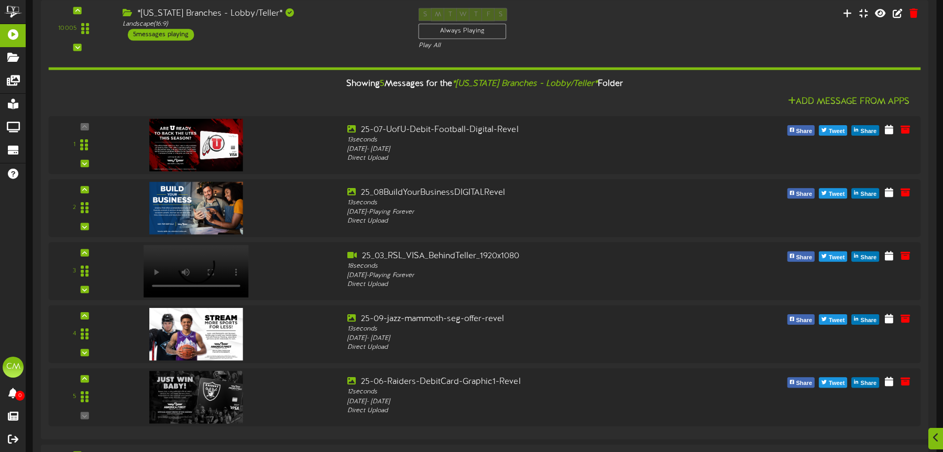
scroll to position [428, 0]
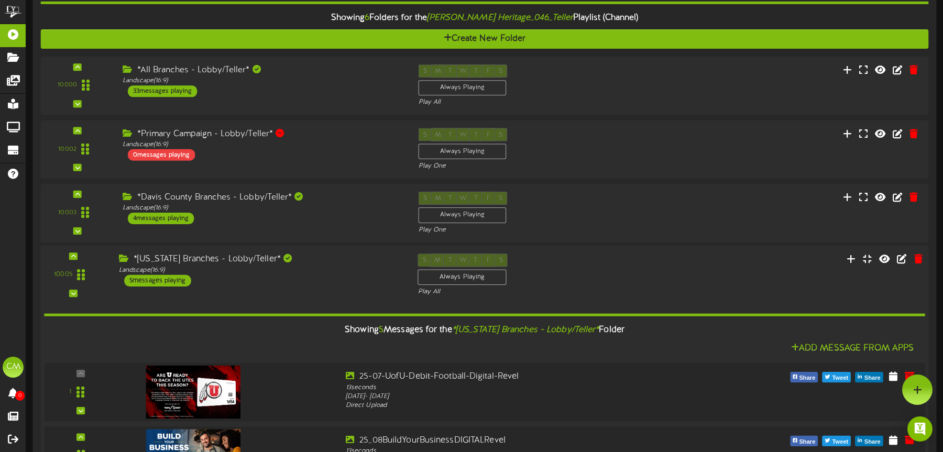
click at [319, 254] on div "*[US_STATE] Branches - Lobby/Teller*" at bounding box center [260, 260] width 283 height 12
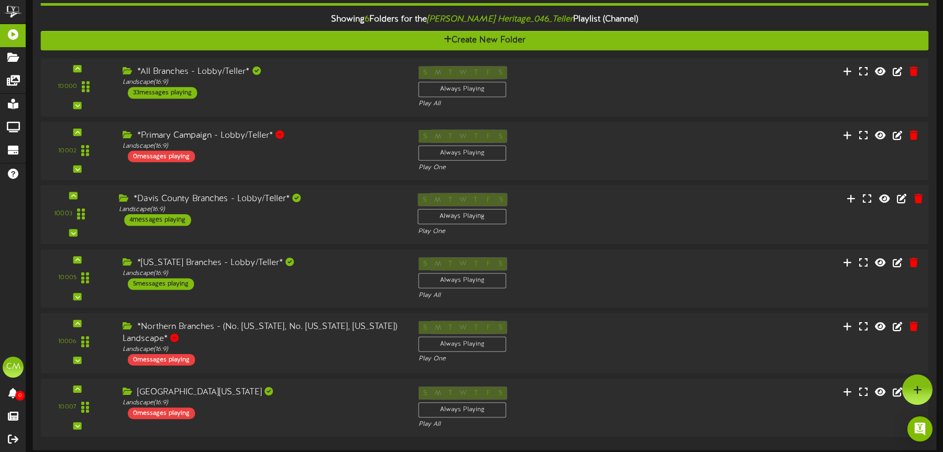
scroll to position [137, 0]
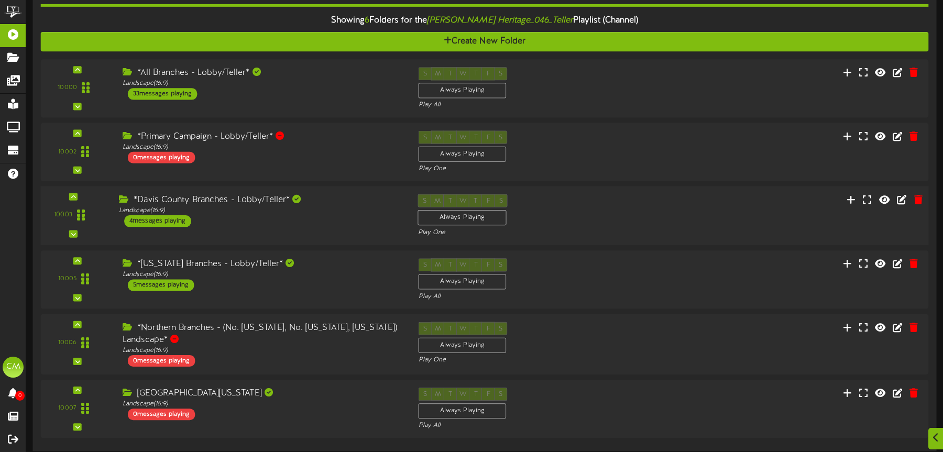
click at [321, 195] on div "*Davis County Branches - Lobby/Teller*" at bounding box center [260, 200] width 283 height 12
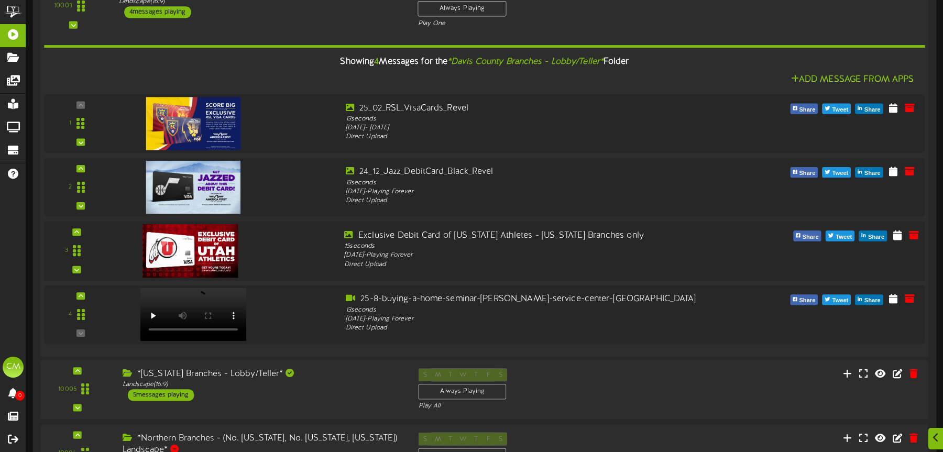
scroll to position [347, 0]
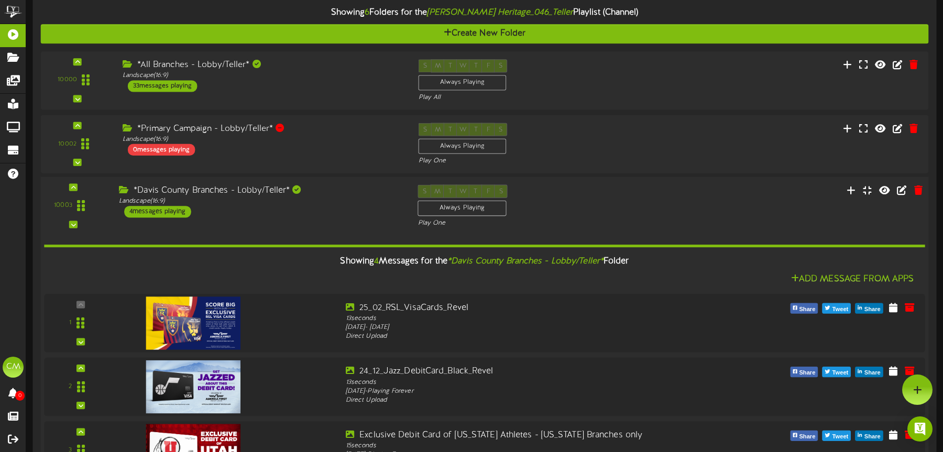
click at [323, 230] on div "Showing 4 Messages for the *Davis County Branches - Lobby/Teller* Folder Add Me…" at bounding box center [484, 388] width 881 height 321
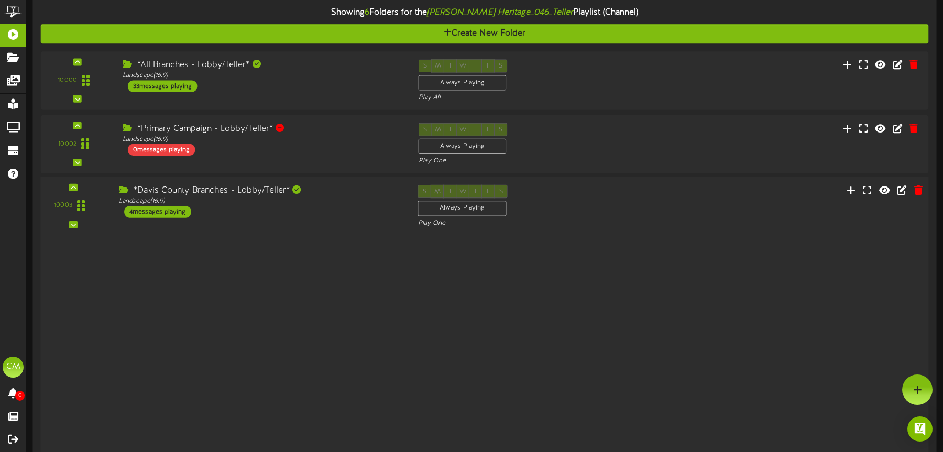
scroll to position [144, 0]
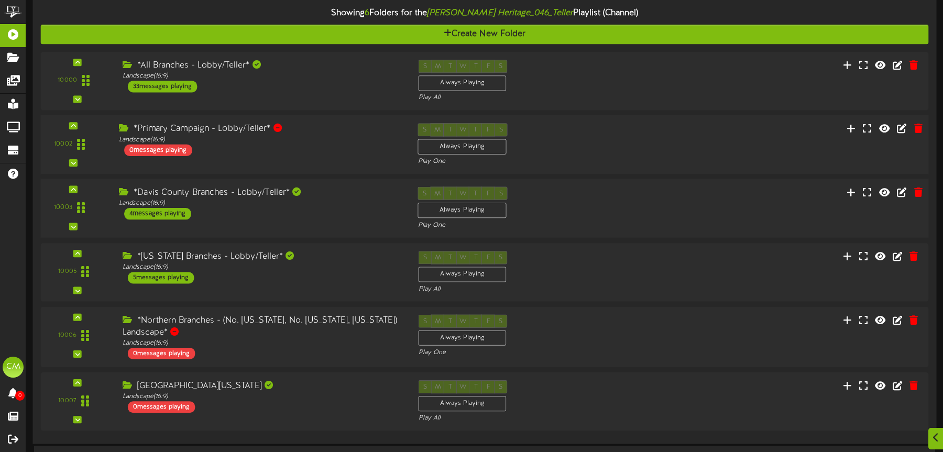
click at [330, 163] on div "10002 (" at bounding box center [484, 144] width 897 height 43
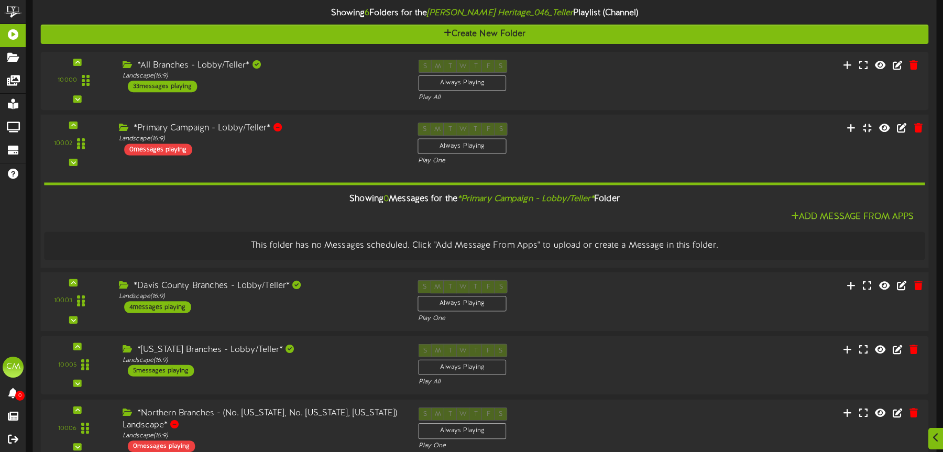
click at [330, 163] on div "10002 (" at bounding box center [484, 144] width 897 height 43
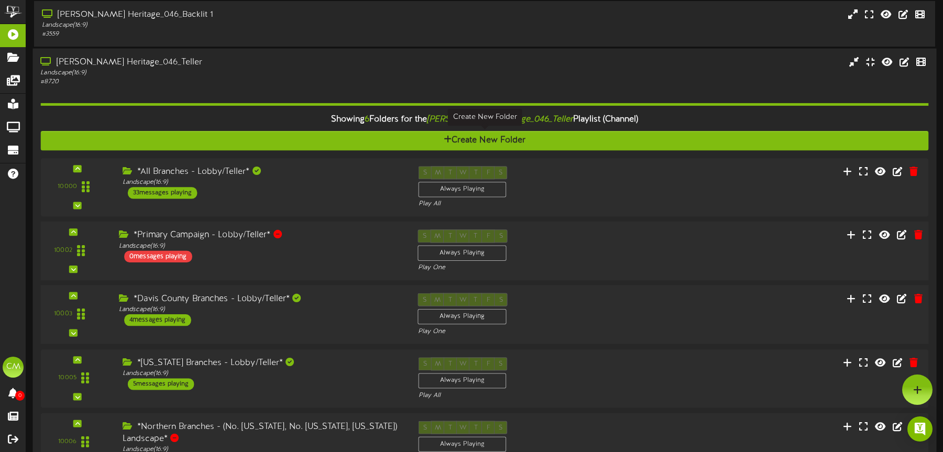
scroll to position [0, 0]
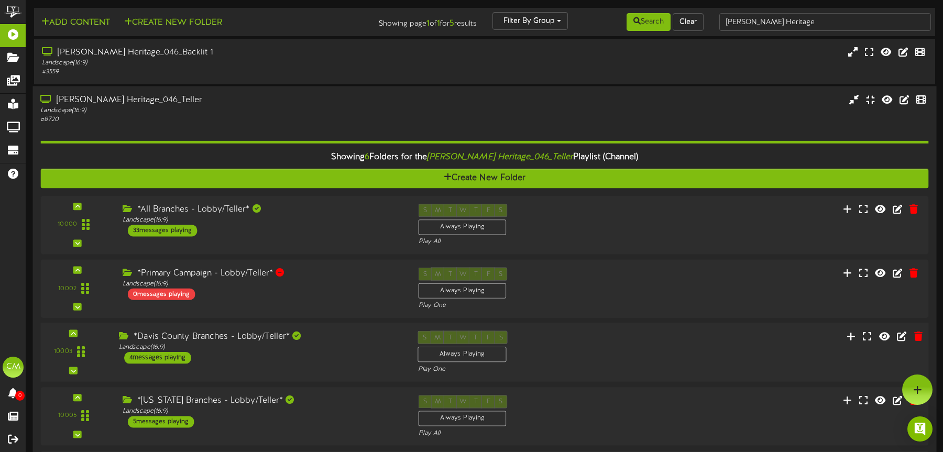
click at [374, 98] on div "[PERSON_NAME] Heritage_046_Teller" at bounding box center [220, 100] width 361 height 12
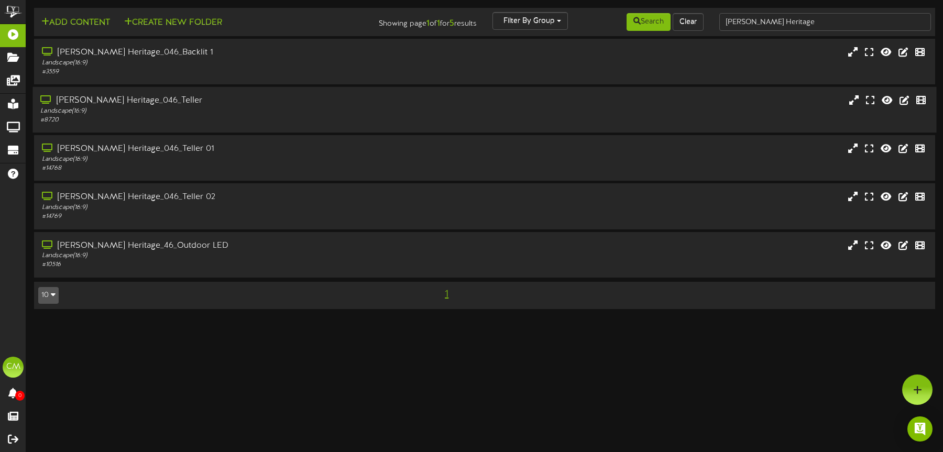
click at [252, 104] on div "[PERSON_NAME] Heritage_046_Teller" at bounding box center [220, 101] width 361 height 12
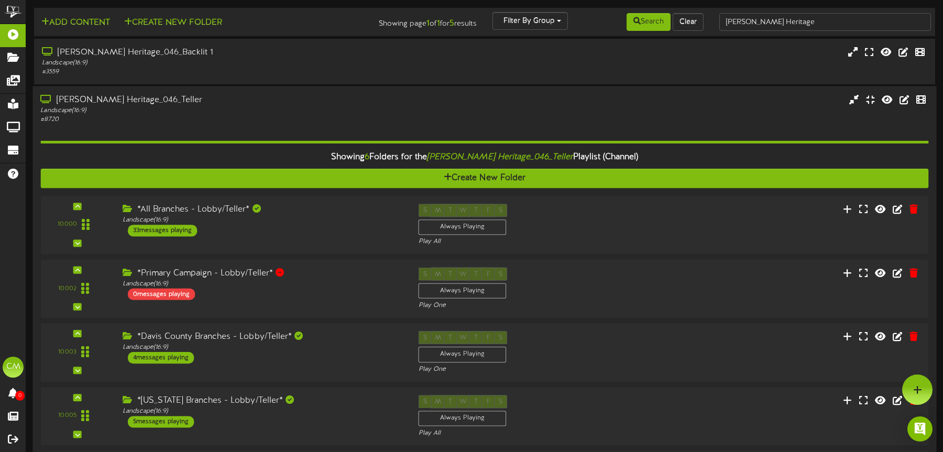
click at [252, 104] on div "[PERSON_NAME] Heritage_046_Teller" at bounding box center [220, 100] width 361 height 12
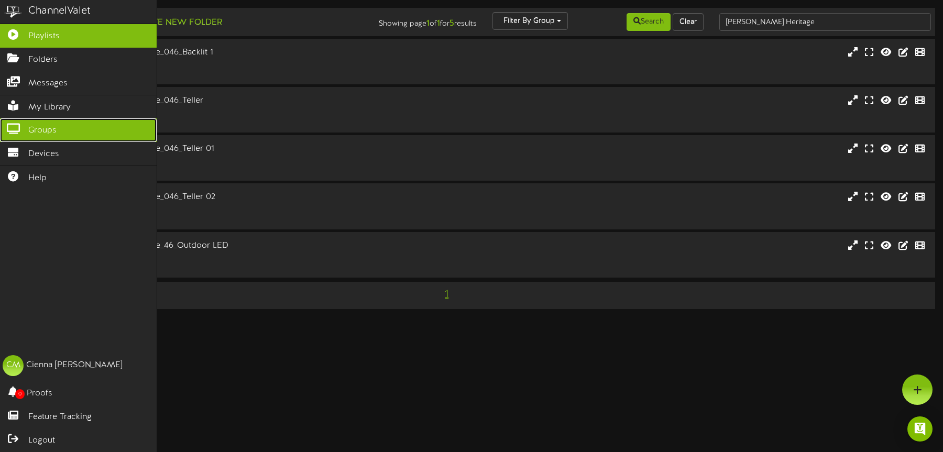
click at [30, 133] on span "Groups" at bounding box center [42, 131] width 28 height 12
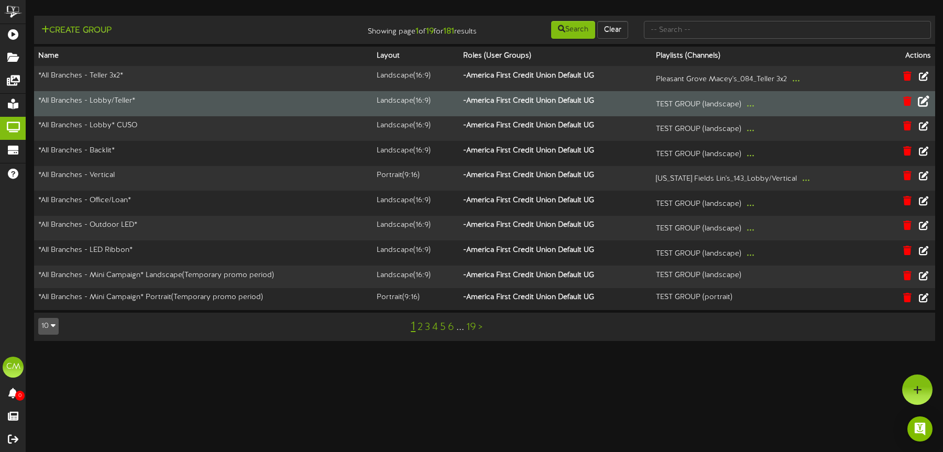
click at [928, 99] on icon at bounding box center [924, 101] width 12 height 12
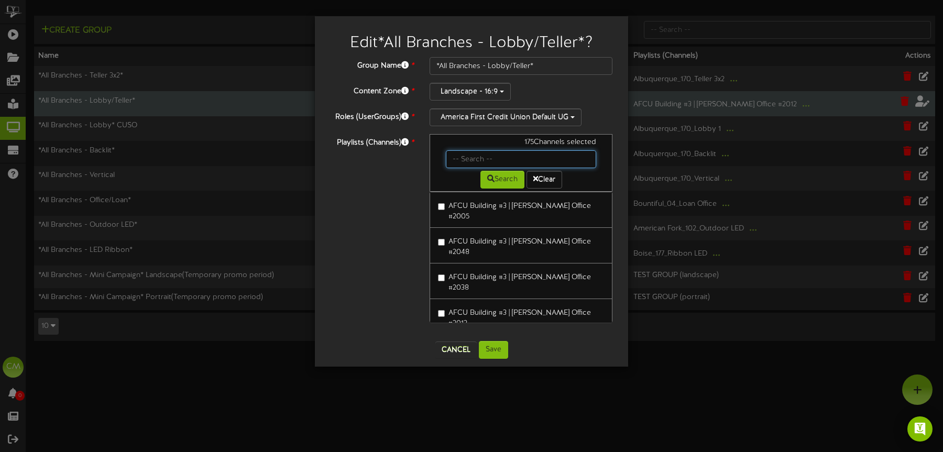
click at [487, 157] on input "text" at bounding box center [521, 159] width 150 height 18
type input "[PERSON_NAME] heritage"
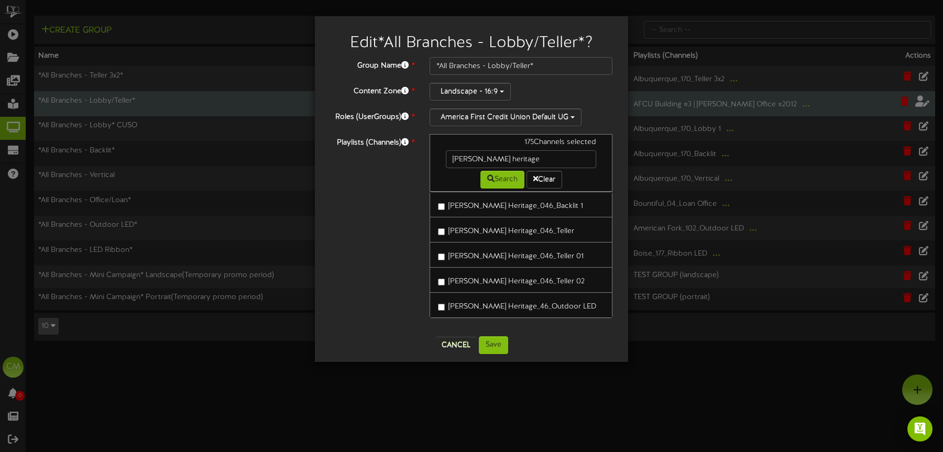
click at [437, 230] on link "[PERSON_NAME] Heritage_046_Teller" at bounding box center [521, 230] width 183 height 26
drag, startPoint x: 499, startPoint y: 341, endPoint x: 506, endPoint y: 342, distance: 6.8
click at [499, 341] on button "Save" at bounding box center [493, 345] width 29 height 18
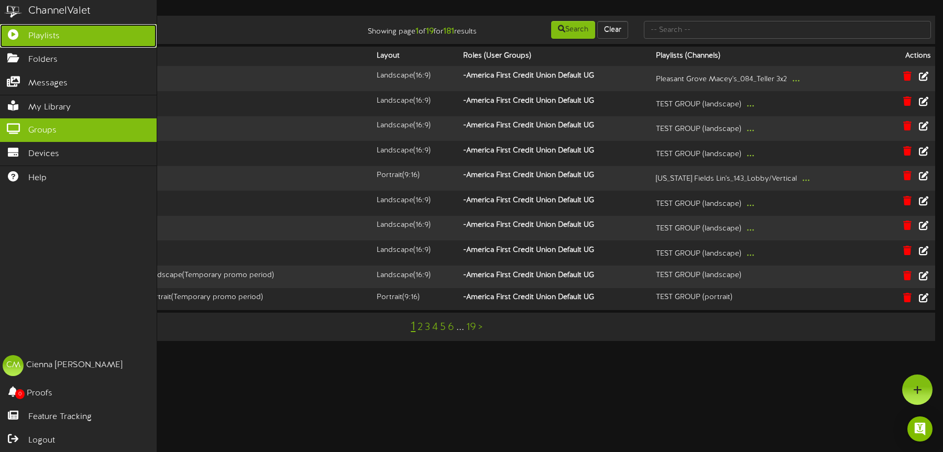
click at [17, 32] on icon at bounding box center [13, 33] width 26 height 8
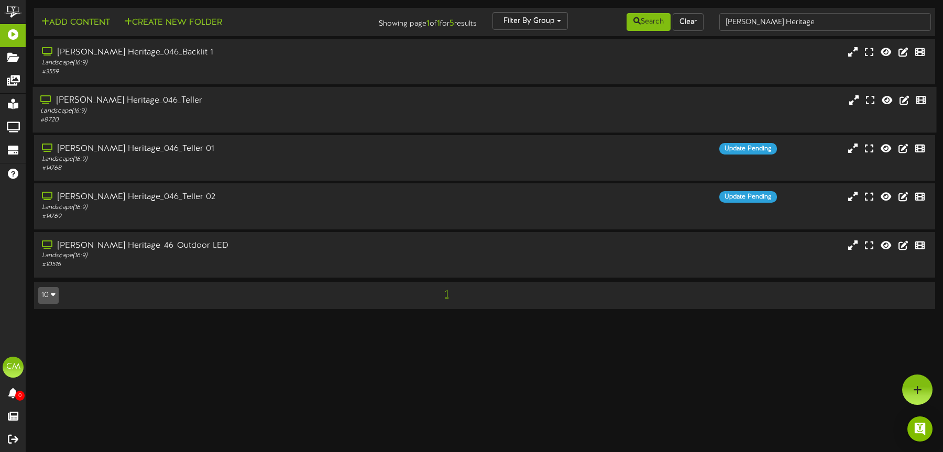
click at [247, 96] on div "[PERSON_NAME] Heritage_046_Teller" at bounding box center [220, 101] width 361 height 12
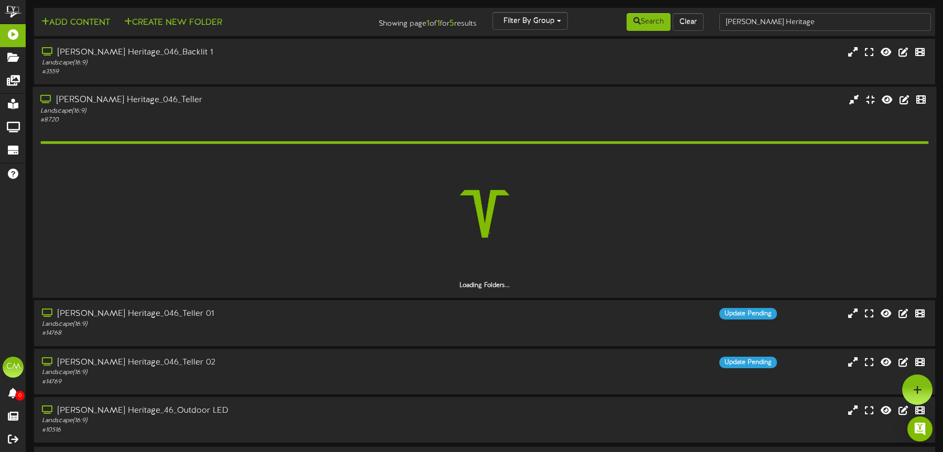
click at [247, 96] on div "[PERSON_NAME] Heritage_046_Teller" at bounding box center [220, 101] width 361 height 12
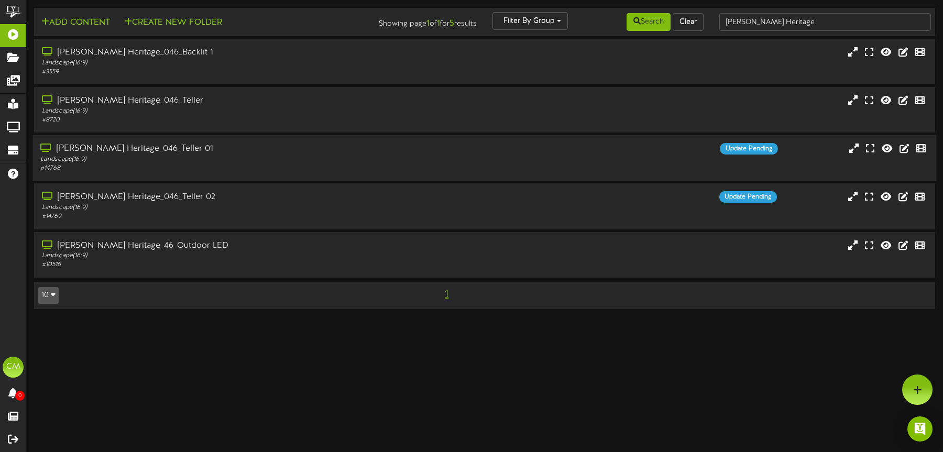
click at [247, 148] on div "[PERSON_NAME] Heritage_046_Teller 01" at bounding box center [220, 149] width 361 height 12
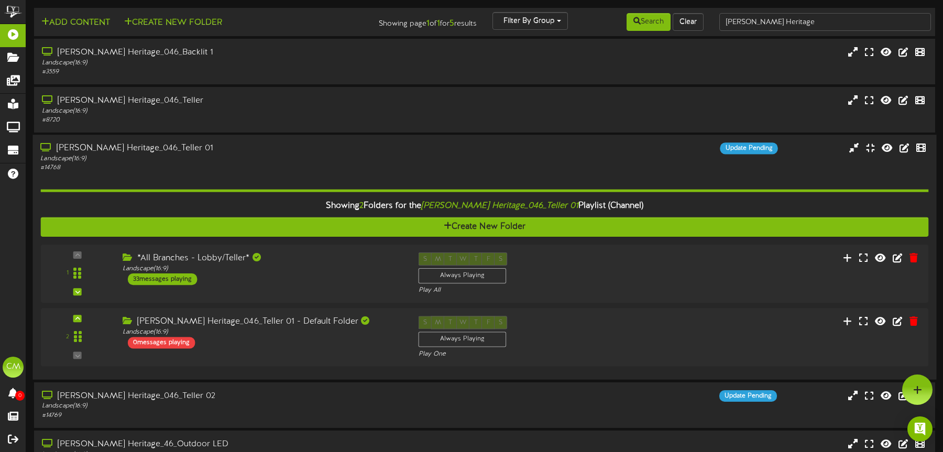
click at [412, 157] on div "[PERSON_NAME] Heritage_046_Teller 01 Landscape ( 16:9 ) # 14768 Update Pending" at bounding box center [484, 158] width 904 height 30
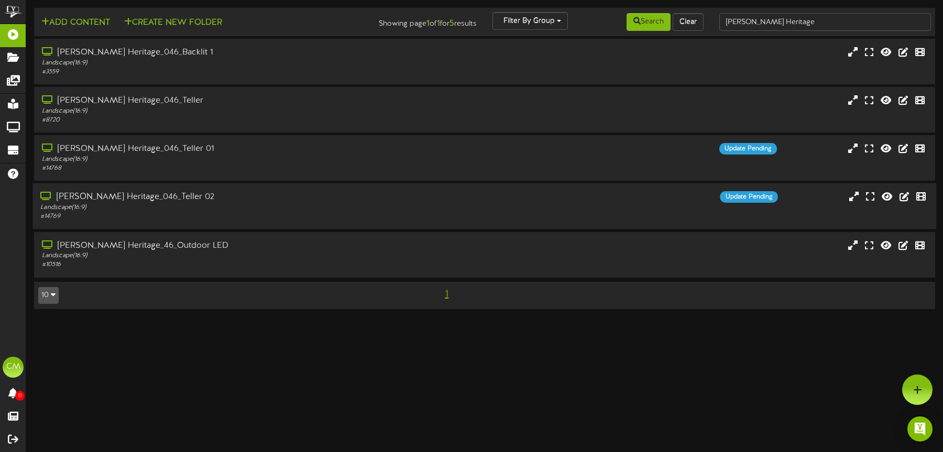
click at [331, 215] on div "# 14769" at bounding box center [220, 216] width 361 height 9
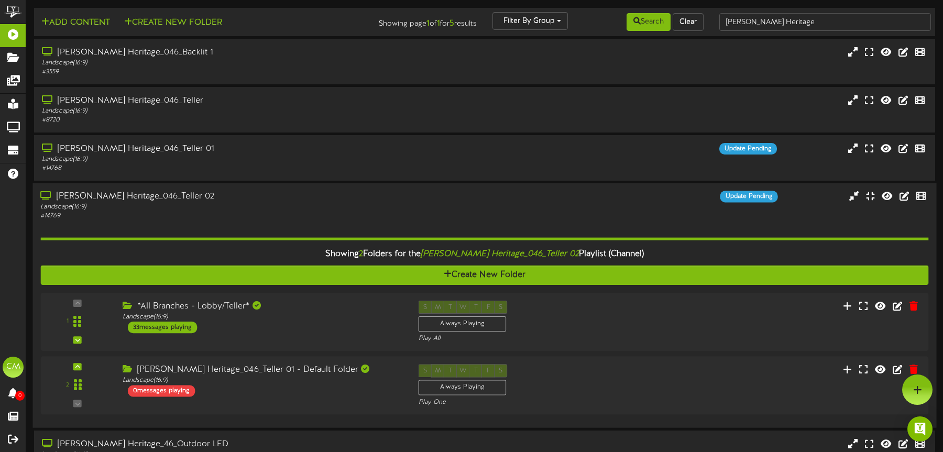
click at [420, 203] on div "[PERSON_NAME] Heritage_046_Teller 02 Landscape ( 16:9 ) # 14769 Update Pending" at bounding box center [484, 206] width 904 height 30
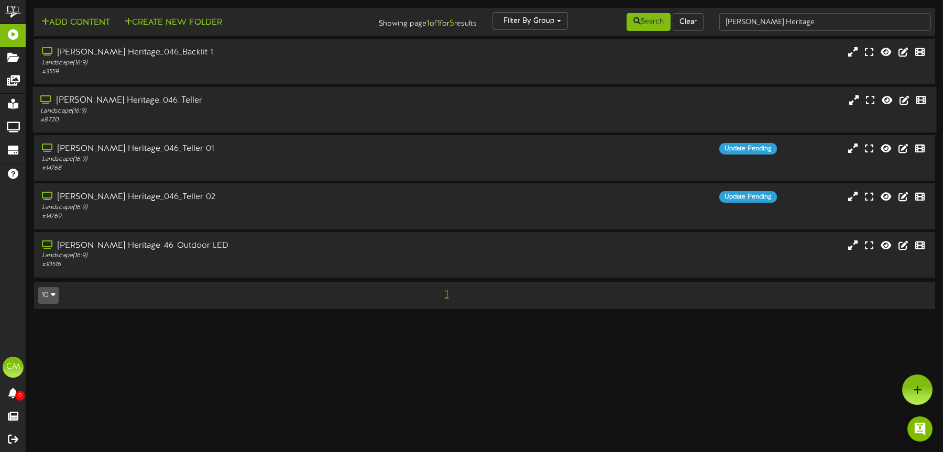
click at [346, 106] on div "[PERSON_NAME] Heritage_046_Teller" at bounding box center [220, 101] width 361 height 12
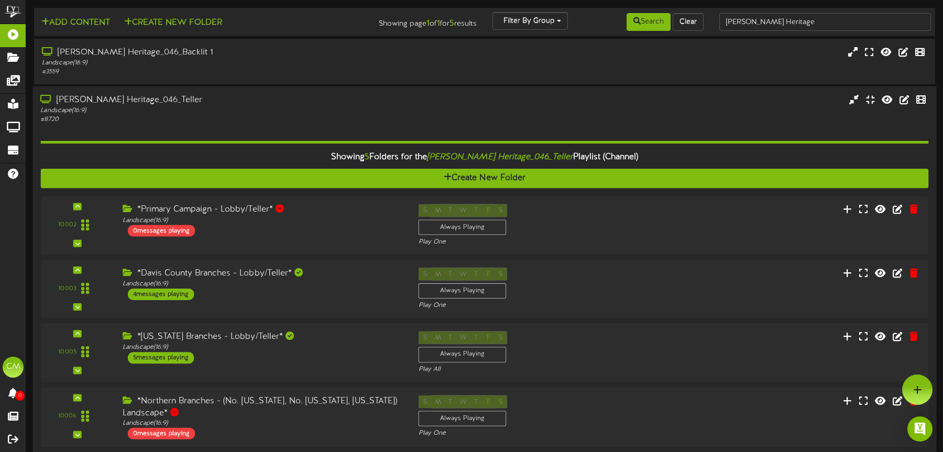
click at [299, 117] on div "# 8720" at bounding box center [220, 119] width 361 height 9
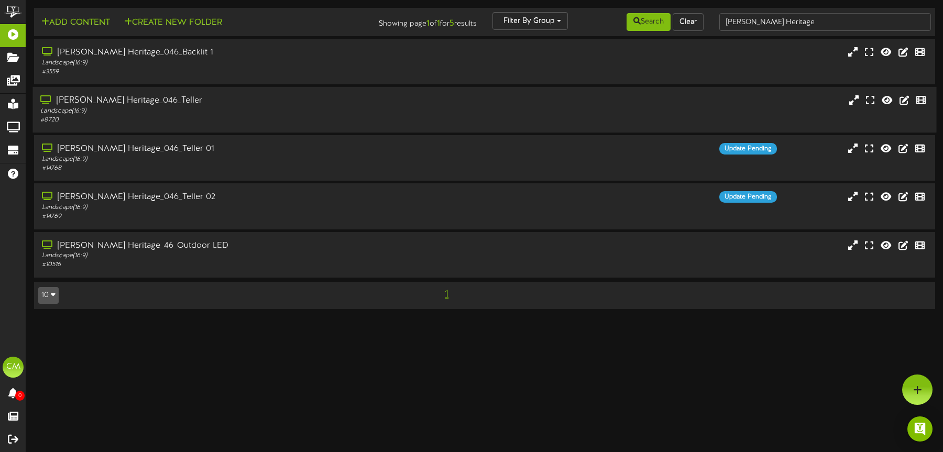
click at [173, 103] on div "[PERSON_NAME] Heritage_046_Teller" at bounding box center [220, 101] width 361 height 12
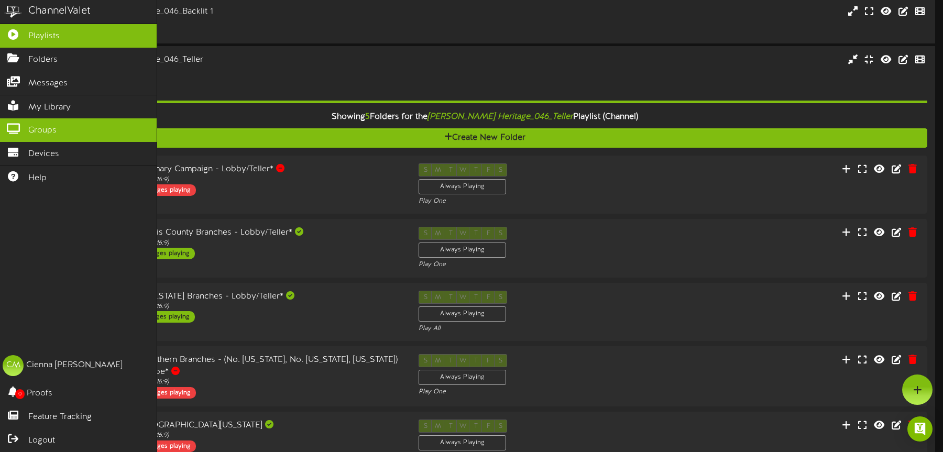
scroll to position [40, 0]
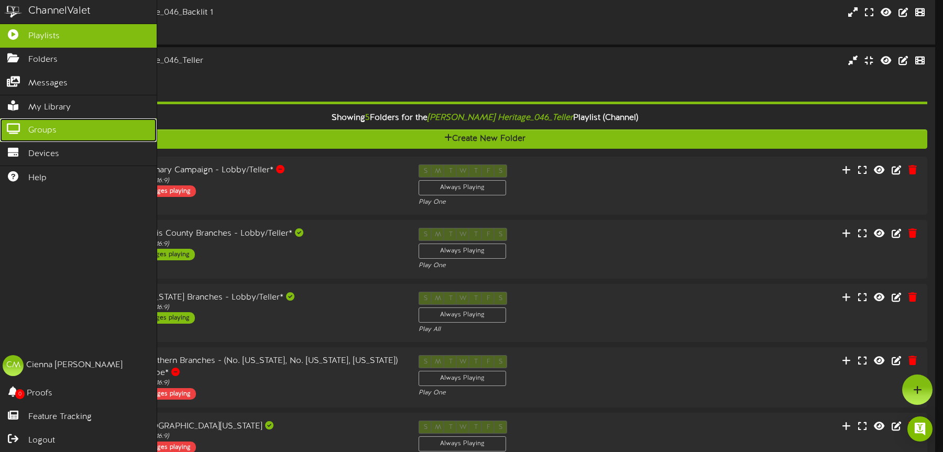
click at [25, 128] on icon at bounding box center [13, 128] width 26 height 8
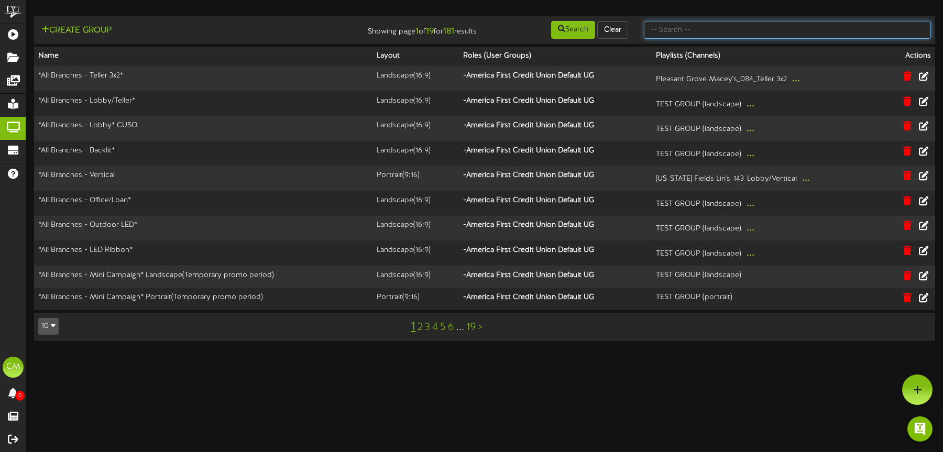
click at [676, 31] on input "text" at bounding box center [787, 30] width 287 height 18
type input "[PERSON_NAME]"
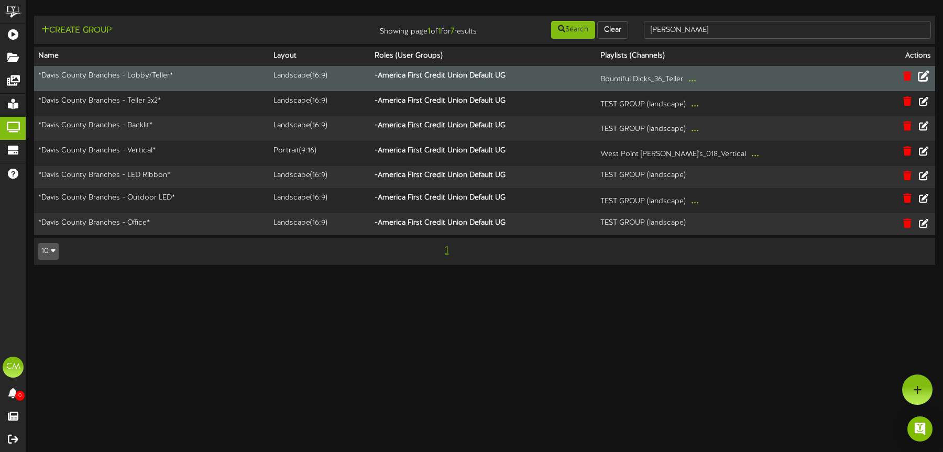
click at [926, 76] on icon at bounding box center [924, 76] width 12 height 12
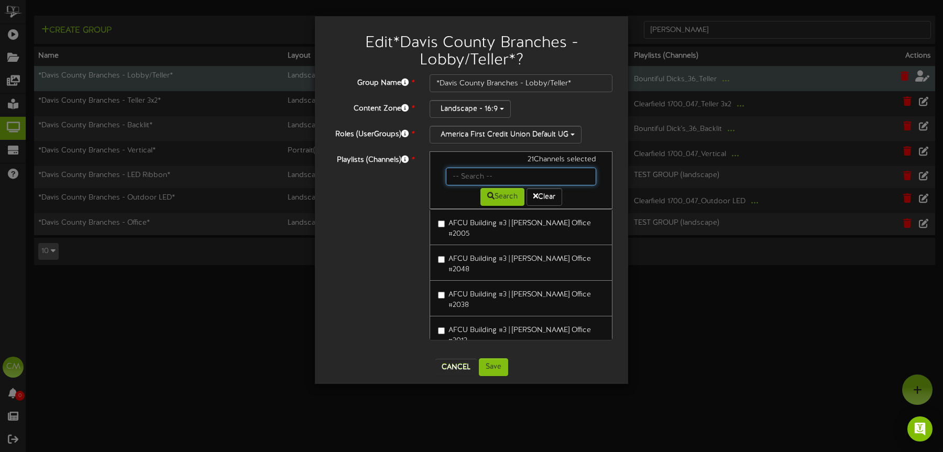
click at [482, 179] on input "text" at bounding box center [521, 177] width 150 height 18
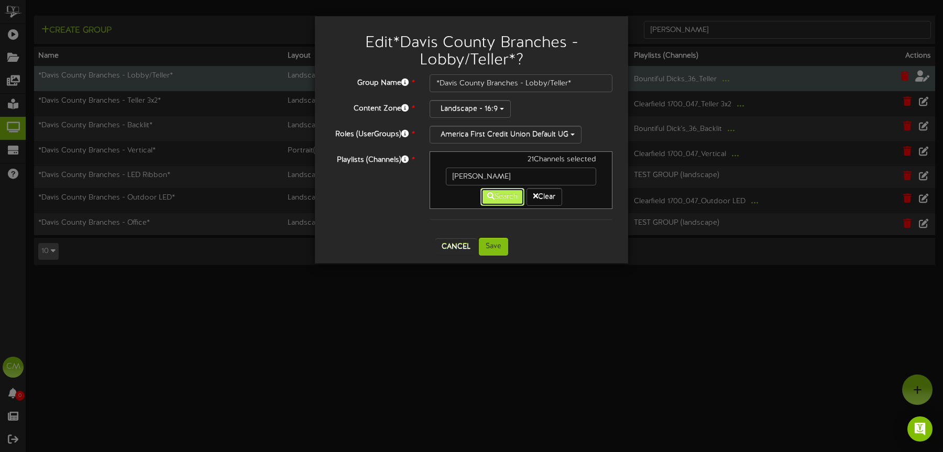
click at [491, 195] on icon at bounding box center [490, 195] width 7 height 7
drag, startPoint x: 489, startPoint y: 178, endPoint x: 420, endPoint y: 178, distance: 69.7
click at [420, 178] on div "Playlists (Channels) * 21 Channels selected [PERSON_NAME] Search Clear" at bounding box center [472, 190] width 298 height 79
type input "[PERSON_NAME] heritage"
click at [500, 197] on button "Search" at bounding box center [502, 197] width 44 height 18
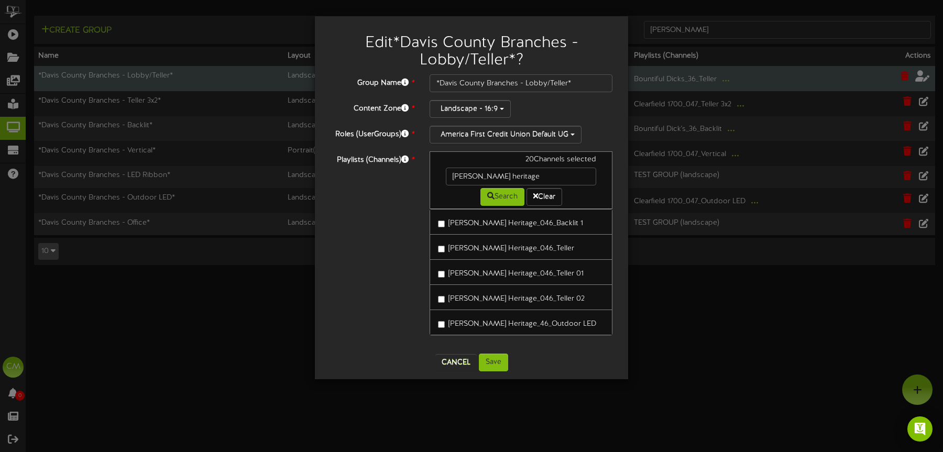
click at [448, 251] on label "[PERSON_NAME] Heritage_046_Teller" at bounding box center [506, 247] width 136 height 14
click at [447, 251] on label "[PERSON_NAME] Heritage_046_Teller" at bounding box center [506, 247] width 136 height 14
click at [498, 364] on button "Save" at bounding box center [493, 363] width 29 height 18
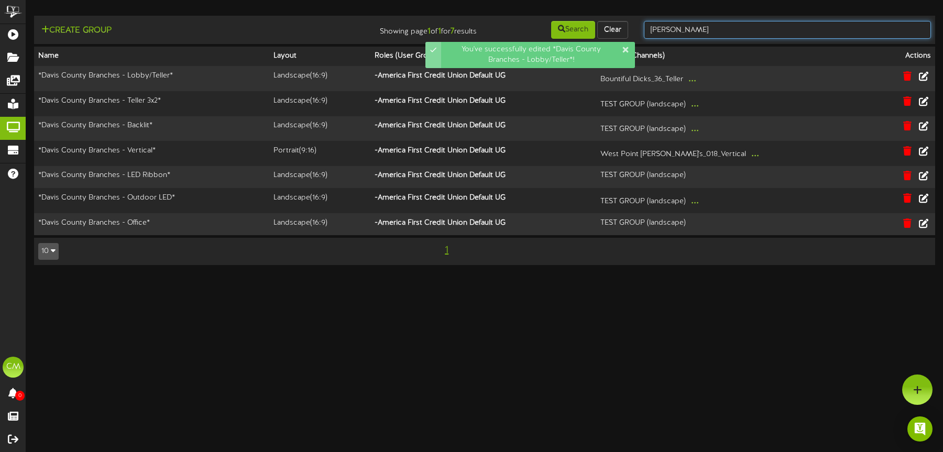
drag, startPoint x: 716, startPoint y: 29, endPoint x: 637, endPoint y: 23, distance: 78.8
click at [637, 23] on div "[PERSON_NAME]" at bounding box center [787, 30] width 303 height 20
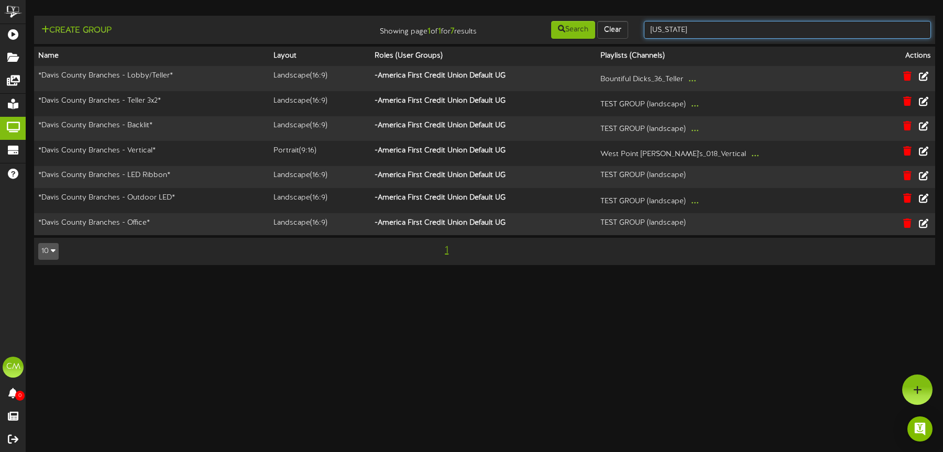
type input "[US_STATE]"
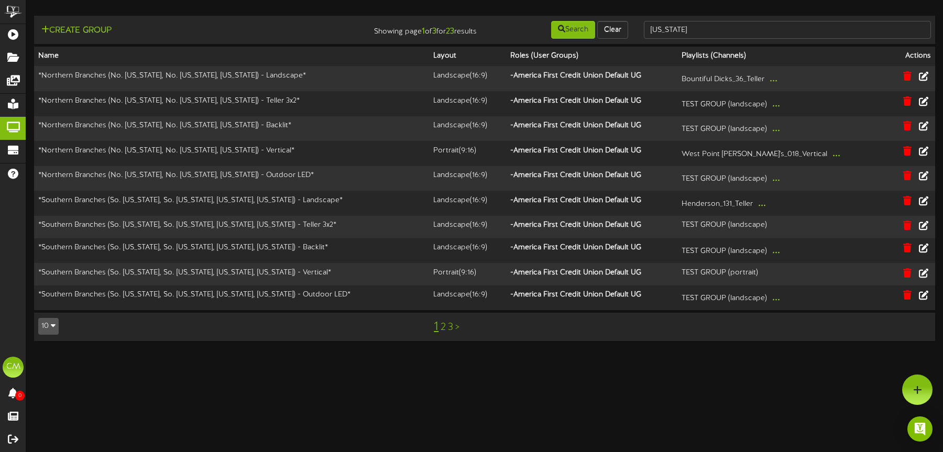
click at [442, 326] on link "2" at bounding box center [443, 328] width 5 height 12
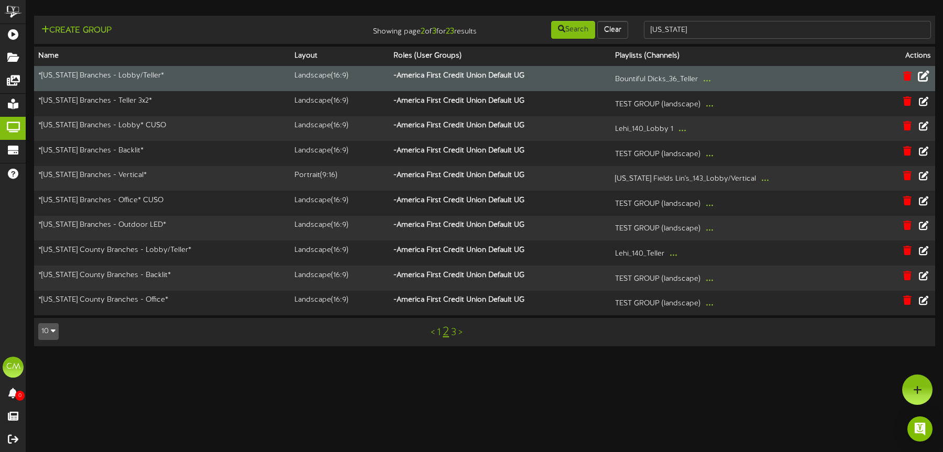
click at [925, 74] on icon at bounding box center [924, 76] width 12 height 12
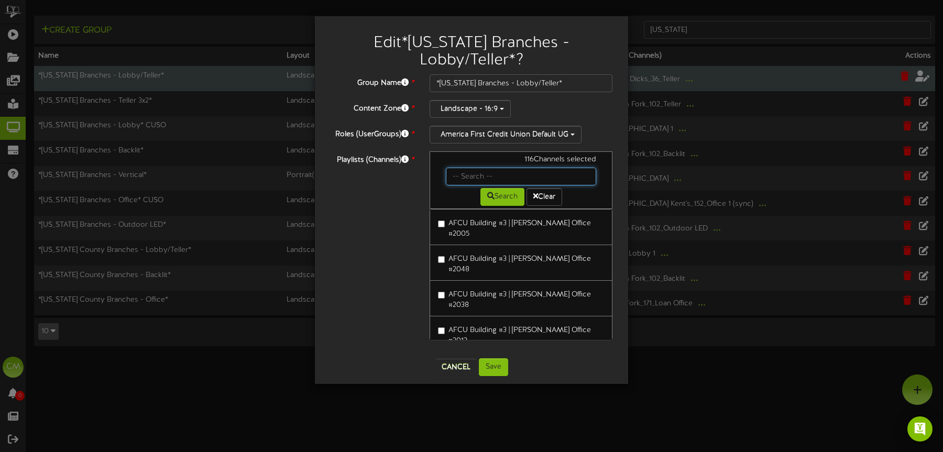
click at [484, 168] on input "text" at bounding box center [521, 177] width 150 height 18
type input "[PERSON_NAME] heritage"
click at [503, 188] on button "Search" at bounding box center [502, 197] width 44 height 18
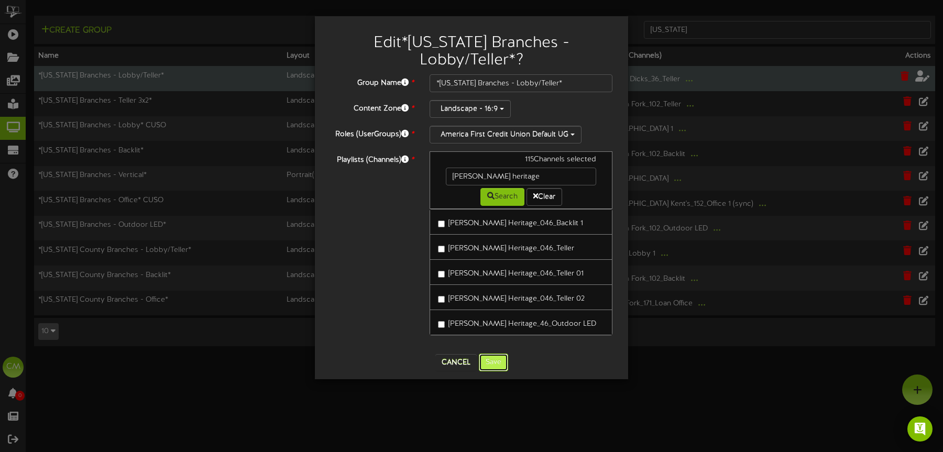
click at [503, 354] on button "Save" at bounding box center [493, 363] width 29 height 18
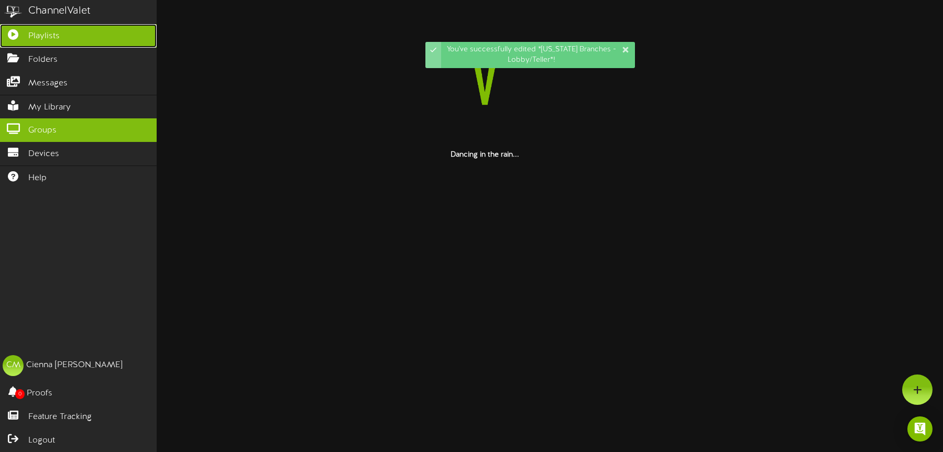
drag, startPoint x: 14, startPoint y: 30, endPoint x: 114, endPoint y: 30, distance: 99.5
click at [14, 30] on icon at bounding box center [13, 33] width 26 height 8
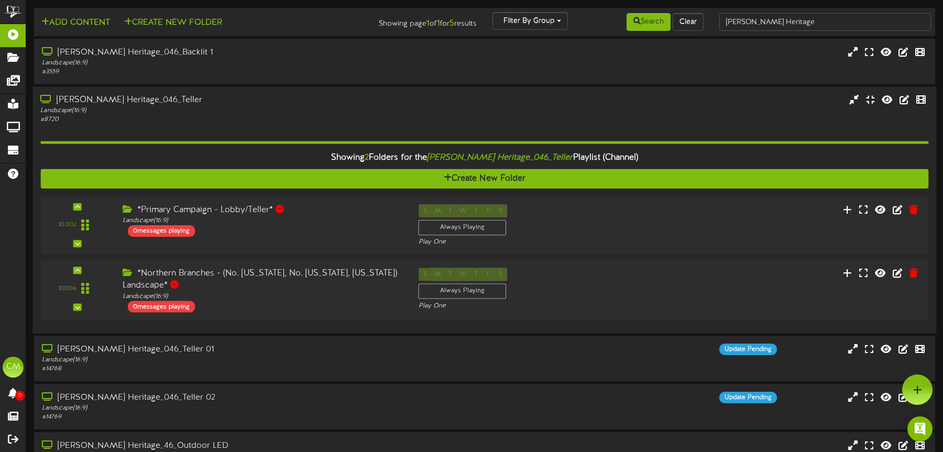
click at [349, 97] on div "[PERSON_NAME] Heritage_046_Teller" at bounding box center [220, 100] width 361 height 12
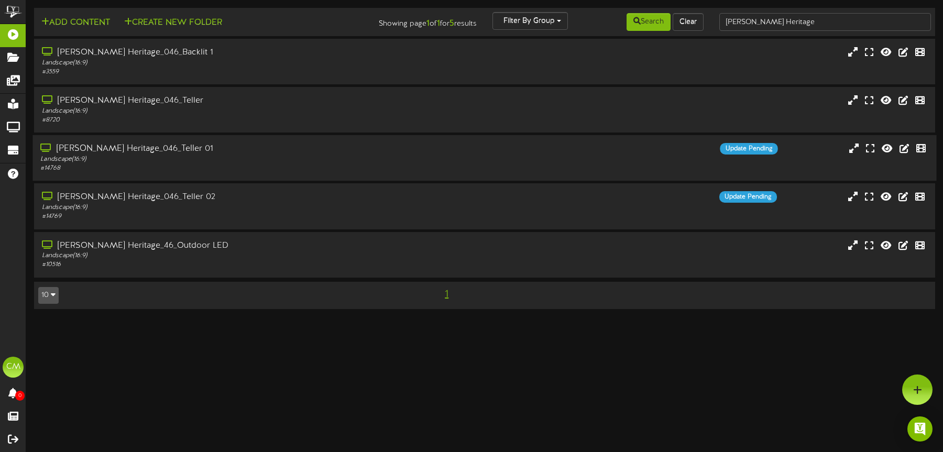
click at [576, 159] on div "[PERSON_NAME] Heritage_046_Teller 01 Landscape ( 16:9 ) # 14768 Update Pending" at bounding box center [484, 158] width 904 height 30
